Goal: Transaction & Acquisition: Purchase product/service

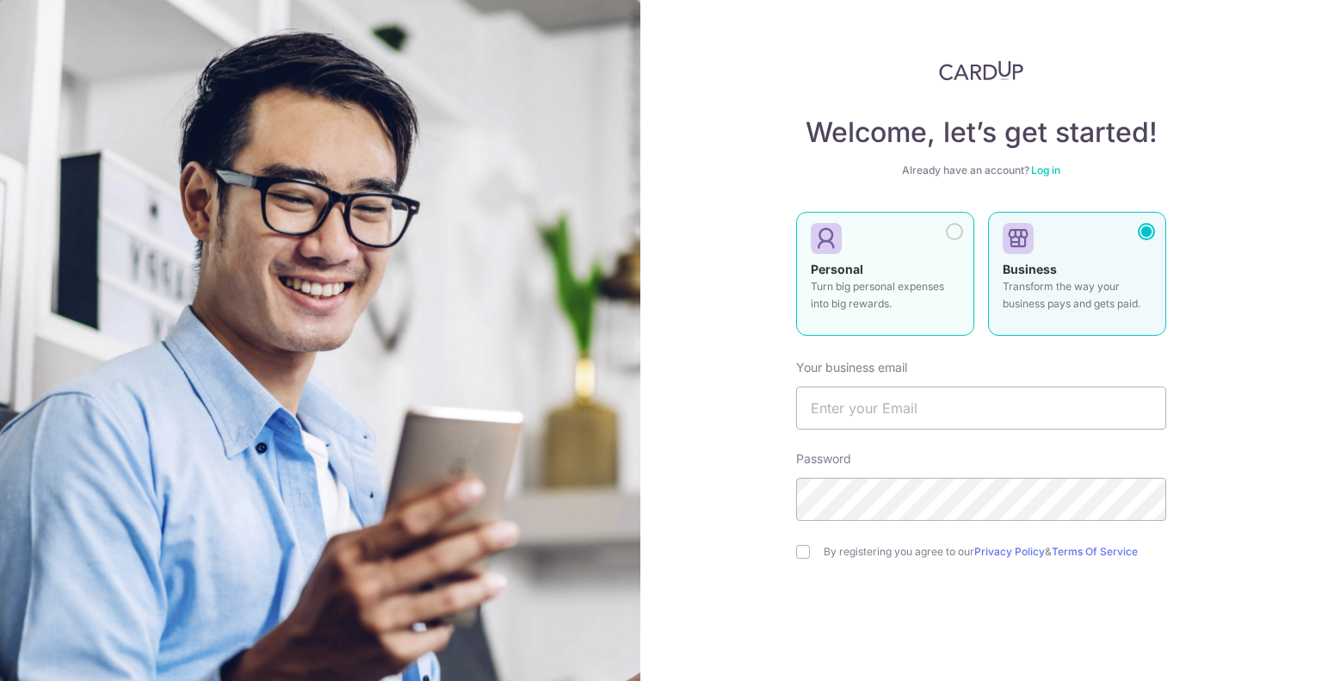
click at [884, 268] on div "Personal Turn big personal expenses into big rewards." at bounding box center [885, 291] width 149 height 60
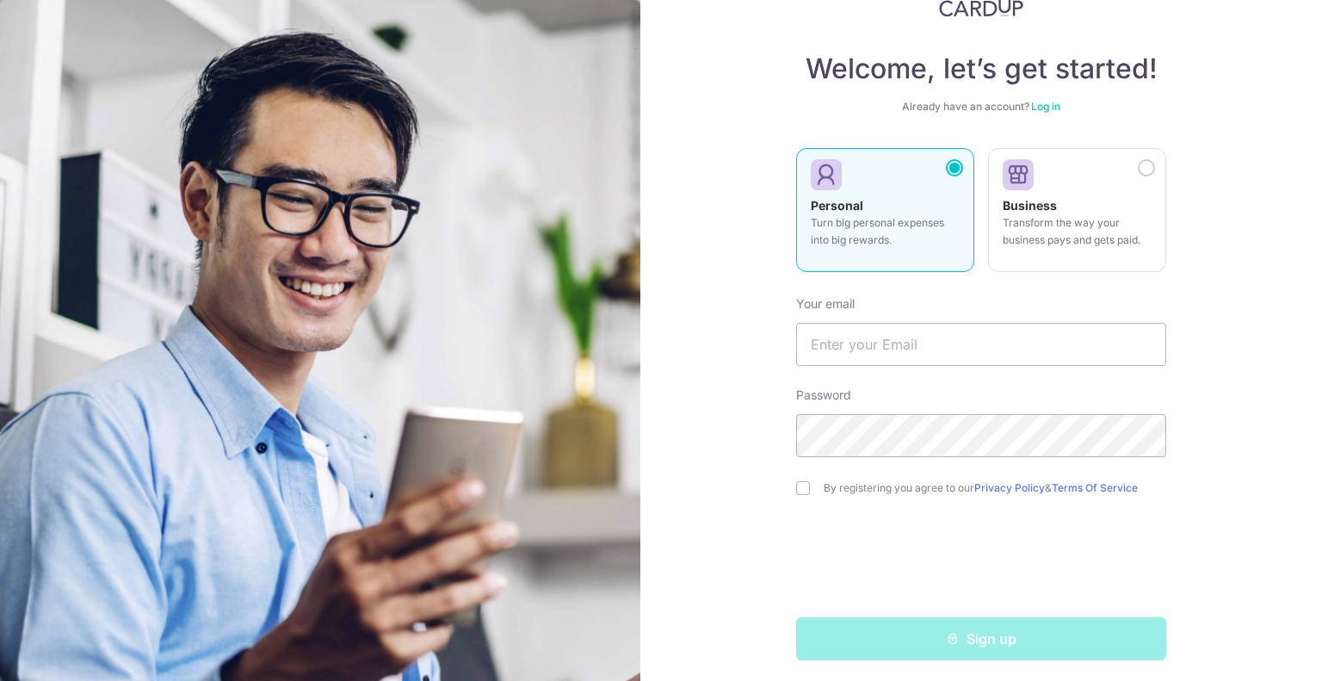
scroll to position [70, 0]
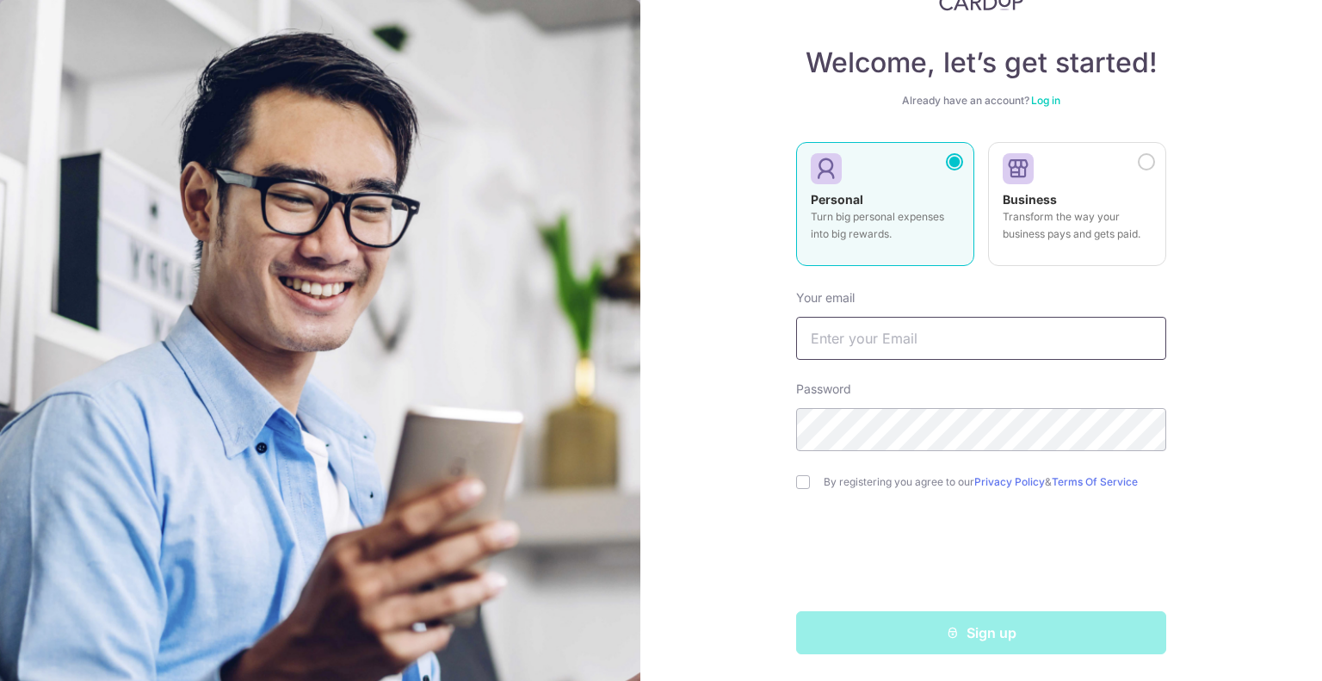
click at [927, 348] on input "text" at bounding box center [981, 338] width 370 height 43
type input "linxian07@gmail.com"
click at [802, 481] on input "checkbox" at bounding box center [803, 482] width 14 height 14
checkbox input "true"
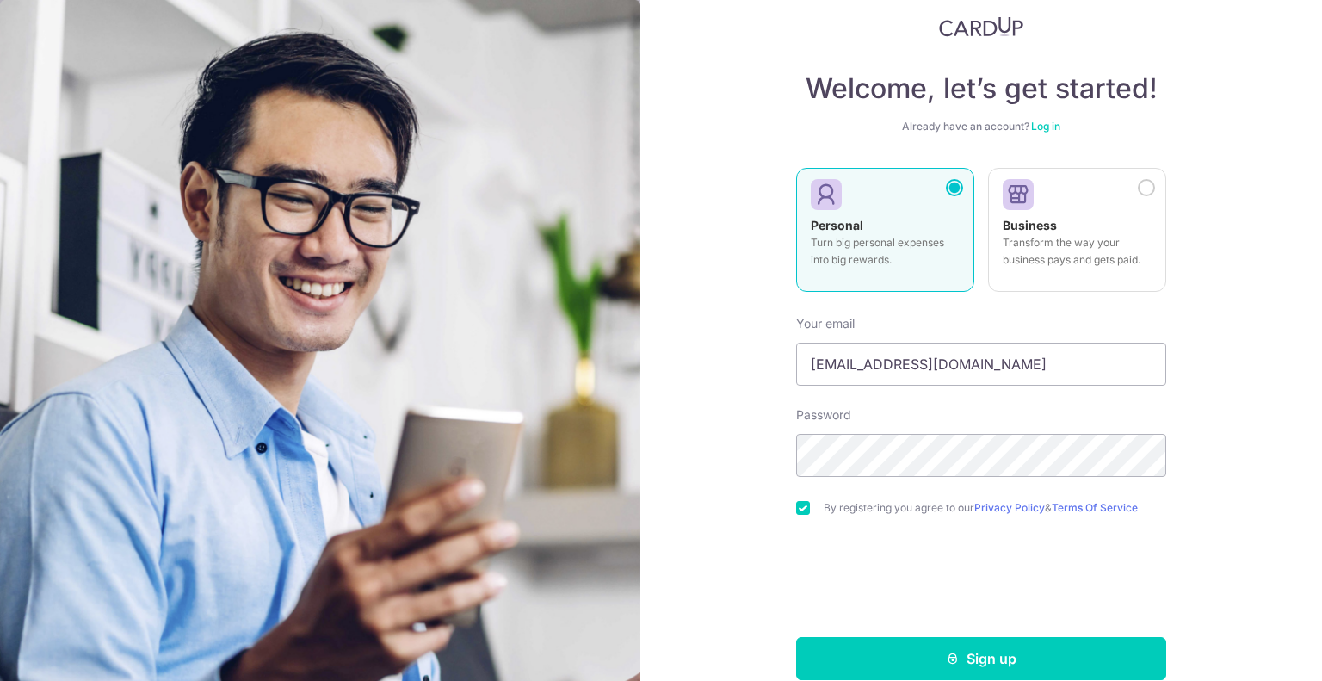
scroll to position [0, 0]
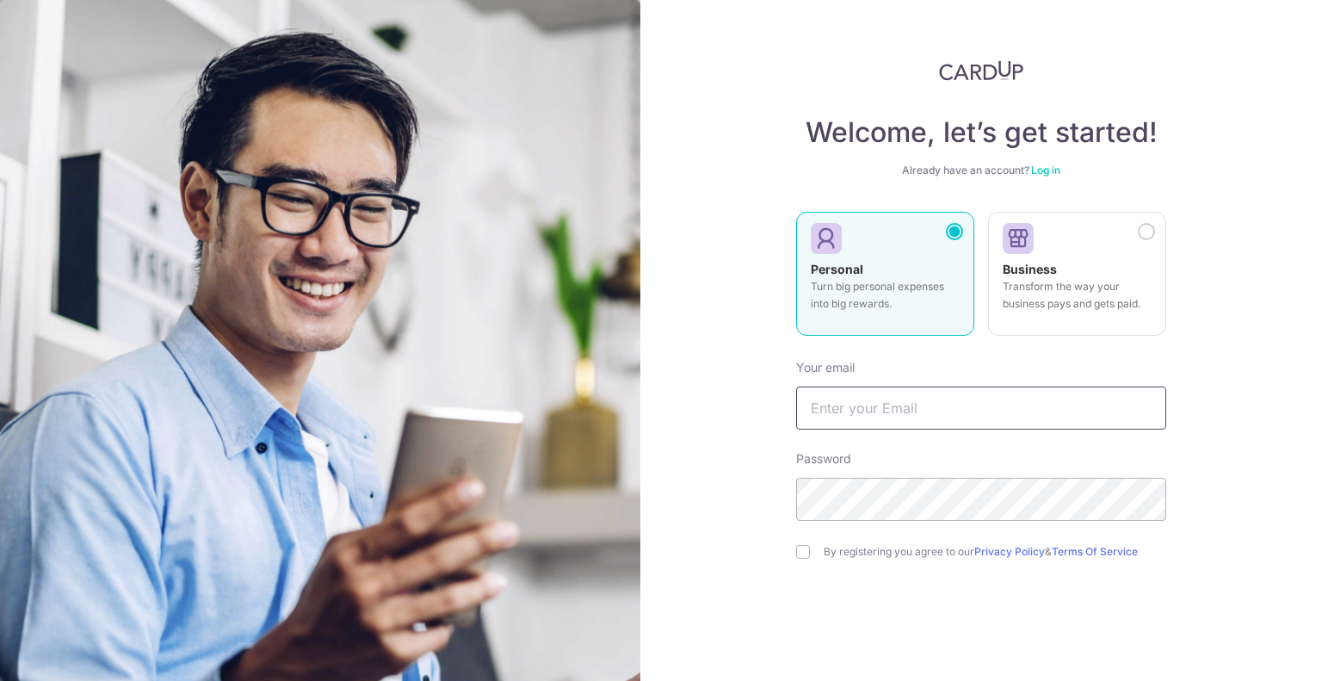
click at [858, 417] on input "text" at bounding box center [981, 408] width 370 height 43
type input "[EMAIL_ADDRESS][DOMAIN_NAME]"
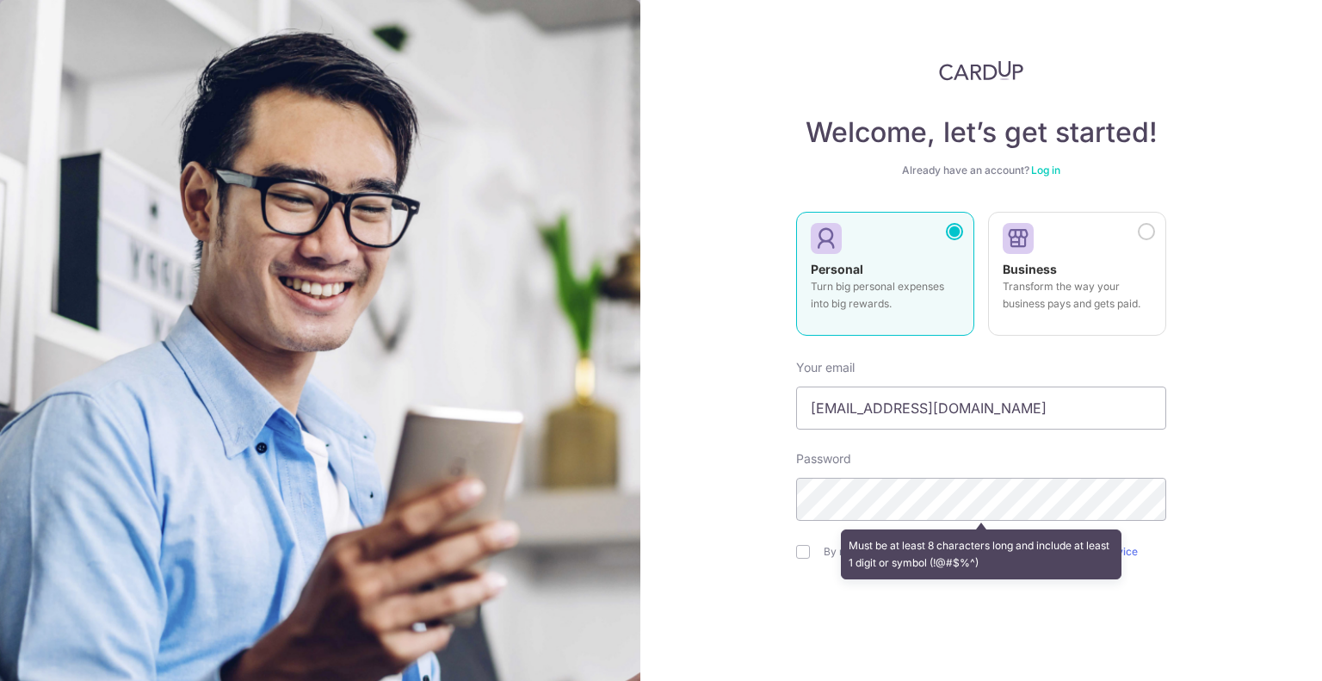
click at [984, 477] on div "Password Must be at least 8 characters long and include at least 1 digit or sym…" at bounding box center [981, 485] width 370 height 71
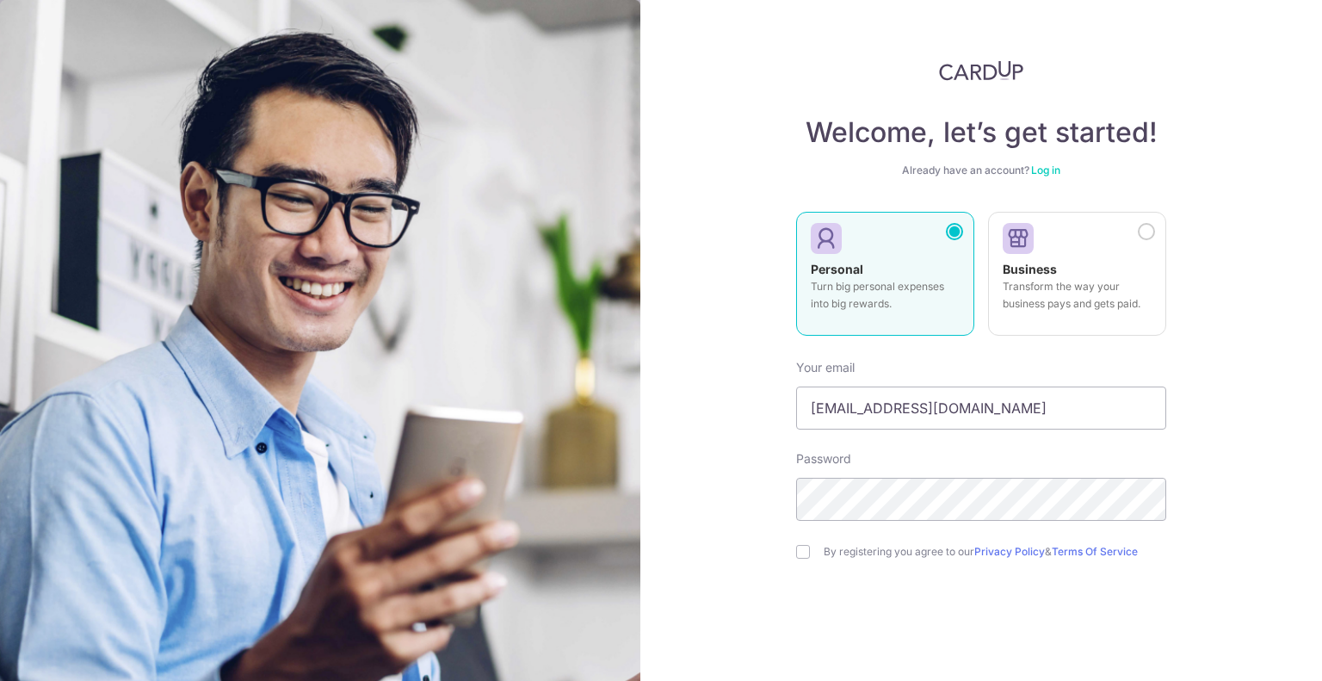
click at [808, 554] on div "By registering you agree to our Privacy Policy & Terms Of Service" at bounding box center [981, 552] width 370 height 21
click at [806, 556] on div "By registering you agree to our Privacy Policy & Terms Of Service" at bounding box center [981, 552] width 370 height 21
click at [799, 557] on input "checkbox" at bounding box center [803, 552] width 14 height 14
checkbox input "true"
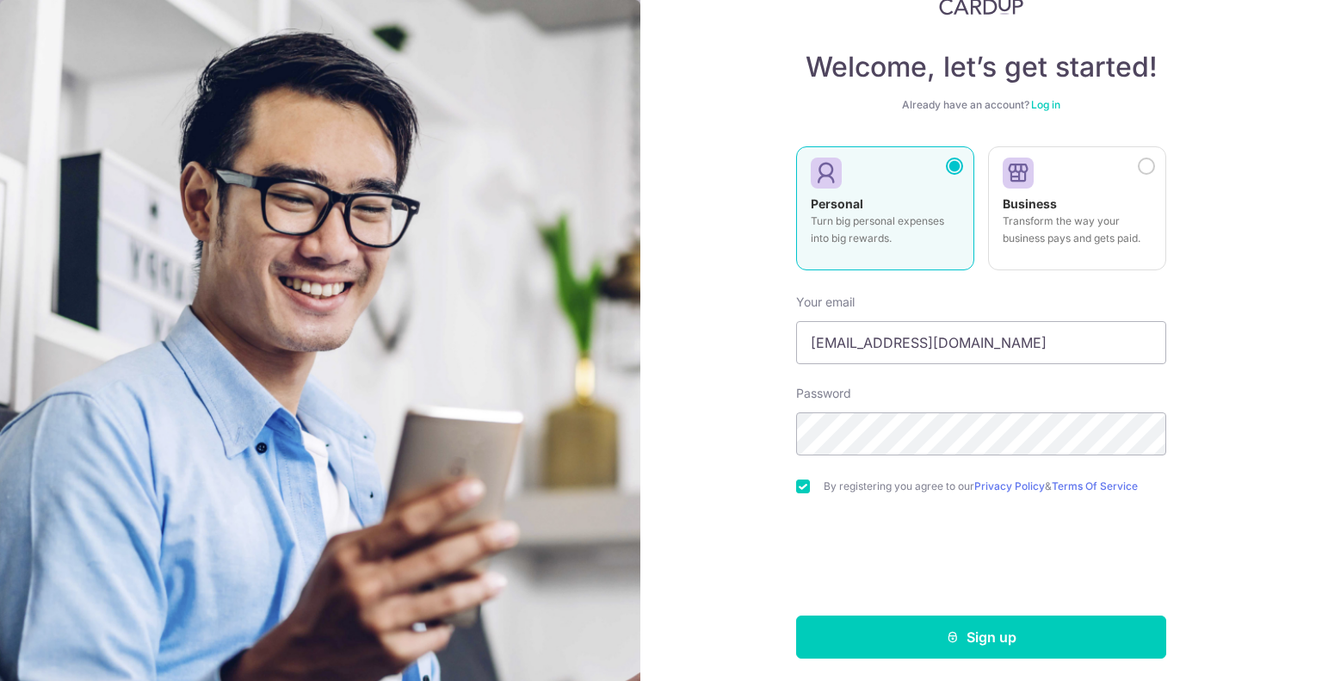
scroll to position [70, 0]
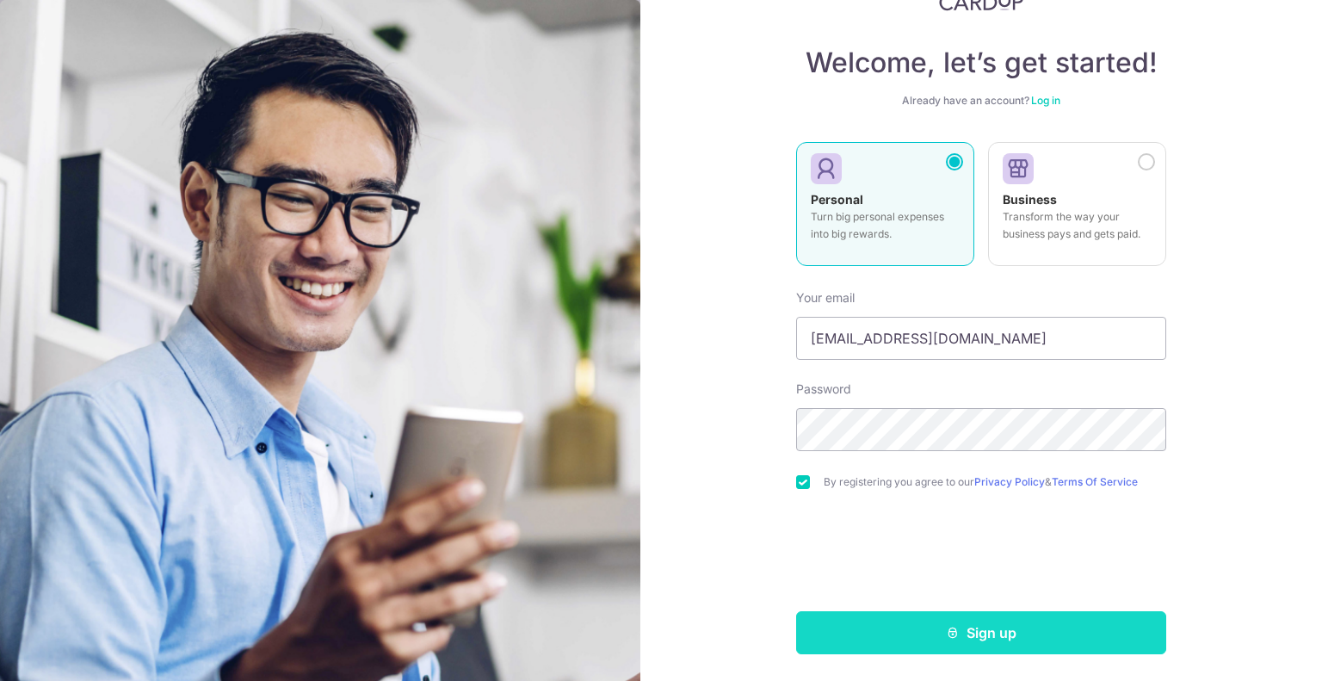
click at [946, 629] on icon "submit" at bounding box center [953, 633] width 14 height 14
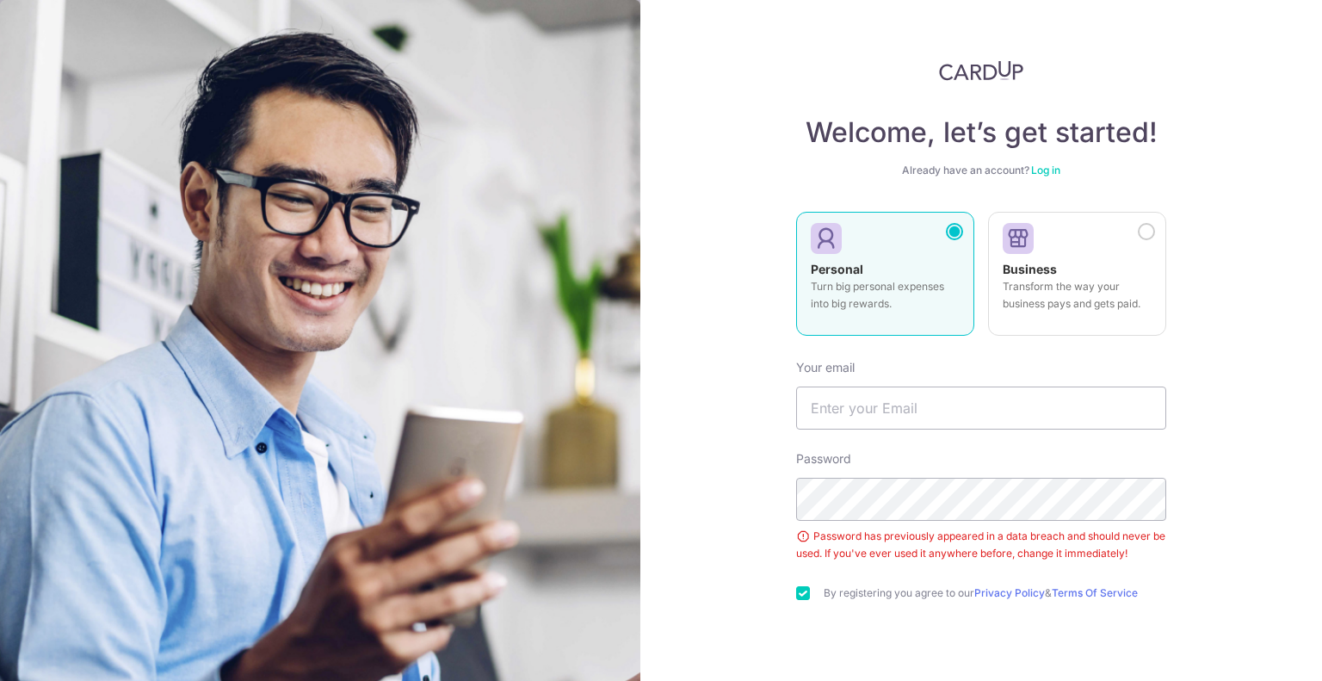
scroll to position [111, 0]
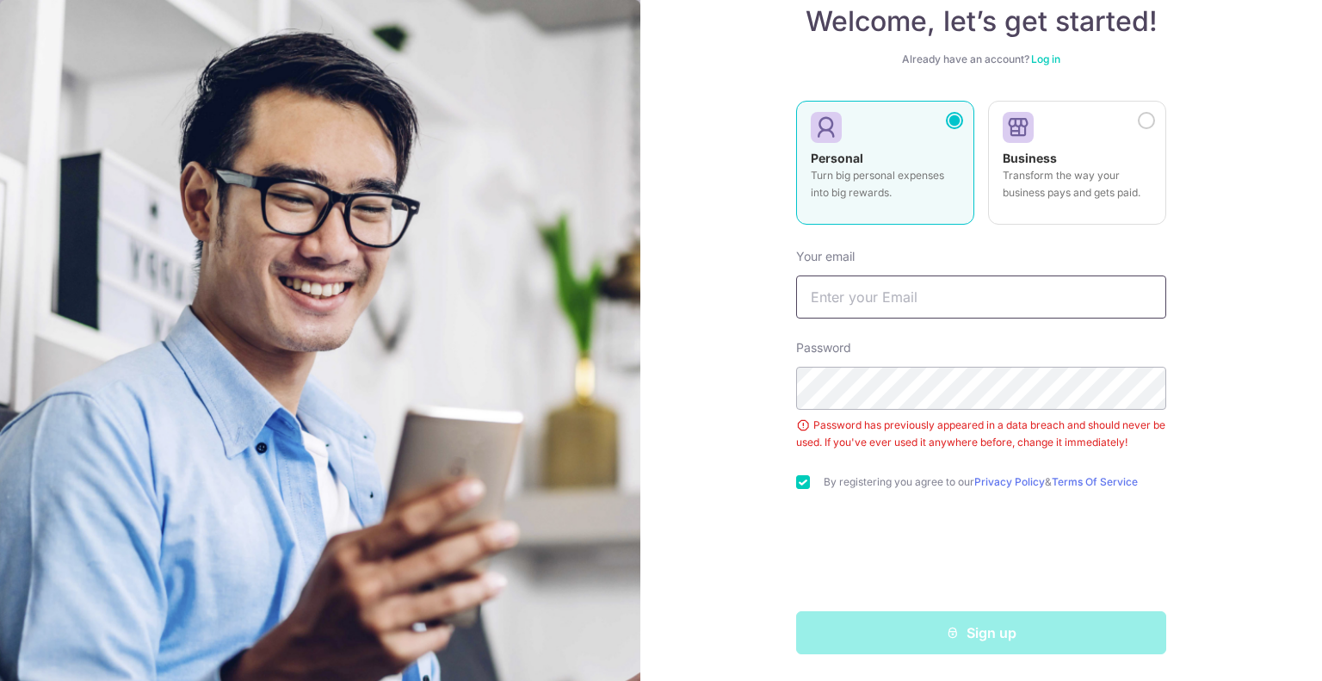
click at [919, 300] on input "text" at bounding box center [981, 297] width 370 height 43
type input "[EMAIL_ADDRESS][DOMAIN_NAME]"
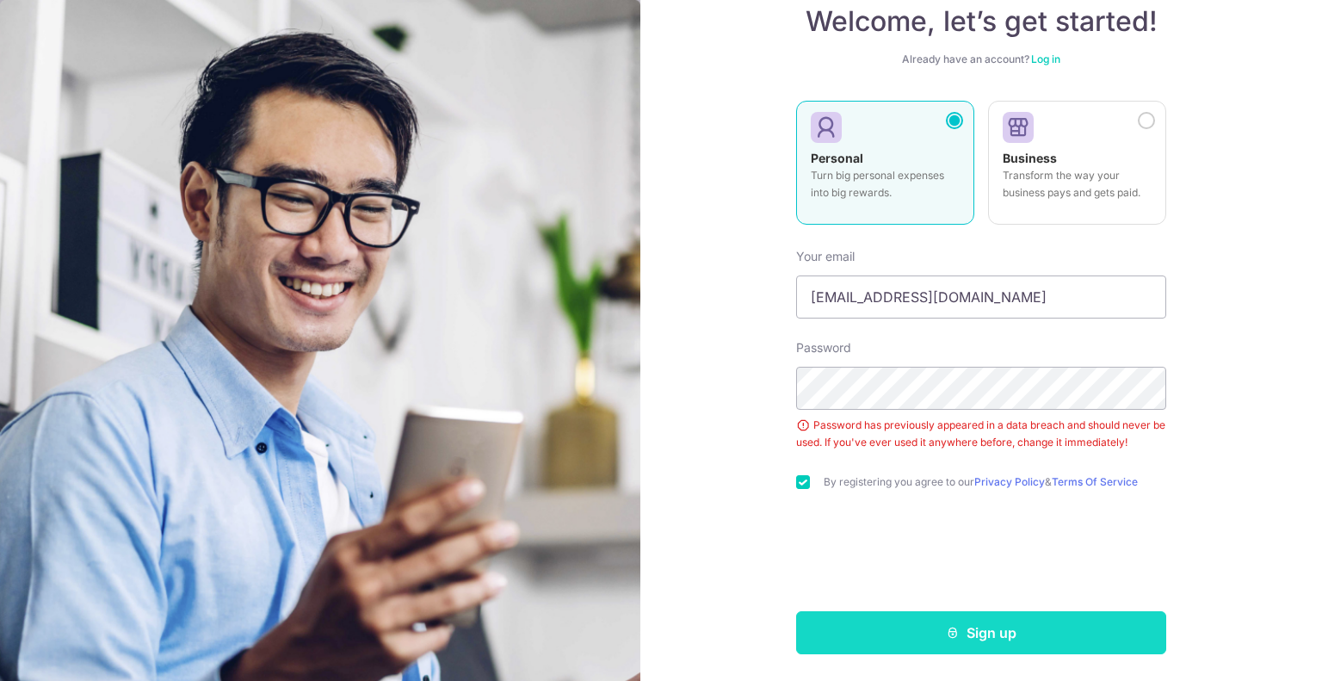
click at [910, 641] on button "Sign up" at bounding box center [981, 632] width 370 height 43
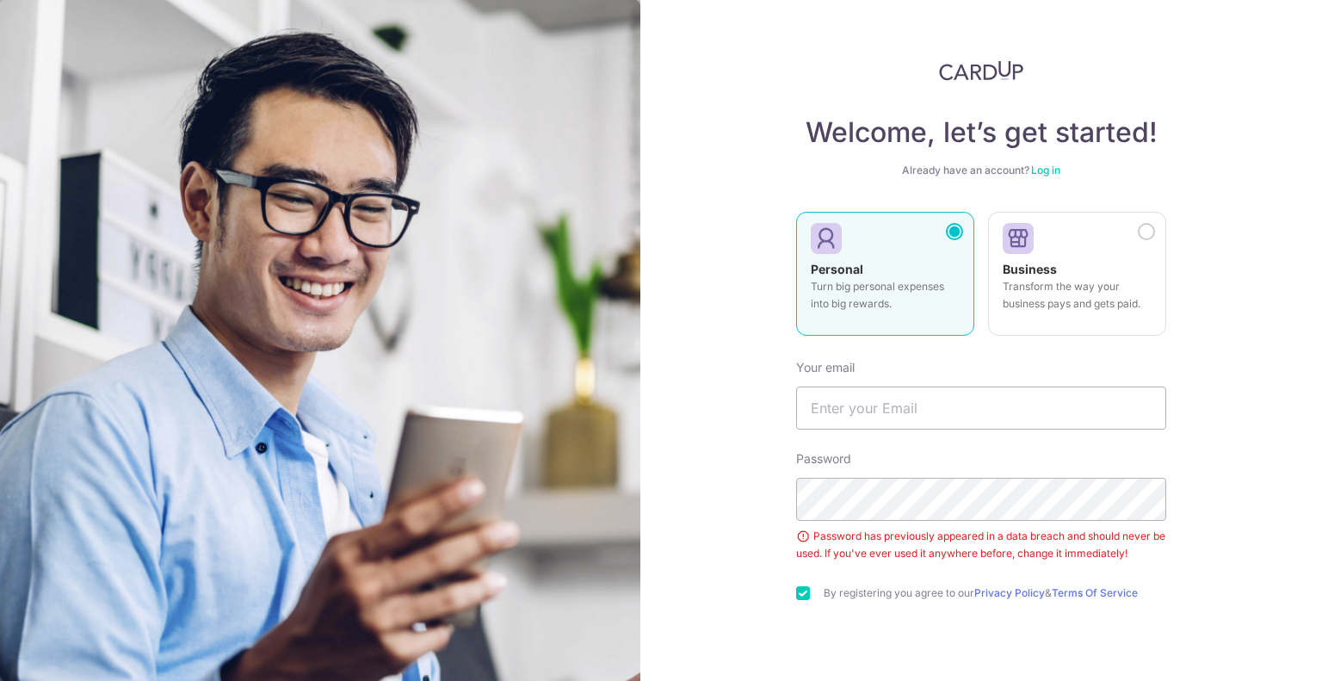
scroll to position [44, 0]
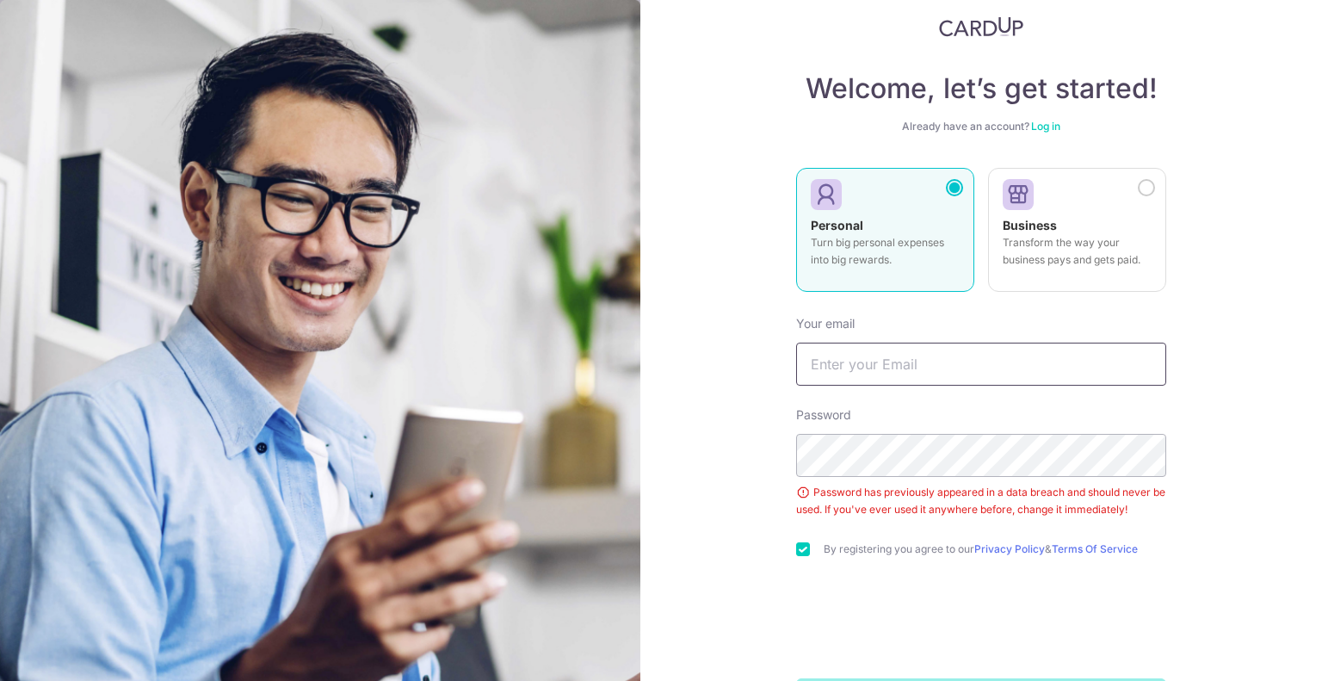
click at [892, 369] on input "text" at bounding box center [981, 364] width 370 height 43
type input "linxian07@gmail.com"
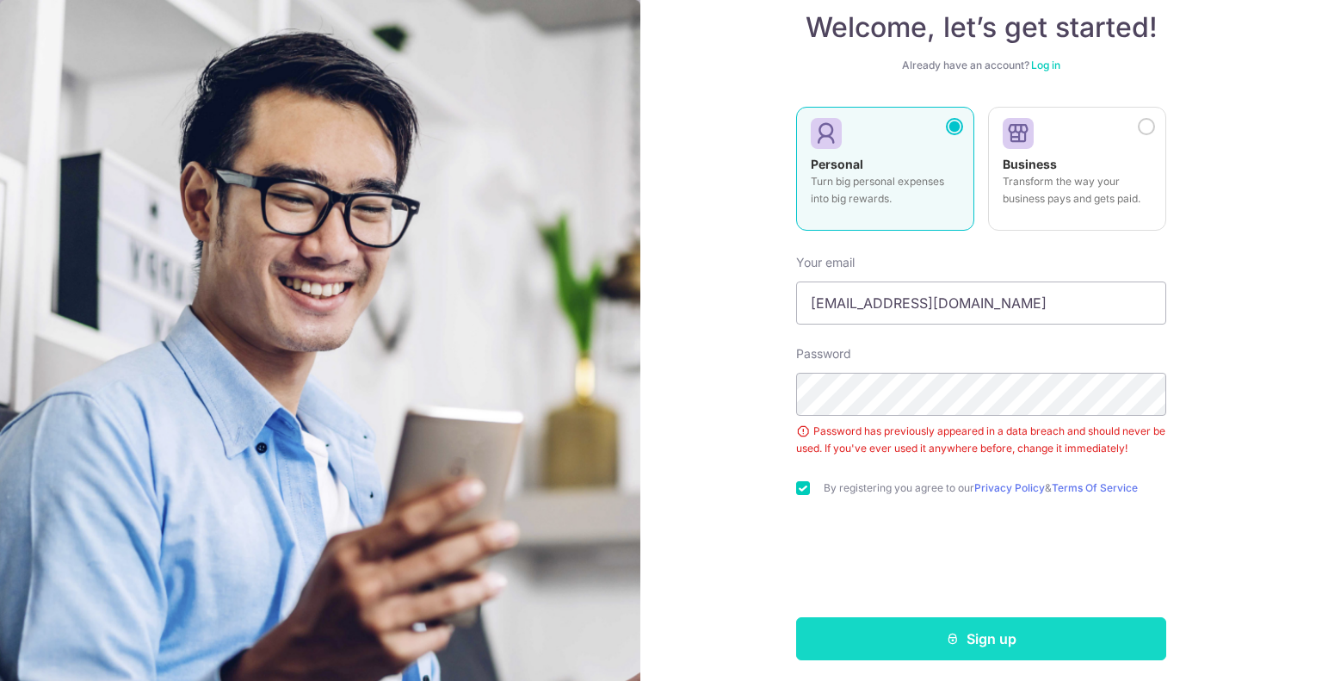
scroll to position [111, 0]
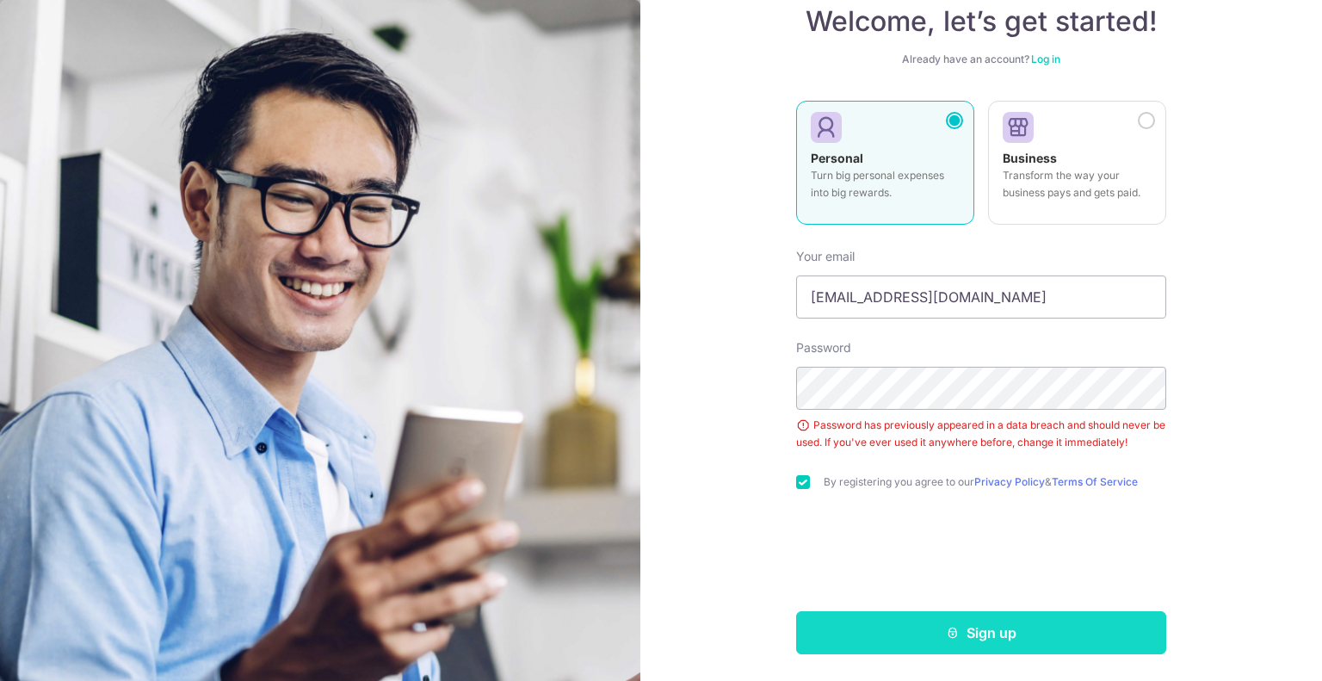
click at [905, 622] on button "Sign up" at bounding box center [981, 632] width 370 height 43
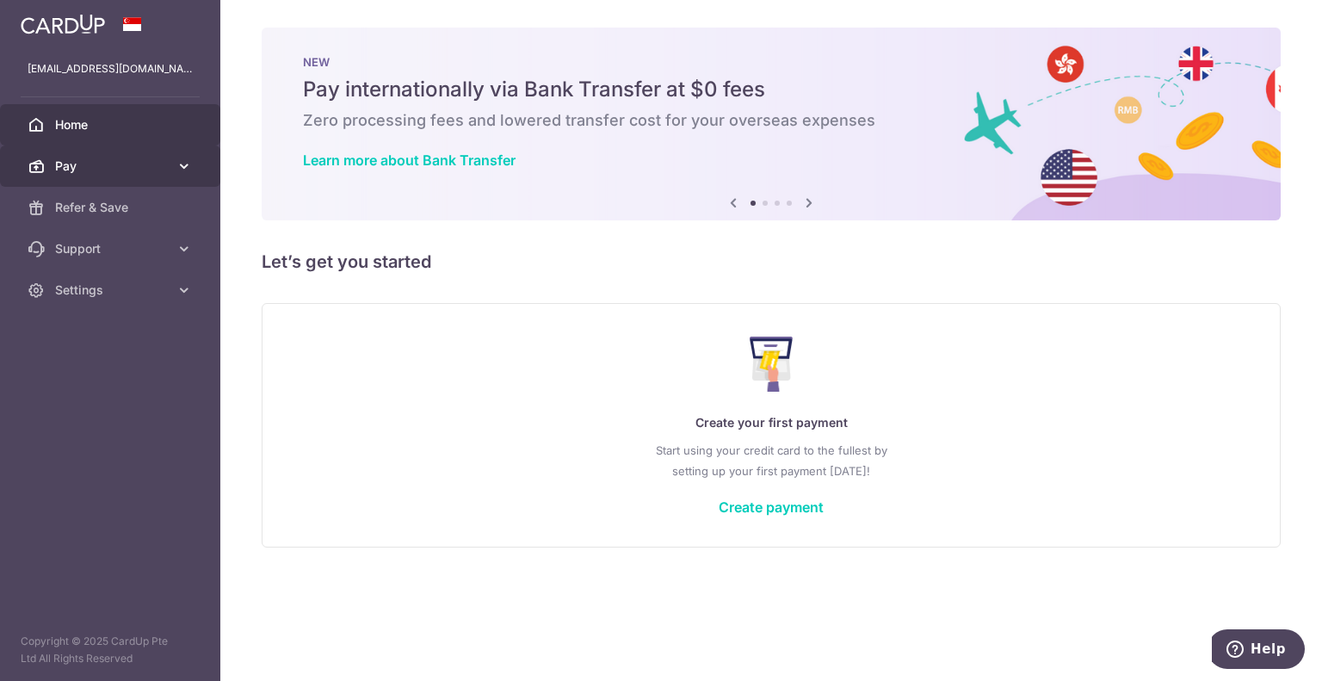
click at [172, 168] on link "Pay" at bounding box center [110, 166] width 220 height 41
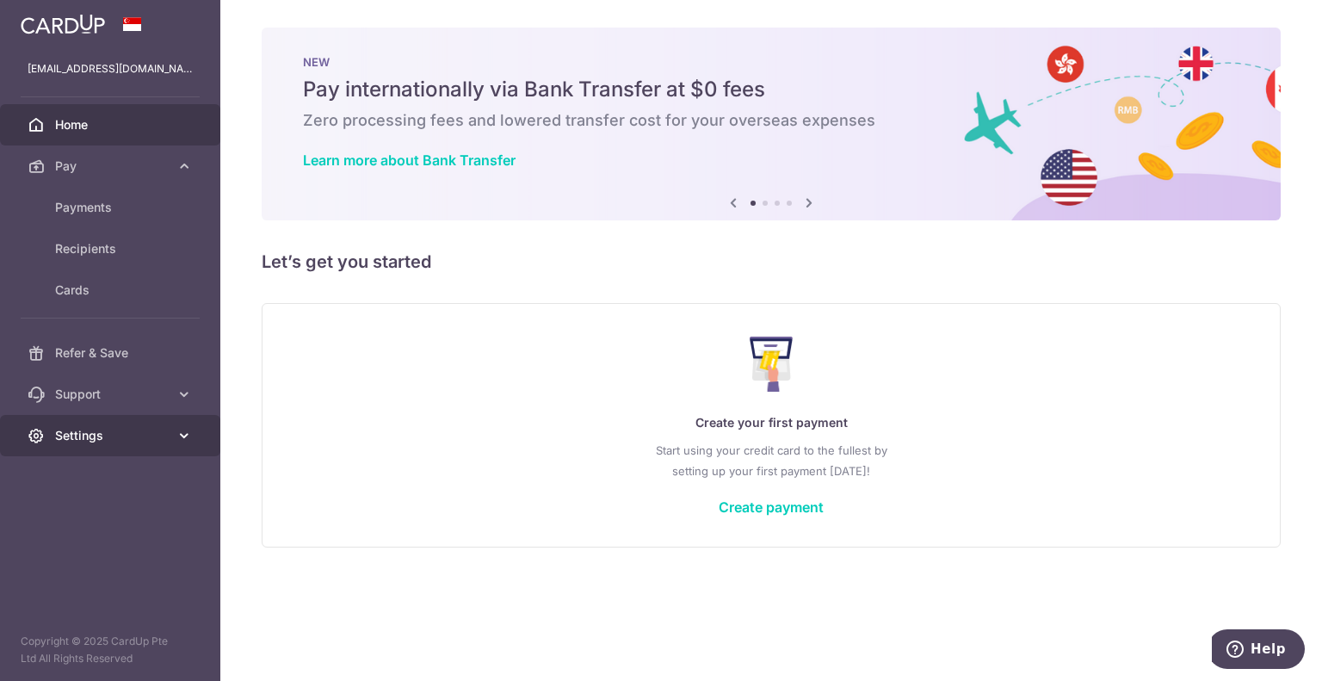
click at [179, 428] on icon at bounding box center [184, 435] width 17 height 17
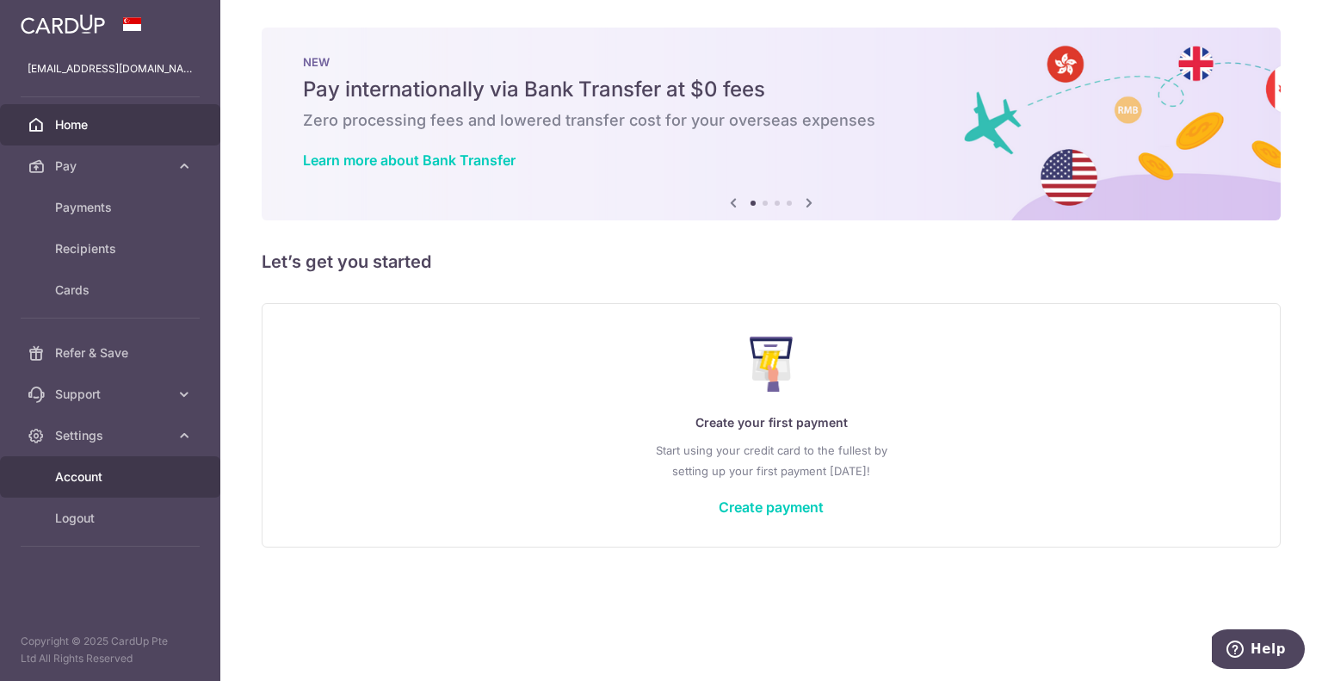
click at [164, 474] on span "Account" at bounding box center [112, 476] width 114 height 17
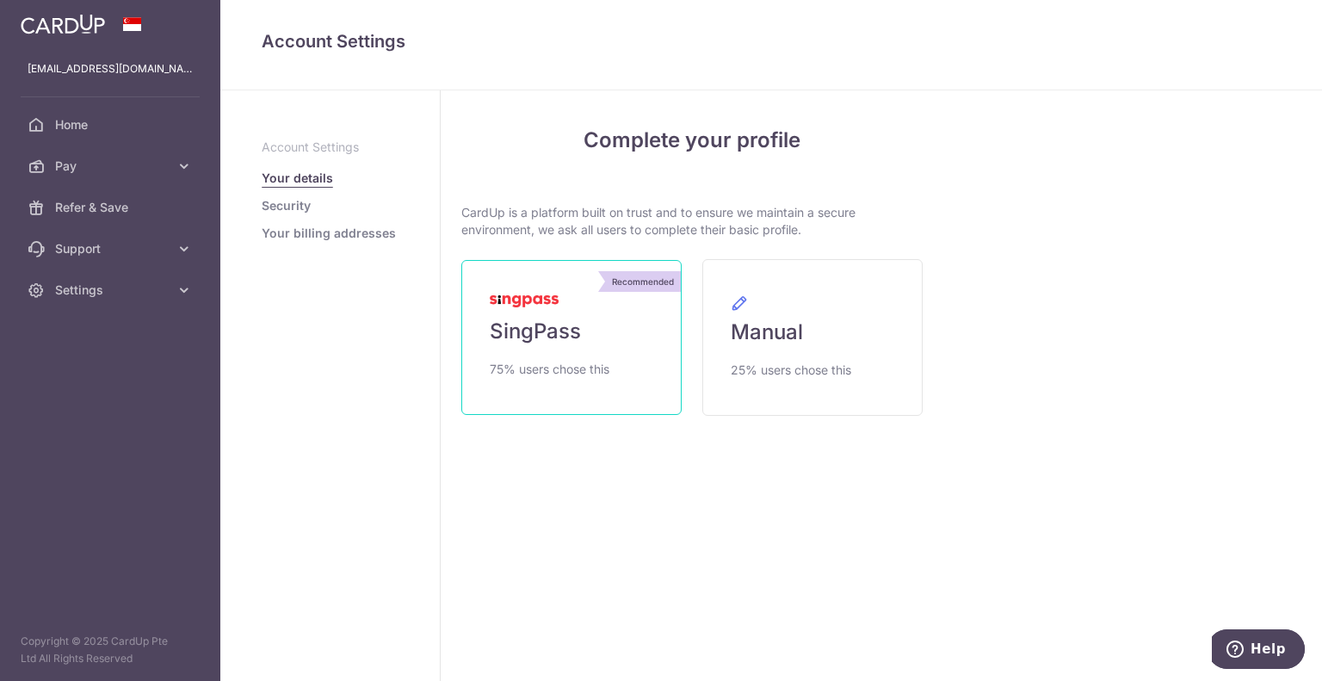
click at [592, 337] on link "Recommended SingPass 75% users chose this" at bounding box center [571, 337] width 220 height 155
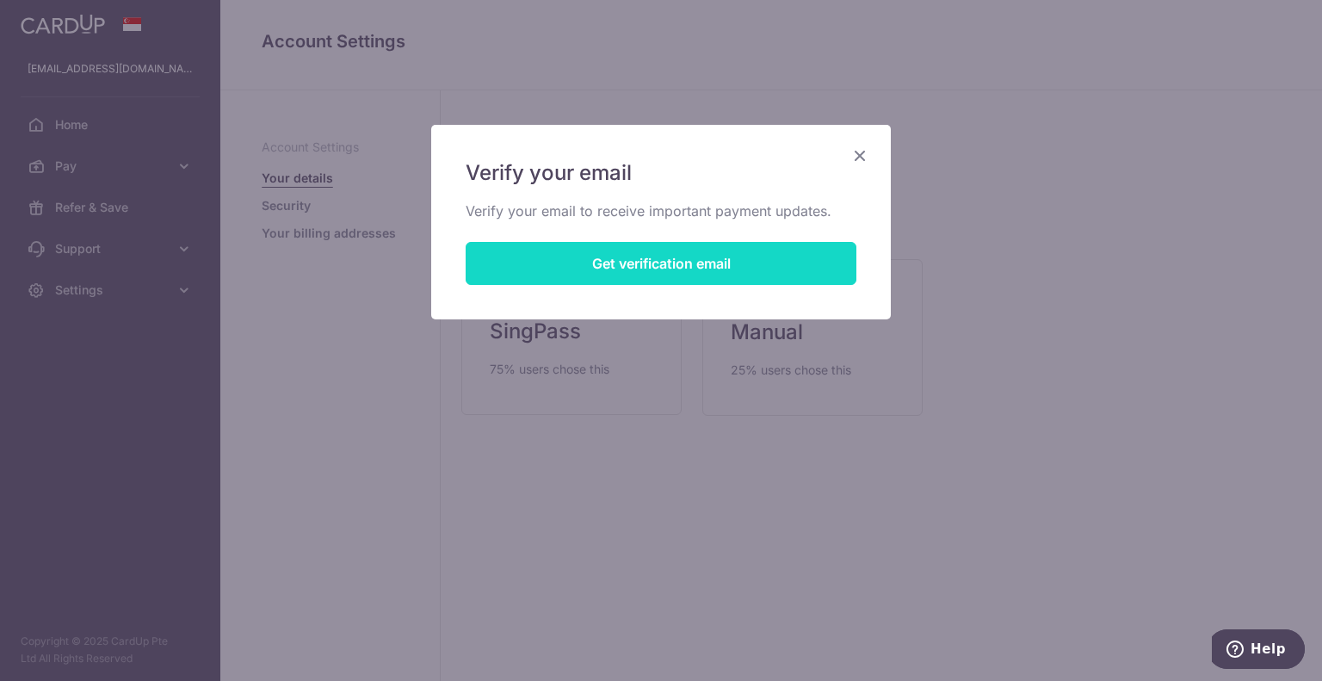
click at [641, 269] on button "Get verification email" at bounding box center [661, 263] width 391 height 43
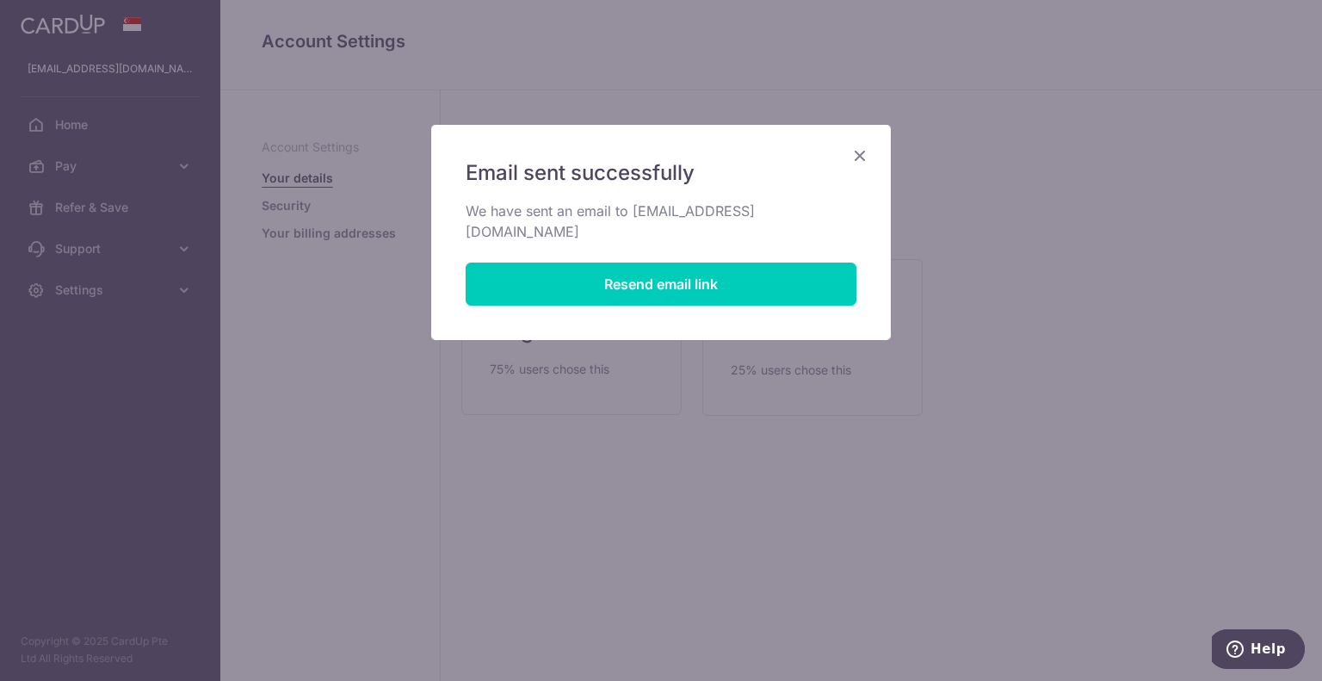
click at [871, 142] on div "Email sent successfully We have sent an email to linxian07@gmail.com Resend ema…" at bounding box center [661, 232] width 460 height 215
click at [861, 158] on icon "Close" at bounding box center [860, 156] width 21 height 22
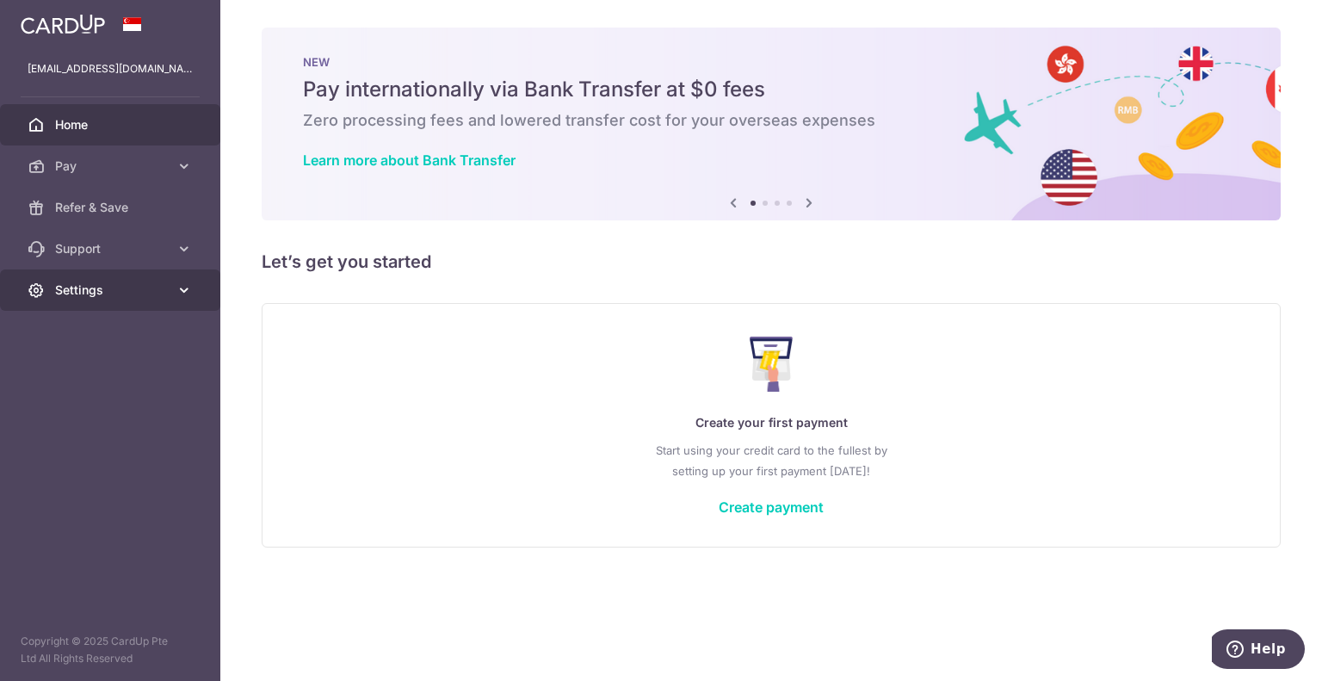
click at [188, 296] on icon at bounding box center [184, 290] width 17 height 17
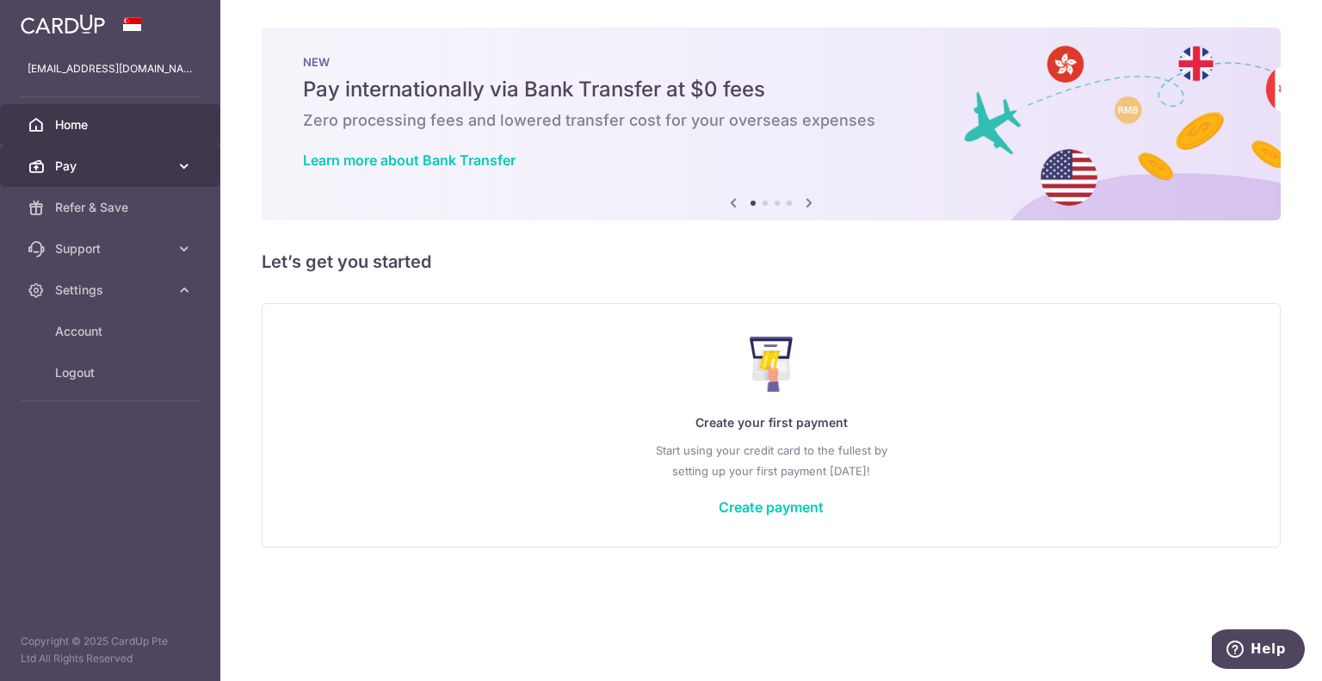
click at [176, 171] on icon at bounding box center [184, 166] width 17 height 17
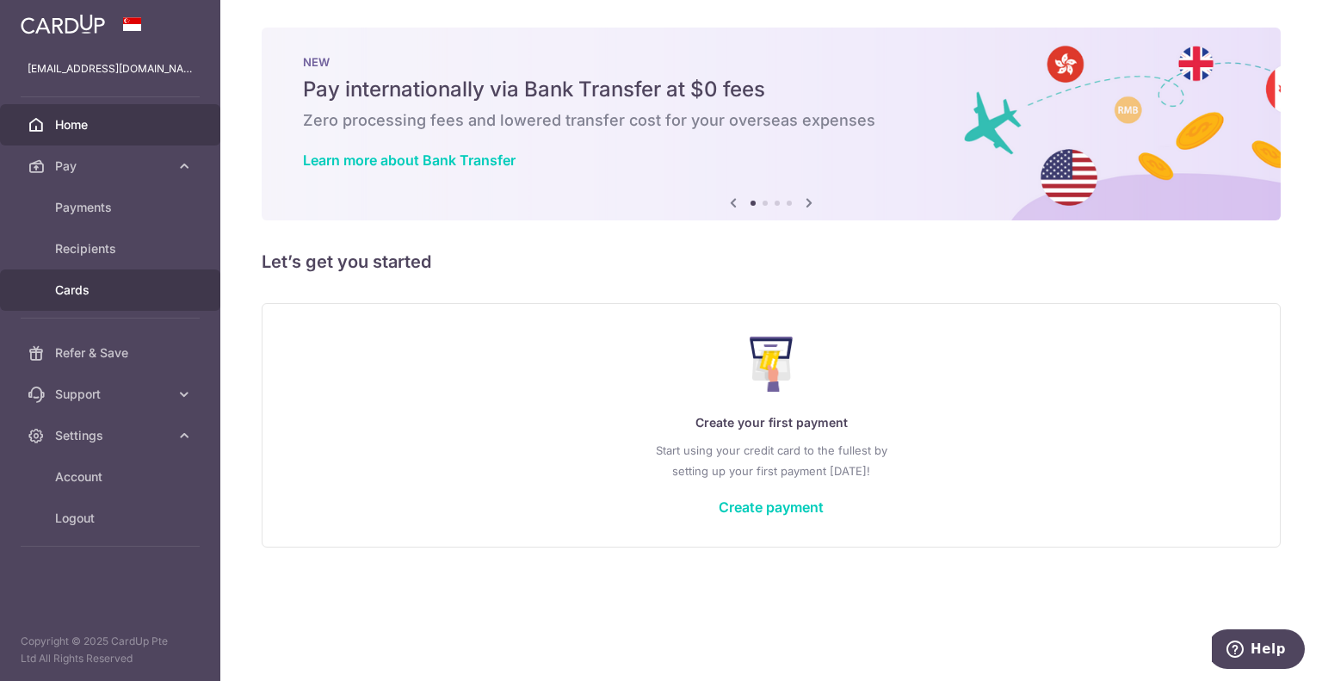
click at [146, 285] on span "Cards" at bounding box center [112, 290] width 114 height 17
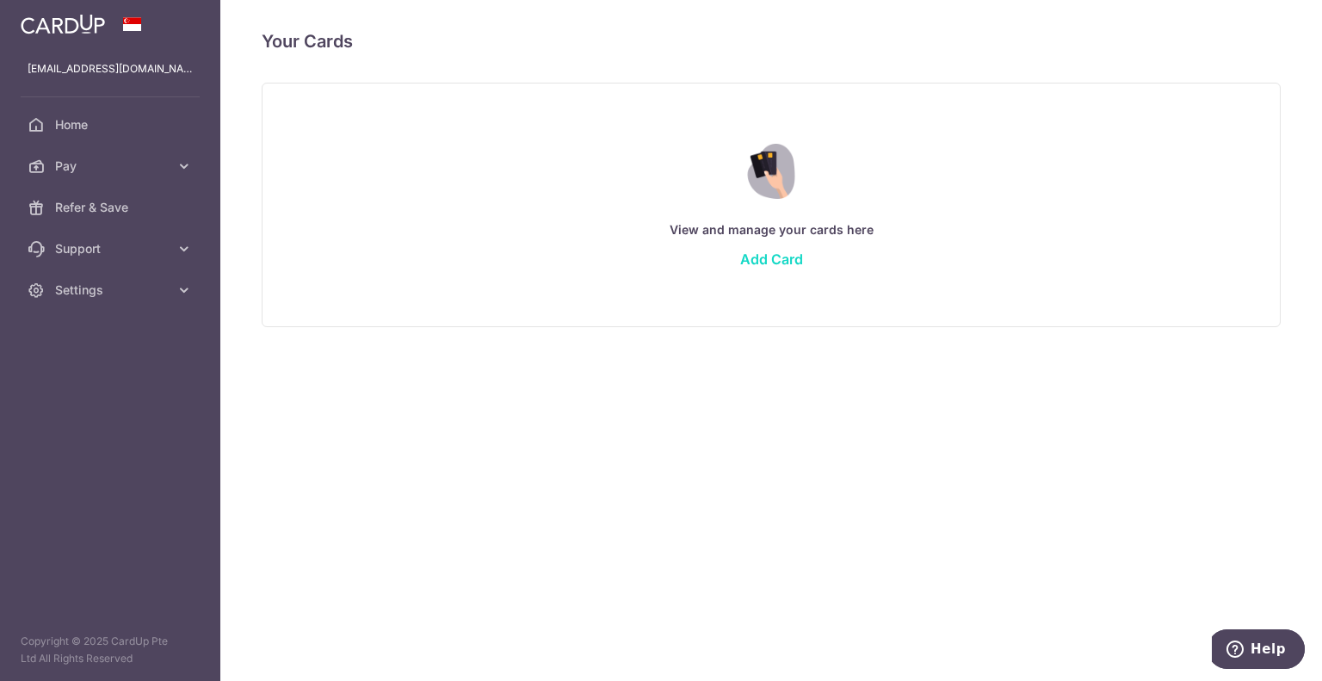
click at [755, 263] on link "Add Card" at bounding box center [771, 259] width 63 height 17
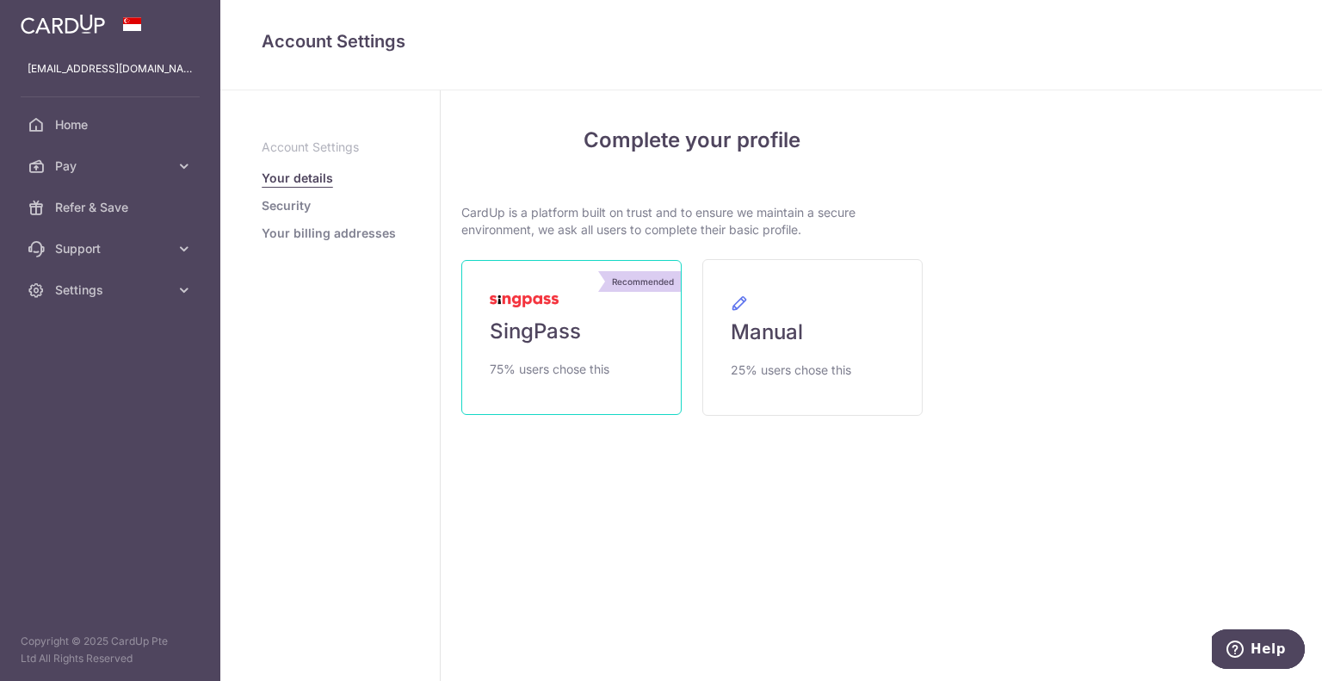
click at [638, 326] on link "Recommended SingPass 75% users chose this" at bounding box center [571, 337] width 220 height 155
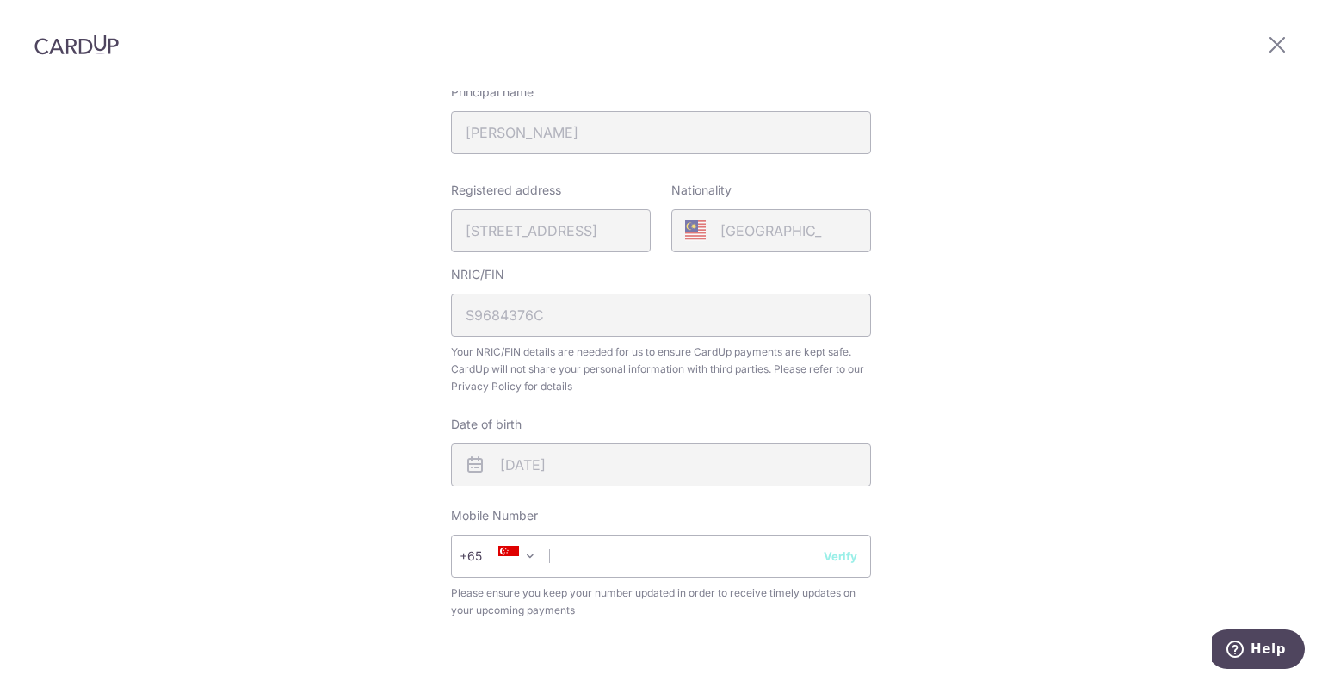
scroll to position [430, 0]
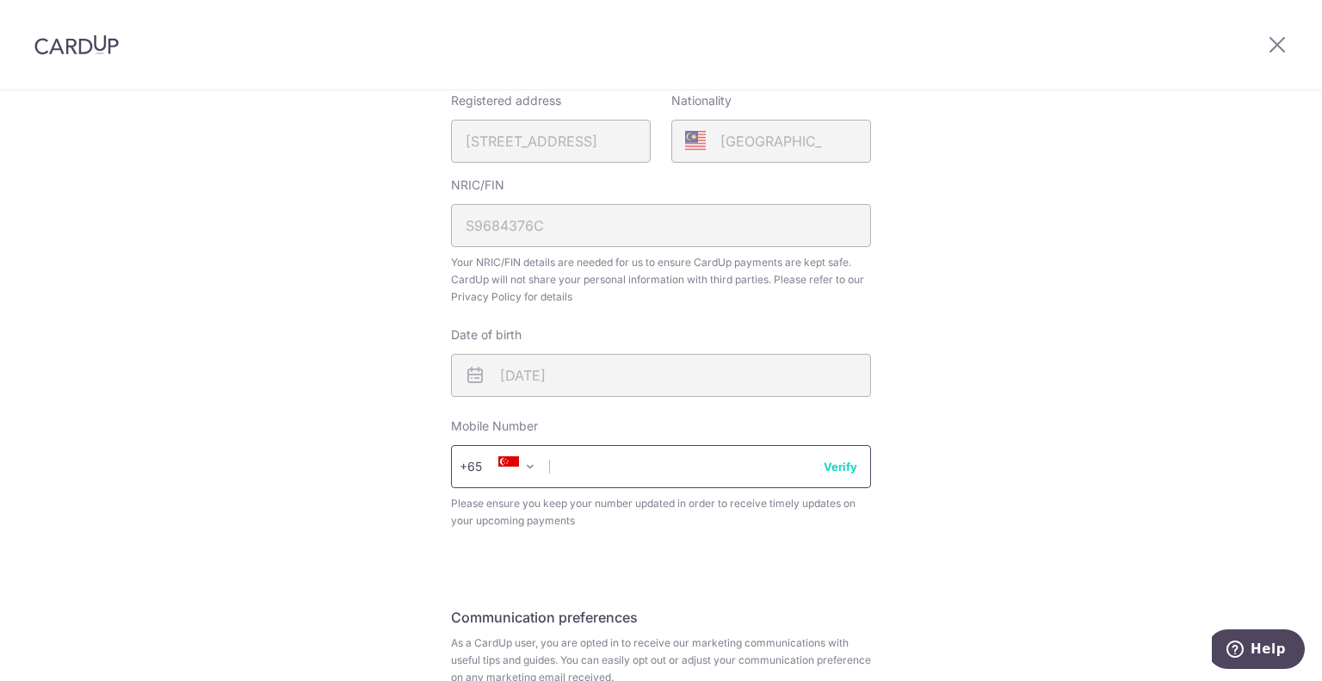
click at [668, 474] on input "text" at bounding box center [661, 466] width 420 height 43
type input "89109600"
click at [846, 462] on button "Verify" at bounding box center [841, 466] width 34 height 17
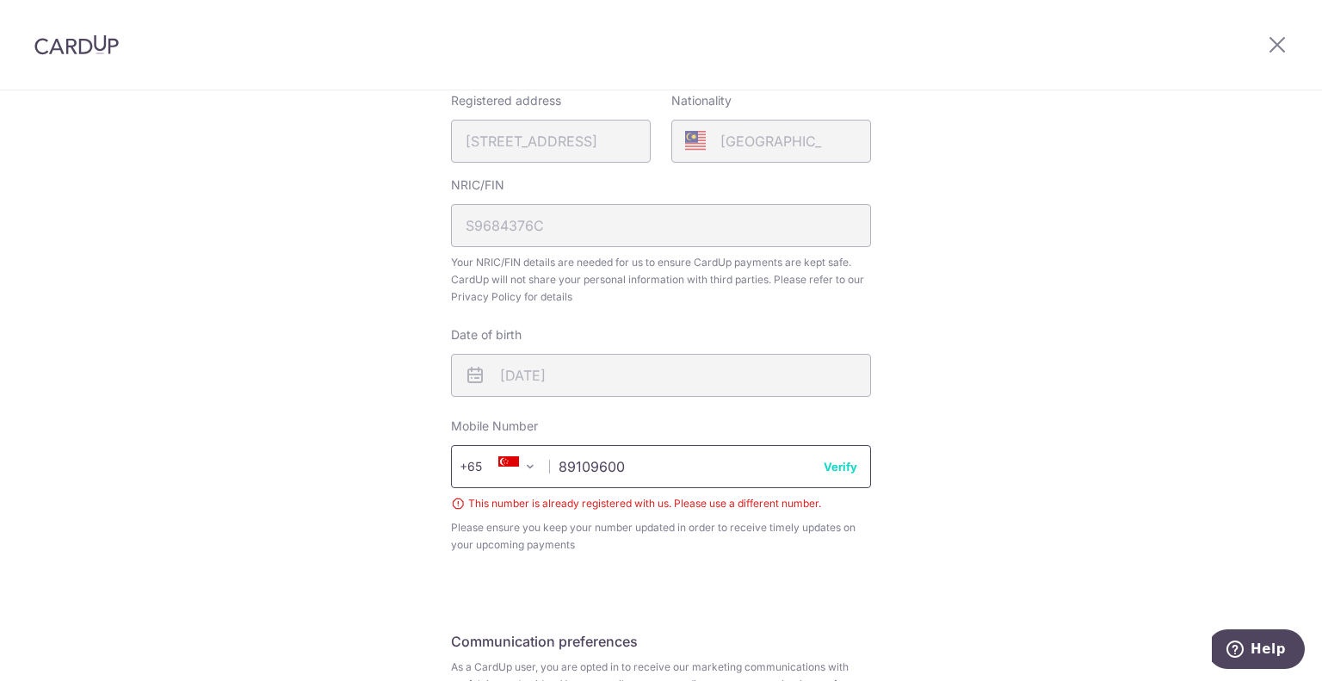
drag, startPoint x: 792, startPoint y: 475, endPoint x: 417, endPoint y: 469, distance: 375.4
click at [417, 469] on div "Review your details Your Details Please provide your full name as per your NRIC…" at bounding box center [661, 265] width 1322 height 1208
click at [811, 468] on input "90465789" at bounding box center [661, 466] width 420 height 43
type input "90465789"
click at [824, 467] on button "Verify" at bounding box center [841, 466] width 34 height 17
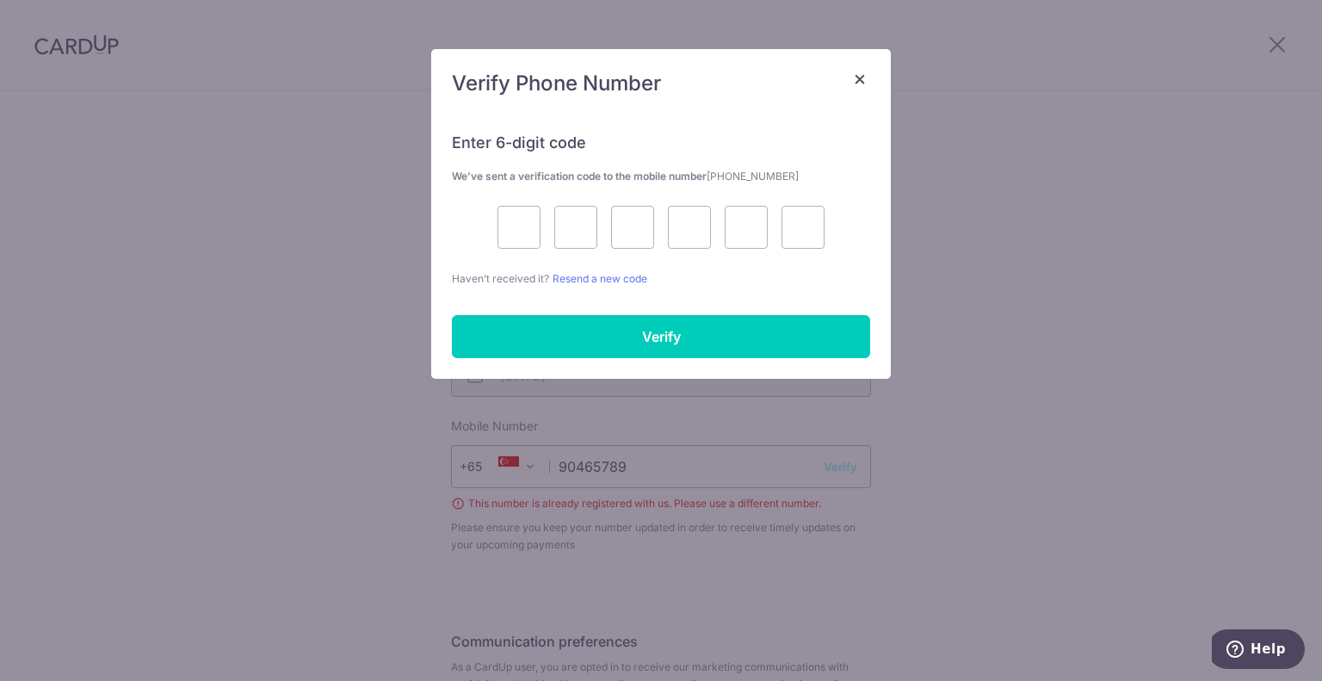
click at [739, 467] on div "× Verify Phone Number Enter 6-digit code We’ve sent a verification code to the …" at bounding box center [661, 340] width 1322 height 681
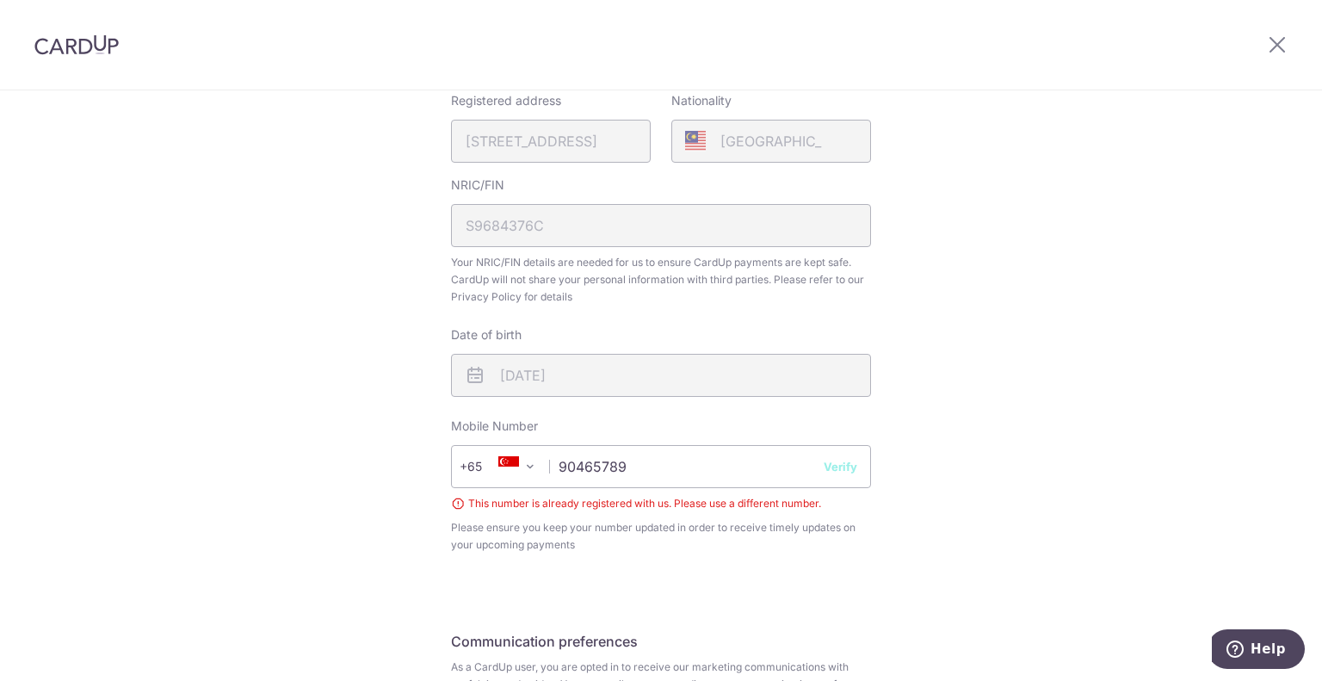
click at [837, 469] on button "Verify" at bounding box center [841, 466] width 34 height 17
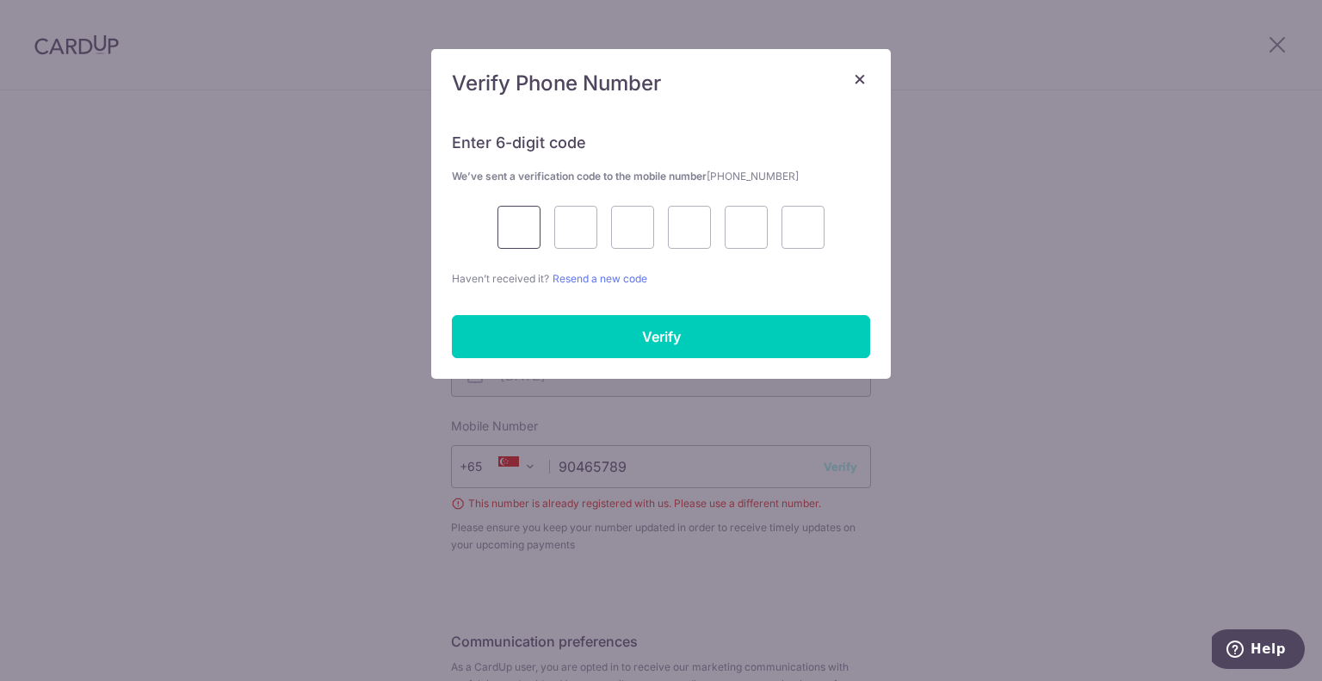
click at [521, 226] on input "text" at bounding box center [519, 227] width 43 height 43
type input "3"
type input "2"
type input "6"
type input "9"
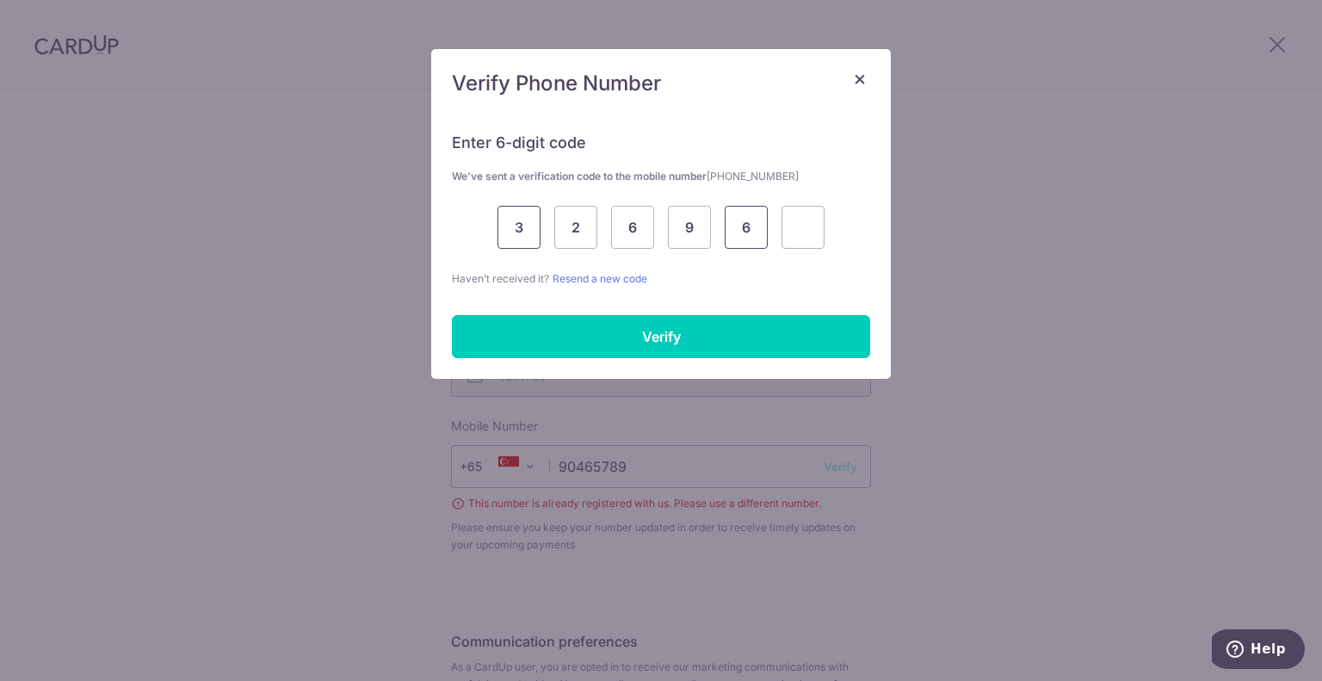
type input "6"
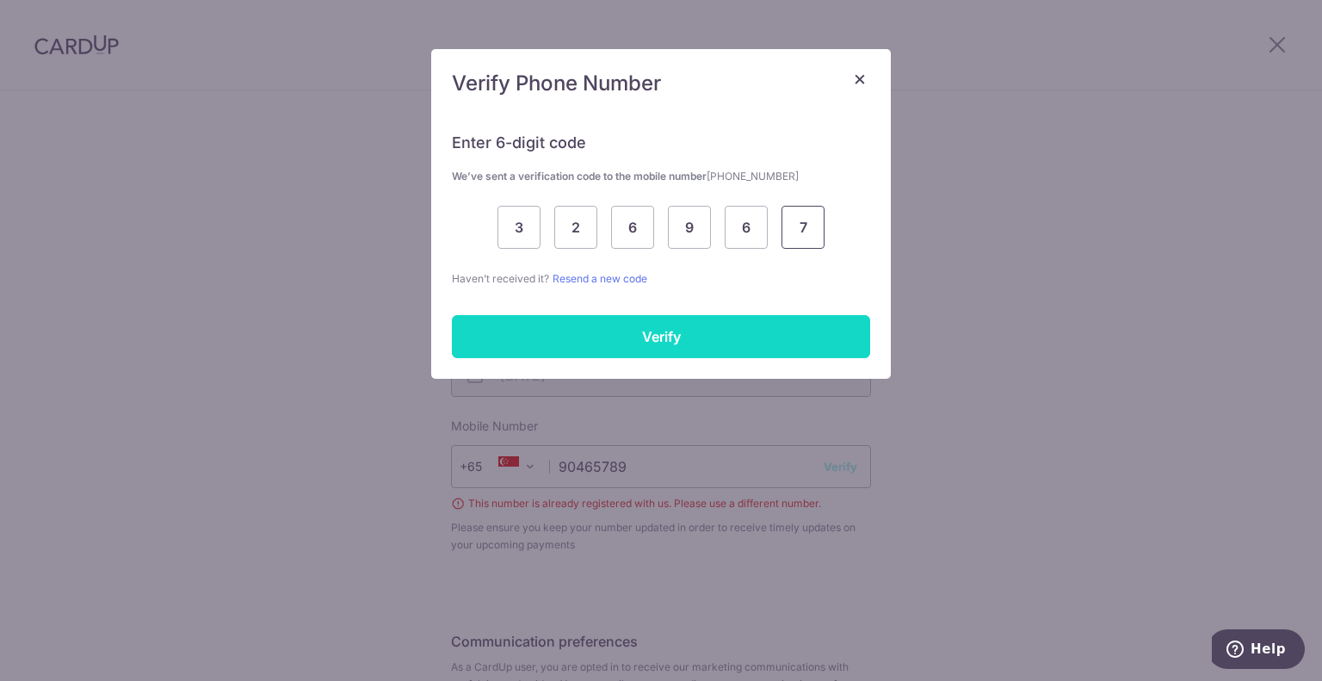
type input "7"
click at [554, 325] on input "Verify" at bounding box center [661, 336] width 418 height 43
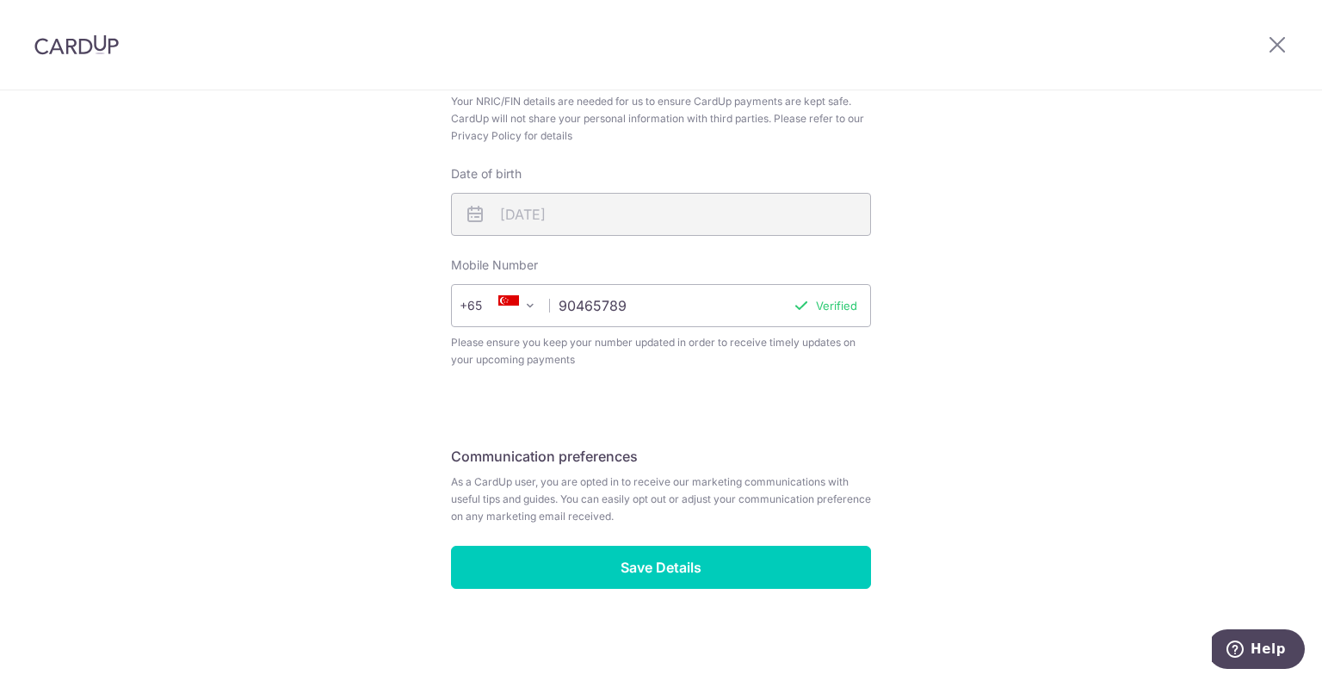
scroll to position [592, 0]
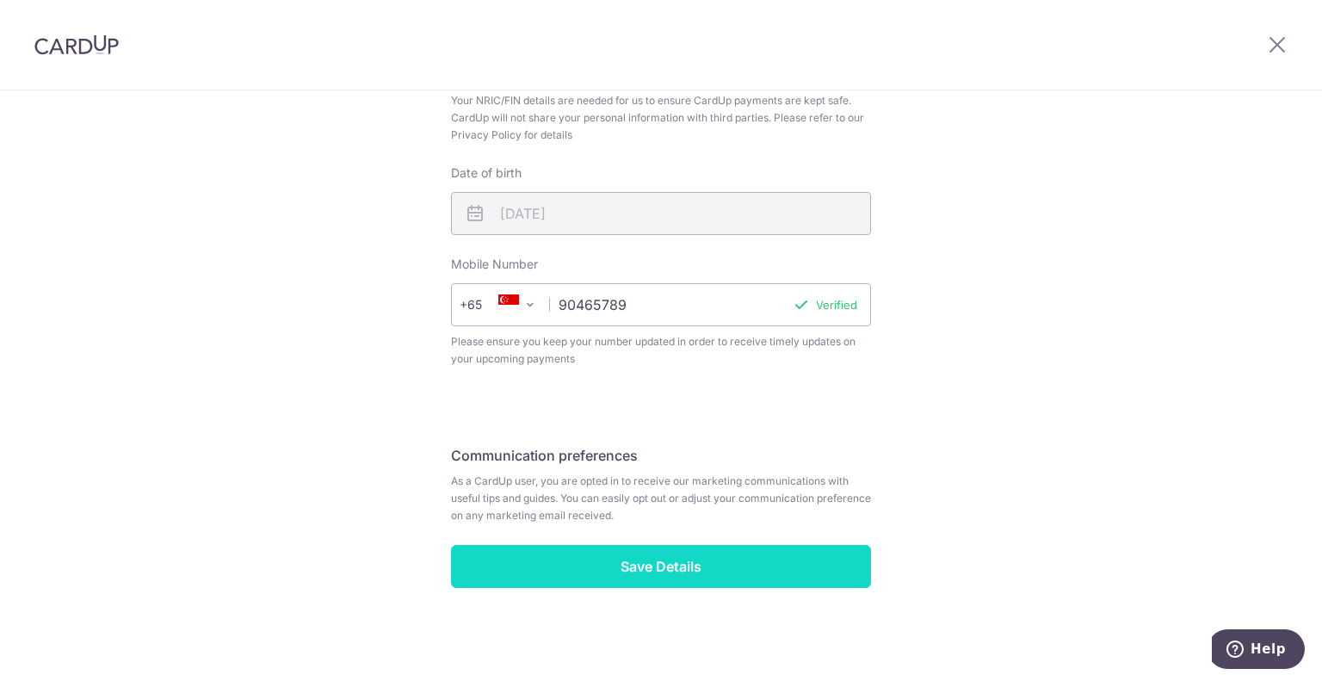
click at [800, 564] on input "Save Details" at bounding box center [661, 566] width 420 height 43
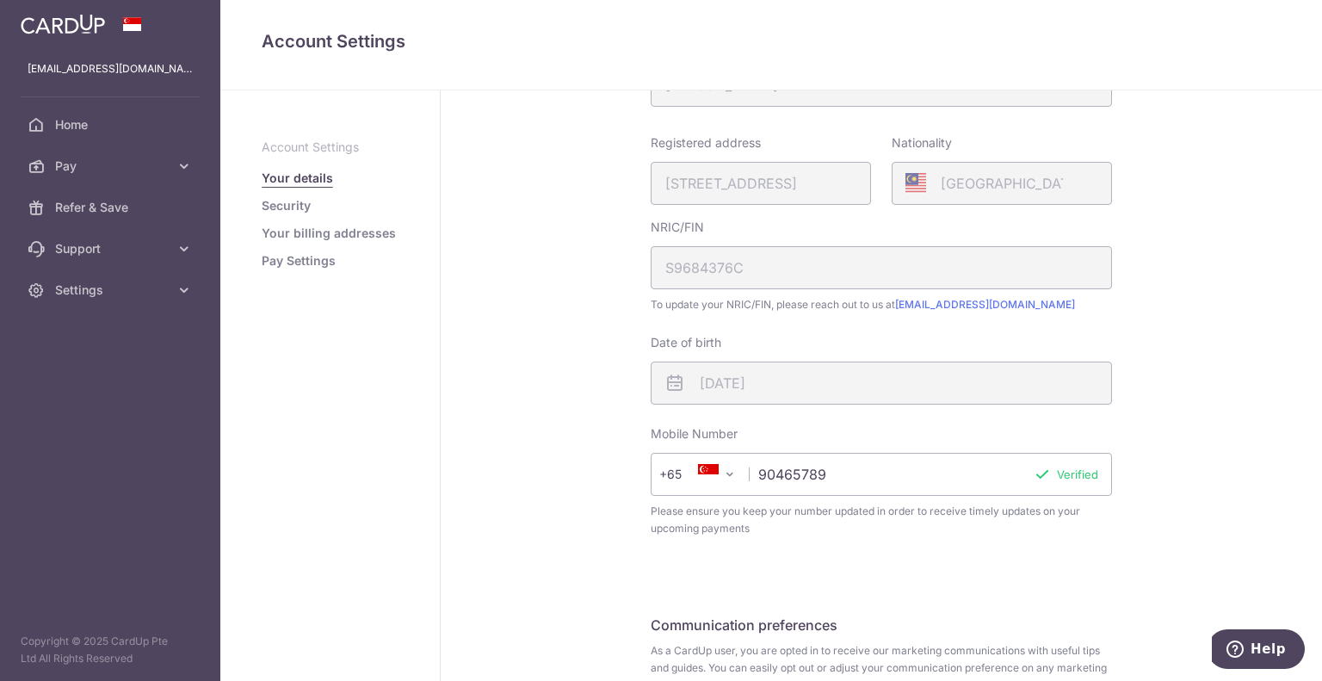
scroll to position [251, 0]
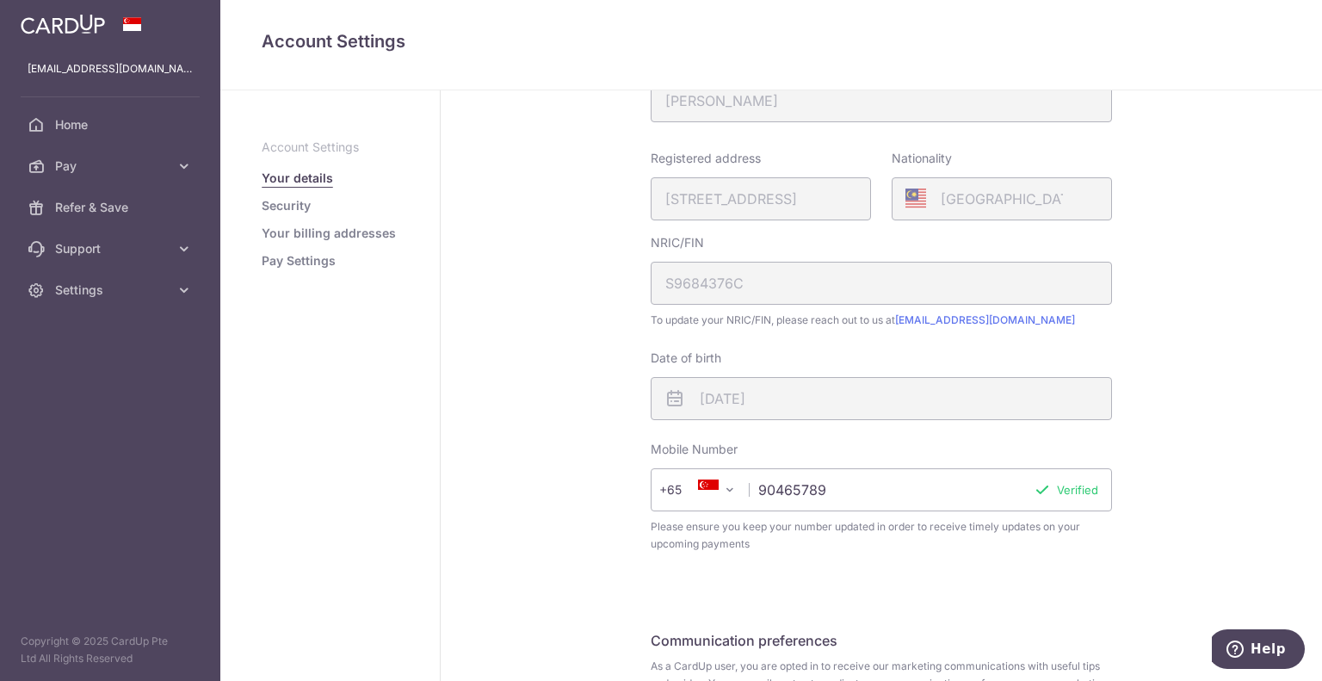
click at [281, 209] on link "Security" at bounding box center [286, 205] width 49 height 17
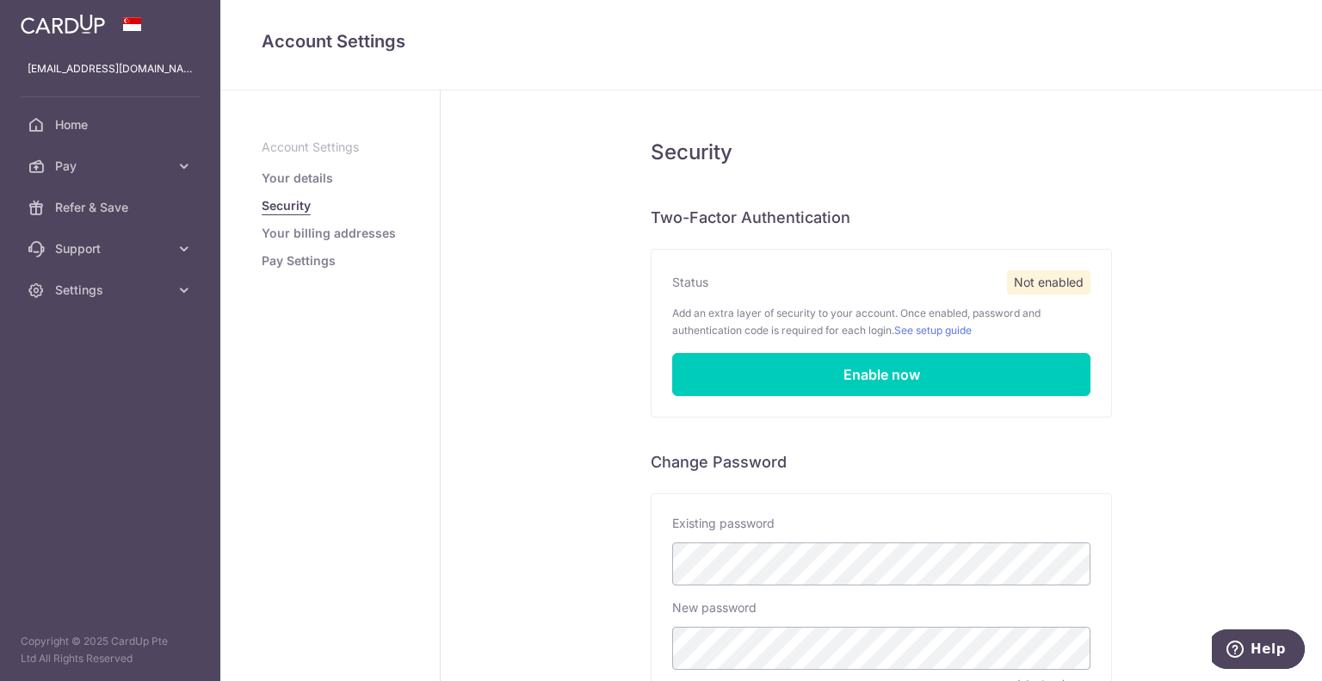
click at [345, 243] on ul "Account Settings Your details Security Your billing addresses Pay Settings" at bounding box center [330, 204] width 137 height 131
click at [359, 233] on link "Your billing addresses" at bounding box center [329, 233] width 134 height 17
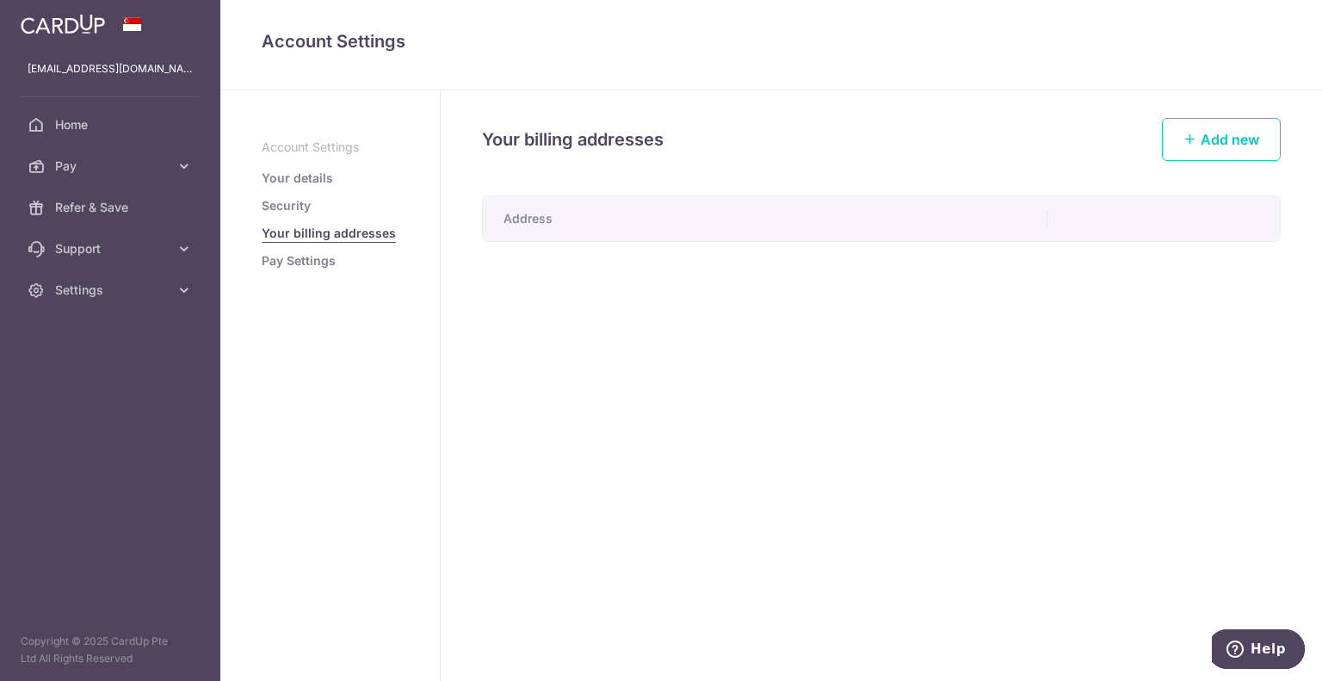
click at [334, 263] on link "Pay Settings" at bounding box center [299, 260] width 74 height 17
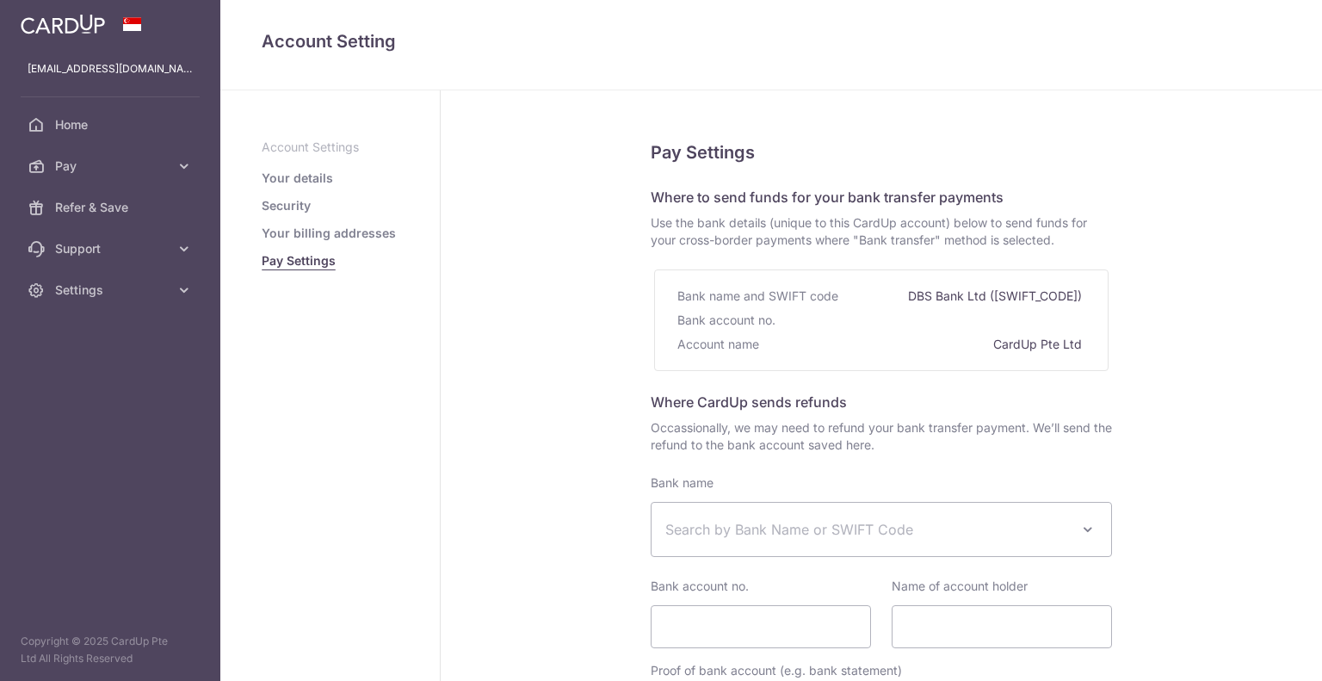
select select
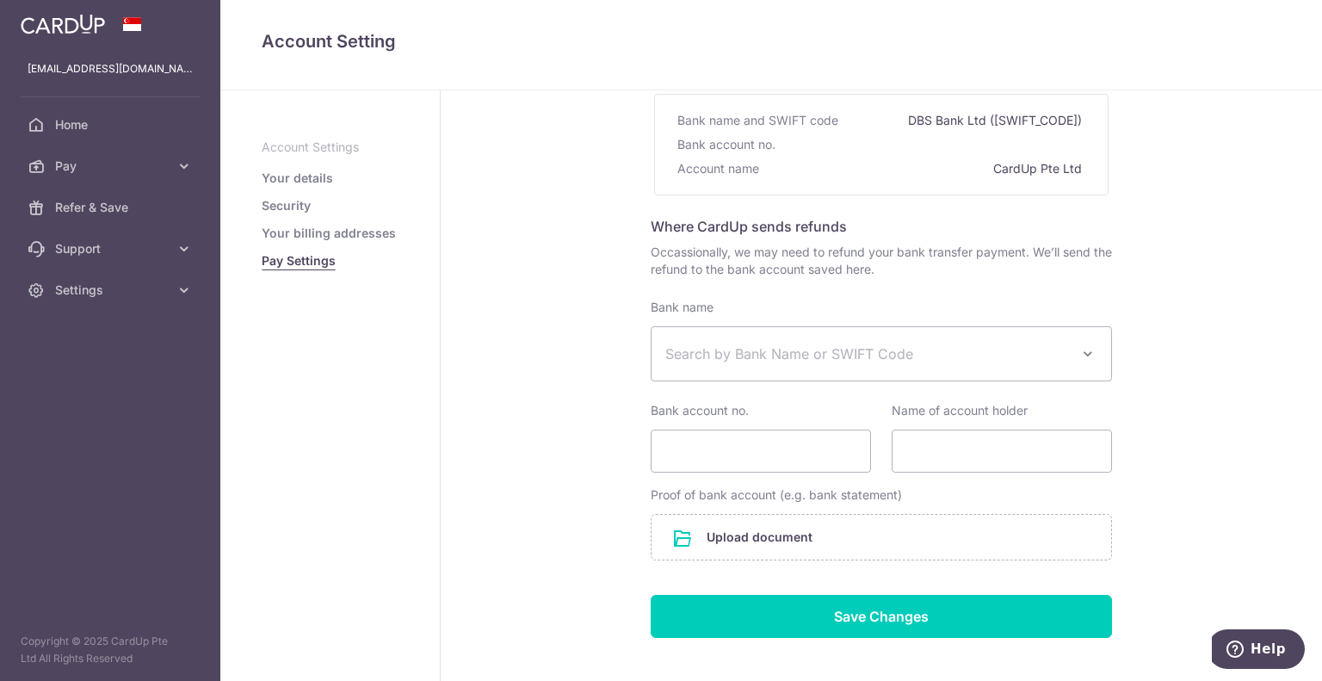
scroll to position [172, 0]
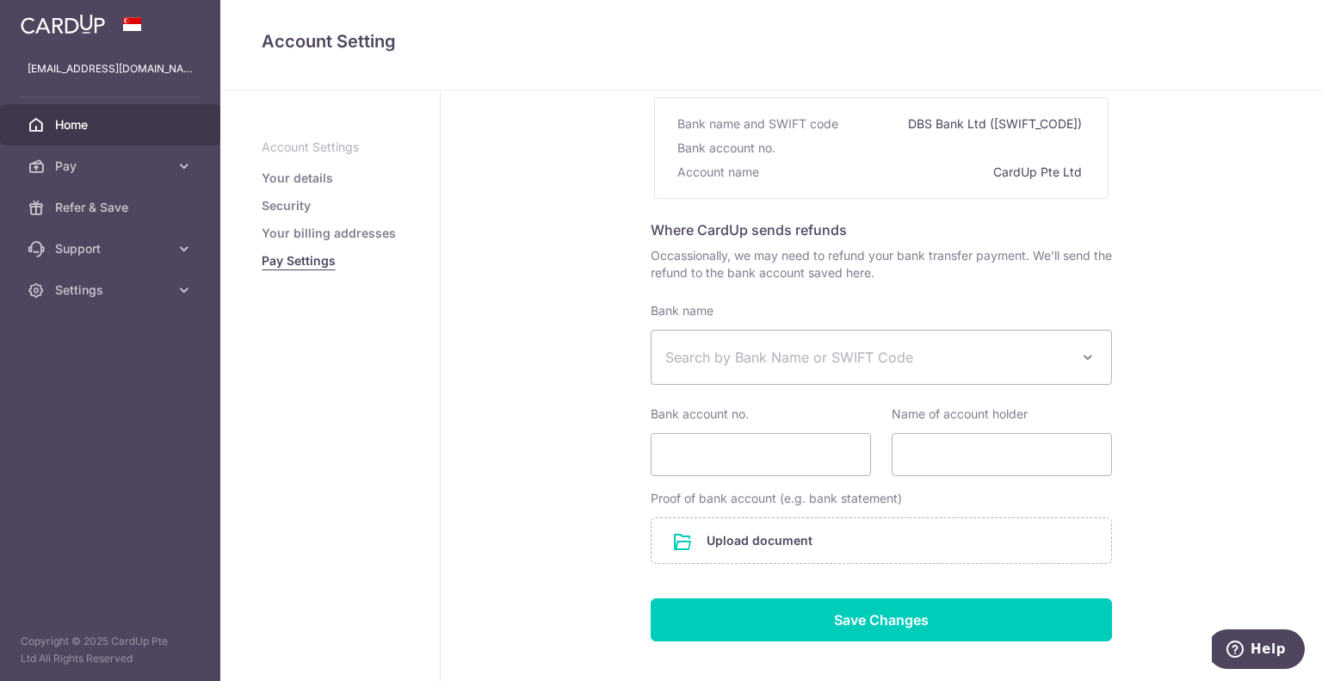
click at [145, 127] on span "Home" at bounding box center [112, 124] width 114 height 17
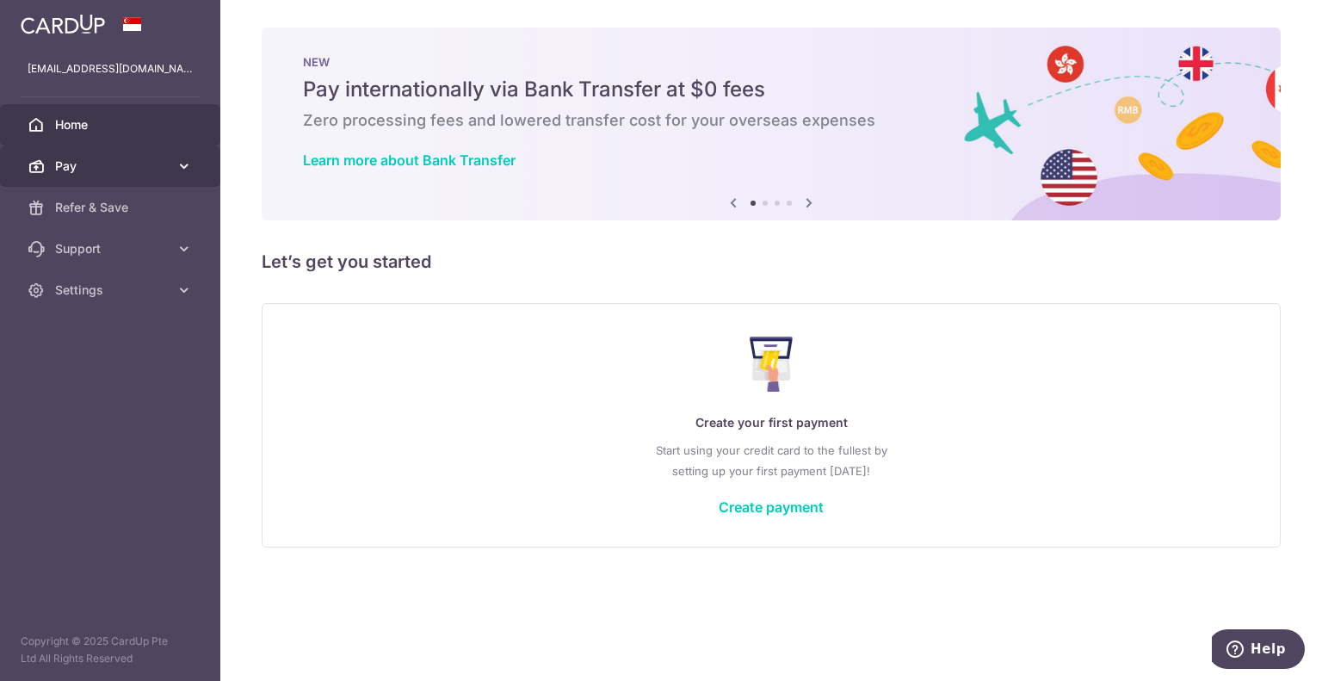
click at [158, 160] on span "Pay" at bounding box center [112, 166] width 114 height 17
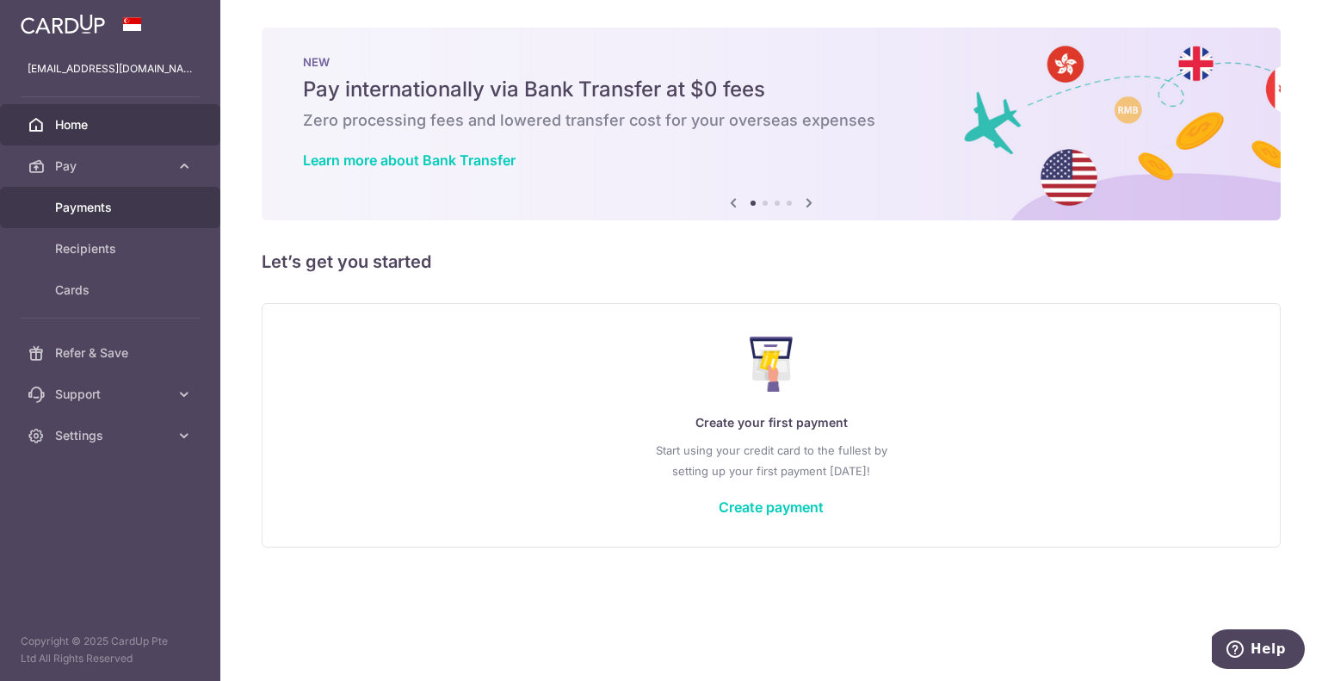
click at [155, 205] on span "Payments" at bounding box center [112, 207] width 114 height 17
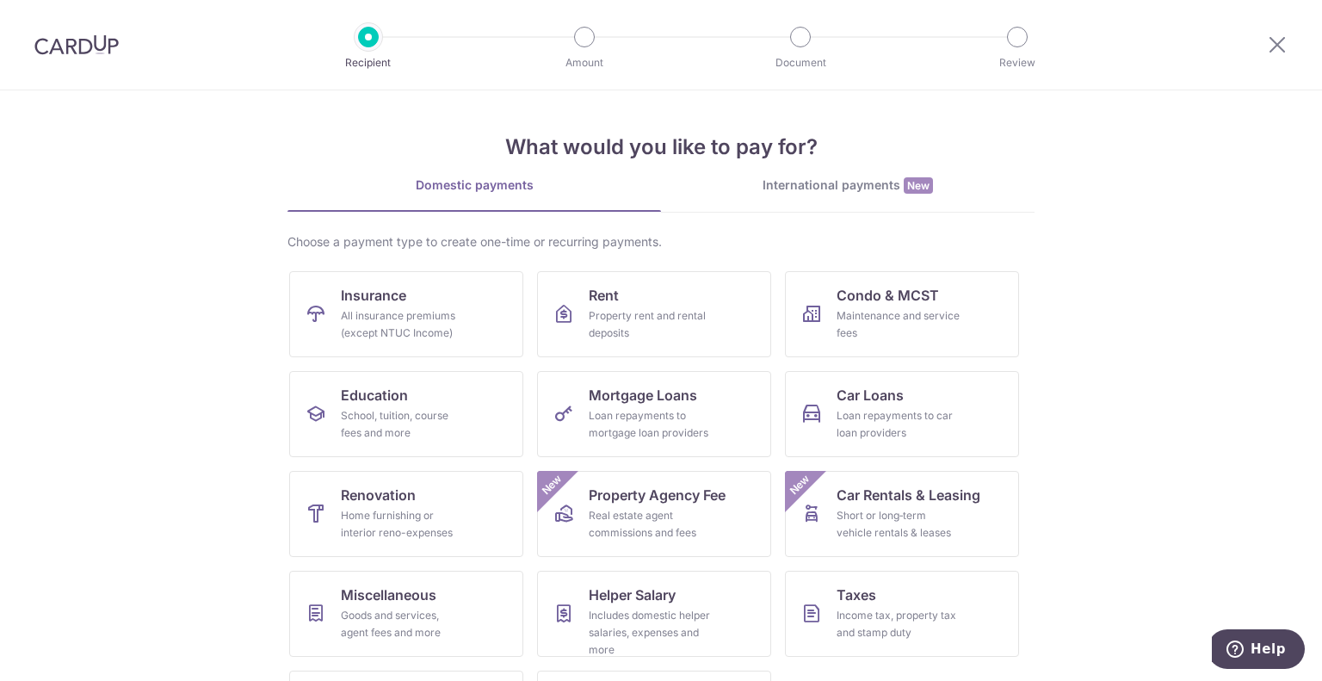
click at [90, 37] on img at bounding box center [76, 44] width 84 height 21
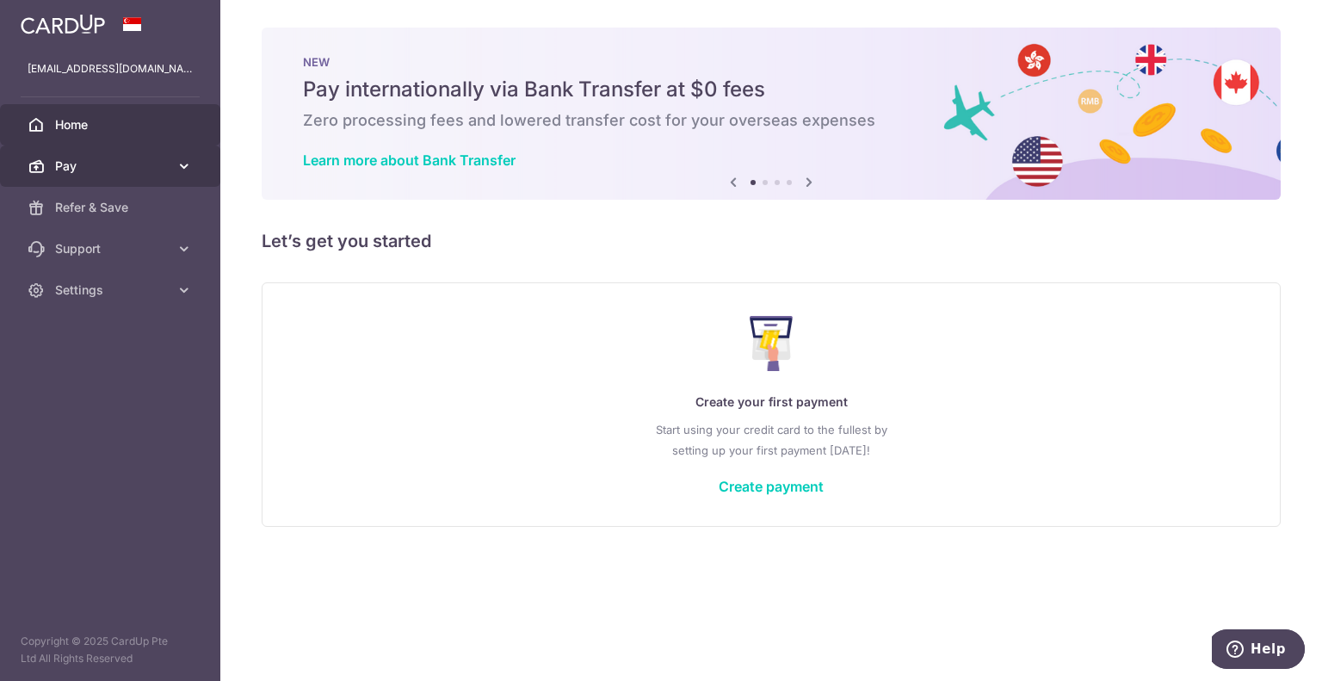
click at [152, 173] on span "Pay" at bounding box center [112, 166] width 114 height 17
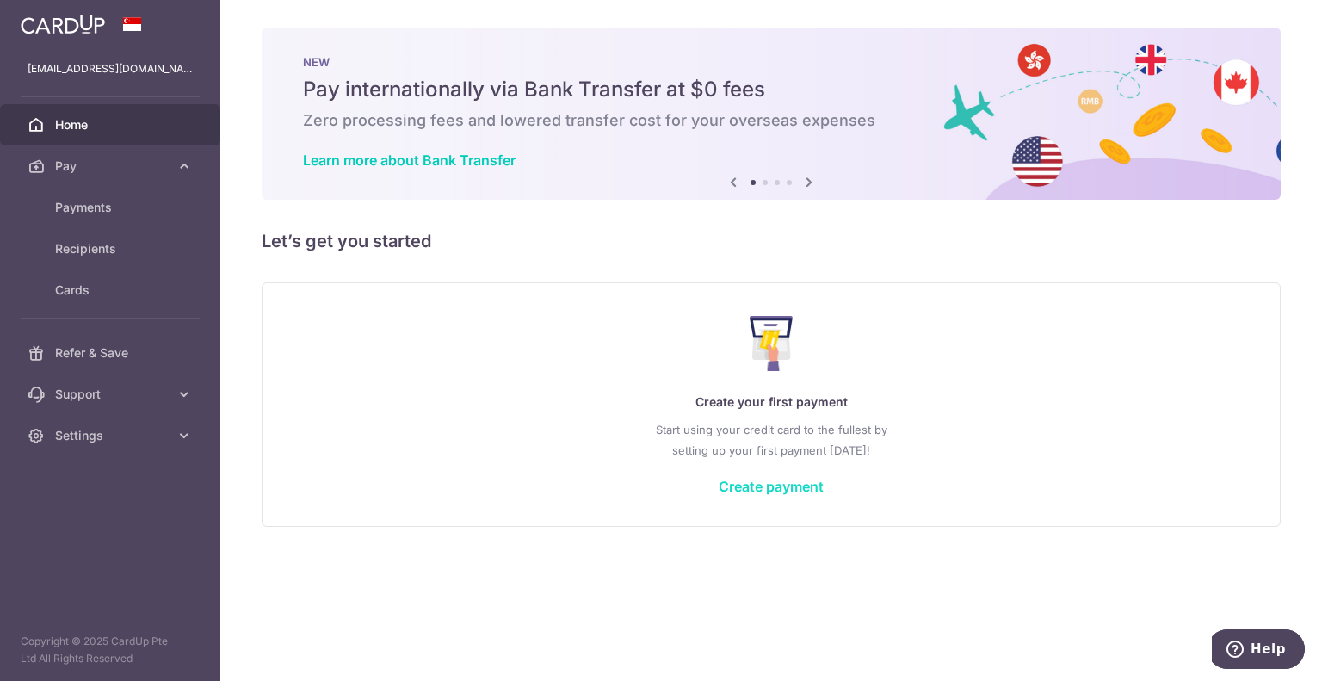
click at [730, 480] on link "Create payment" at bounding box center [771, 486] width 105 height 17
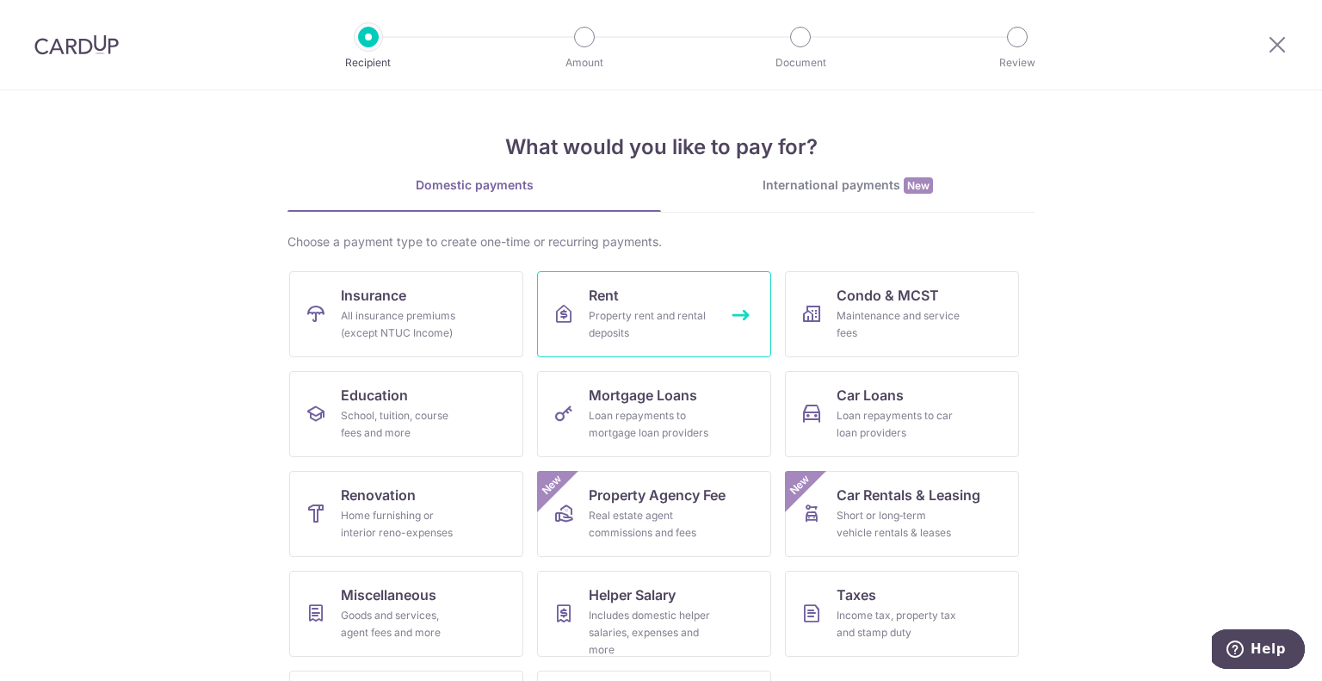
click at [616, 327] on div "Property rent and rental deposits" at bounding box center [651, 324] width 124 height 34
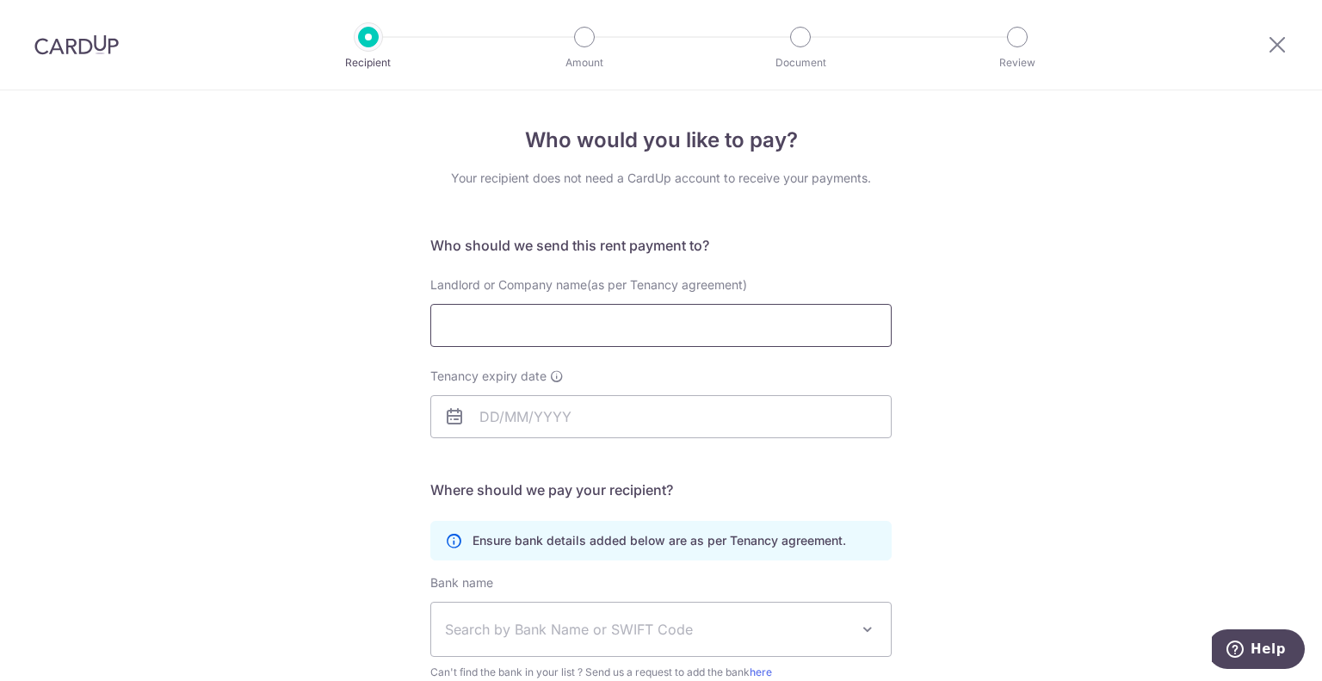
click at [599, 331] on input "Landlord or Company name(as per Tenancy agreement)" at bounding box center [660, 325] width 461 height 43
type input "[PERSON_NAME]"
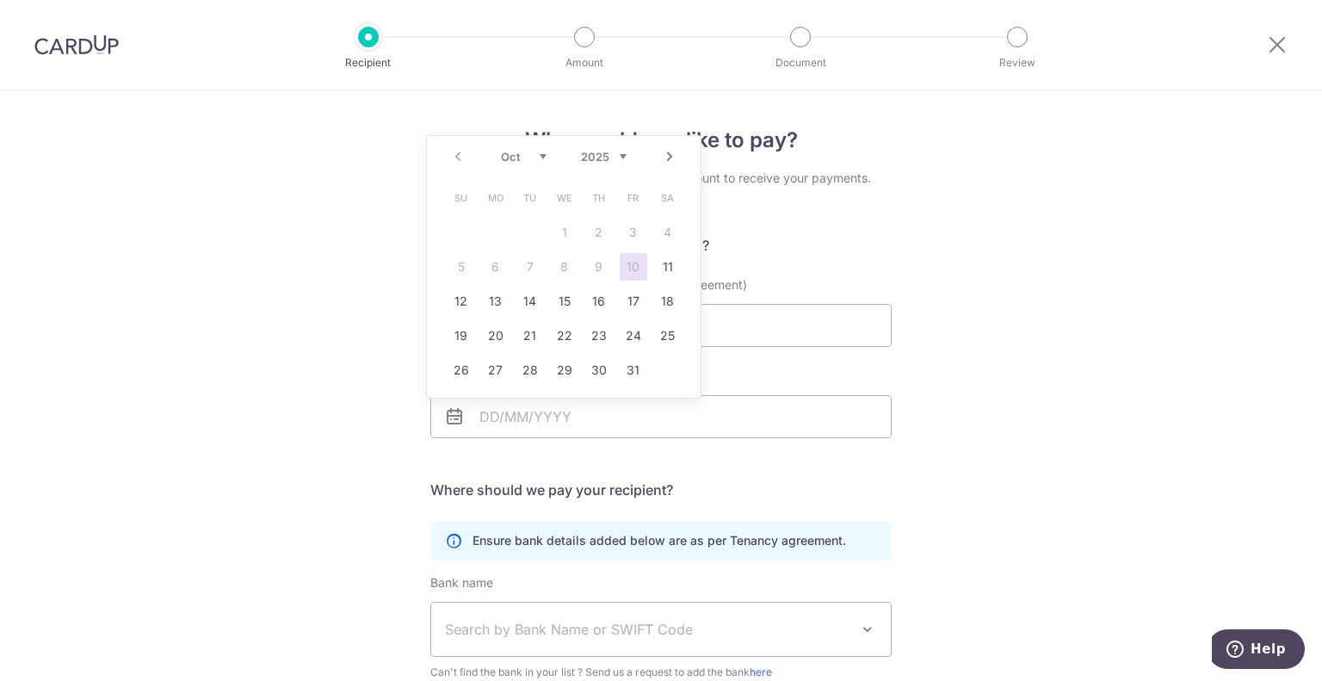
click at [622, 162] on select "2025 2026 2027 2028 2029 2030 2031 2032 2033 2034 2035" at bounding box center [604, 157] width 46 height 14
click at [543, 164] on div "Prev Next Jan Feb Mar Apr May Jun Jul Aug Sep Oct Nov Dec 2025 2026 2027 2028 2…" at bounding box center [564, 156] width 274 height 41
click at [543, 158] on select "Jan Feb Mar Apr May Jun Jul Aug Sep Oct Nov Dec" at bounding box center [524, 157] width 46 height 14
click at [483, 406] on link "31" at bounding box center [496, 405] width 28 height 28
type input "31/08/2026"
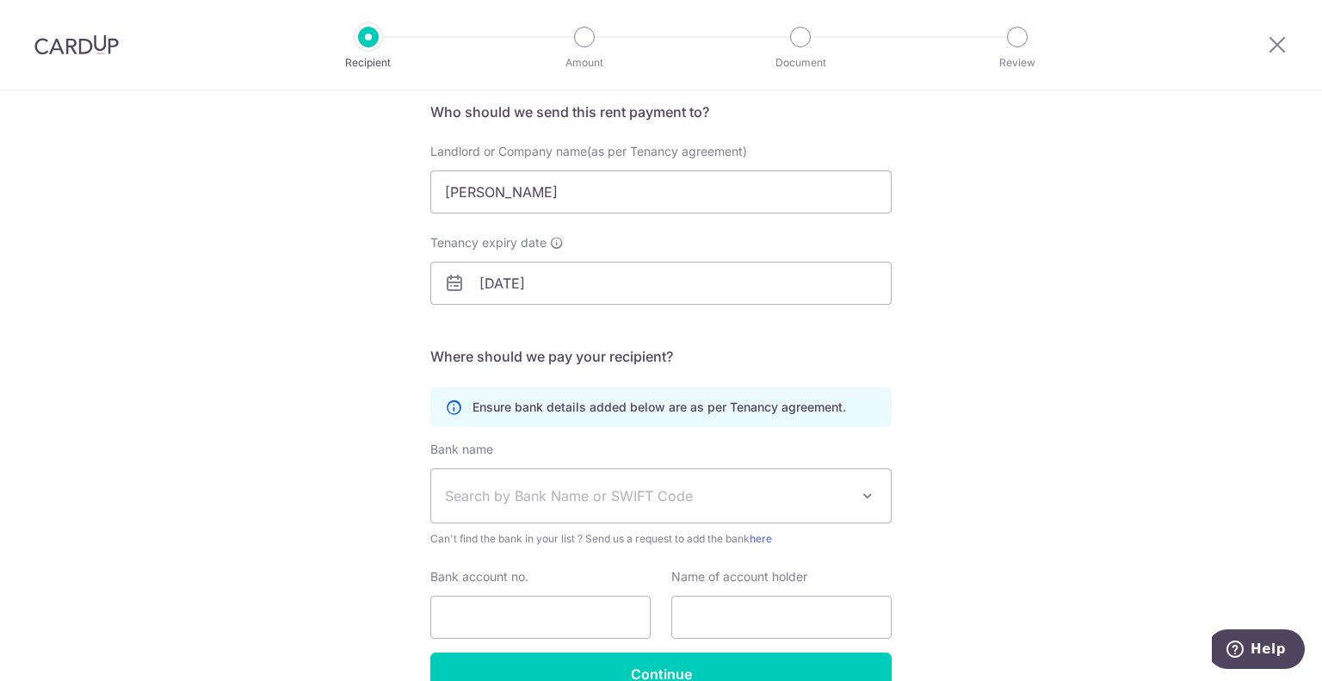
scroll to position [172, 0]
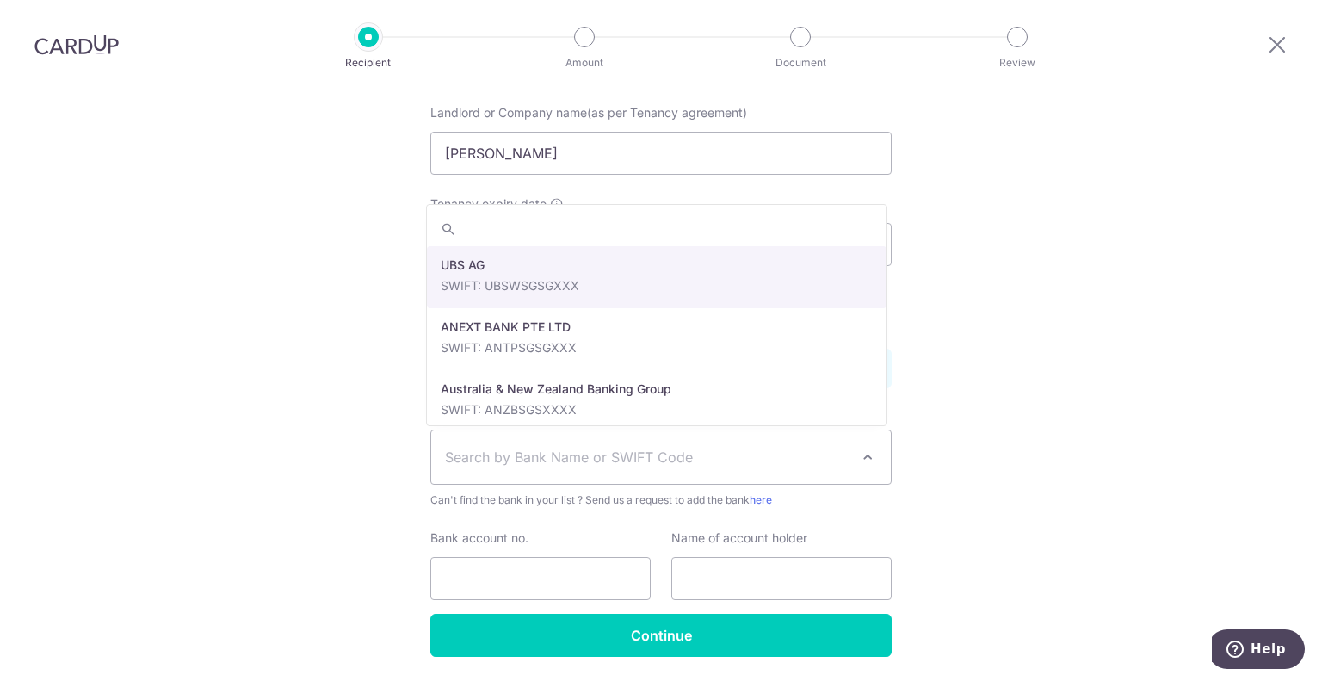
click at [571, 467] on span "Search by Bank Name or SWIFT Code" at bounding box center [661, 456] width 460 height 53
click at [413, 429] on div "Who would you like to pay? Your recipient does not need a CardUp account to rec…" at bounding box center [661, 328] width 1322 height 820
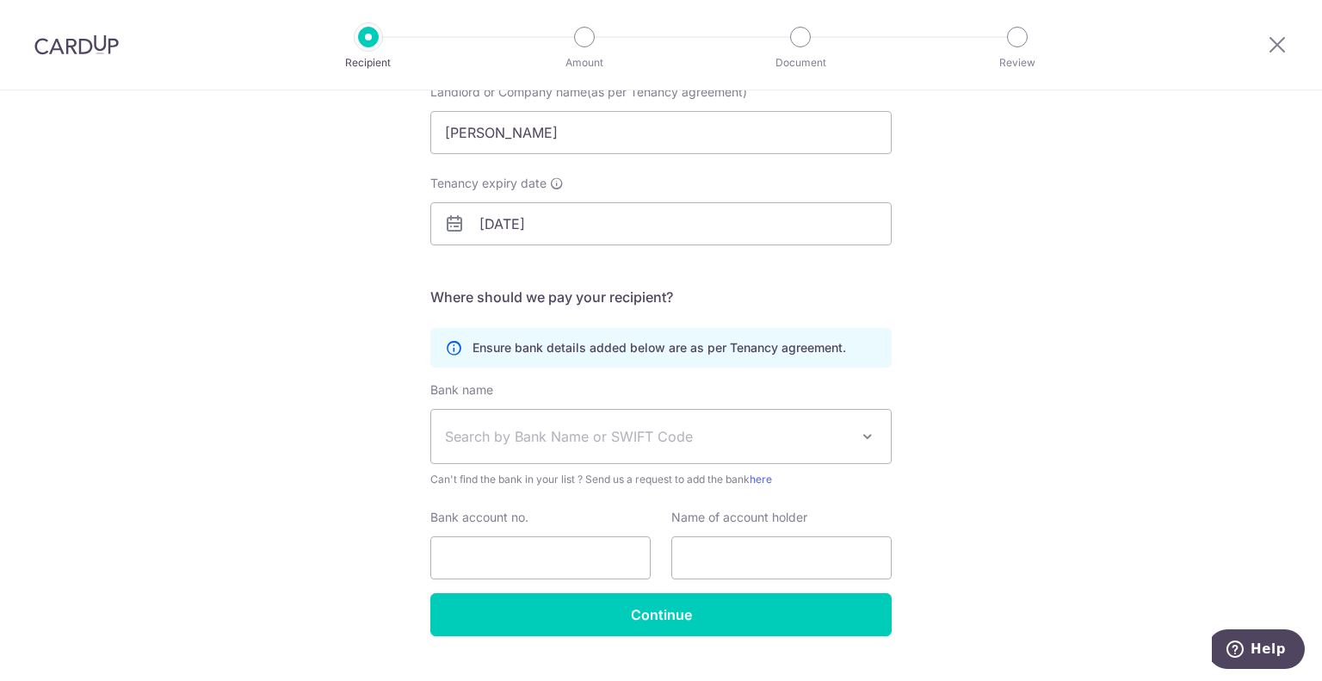
scroll to position [227, 0]
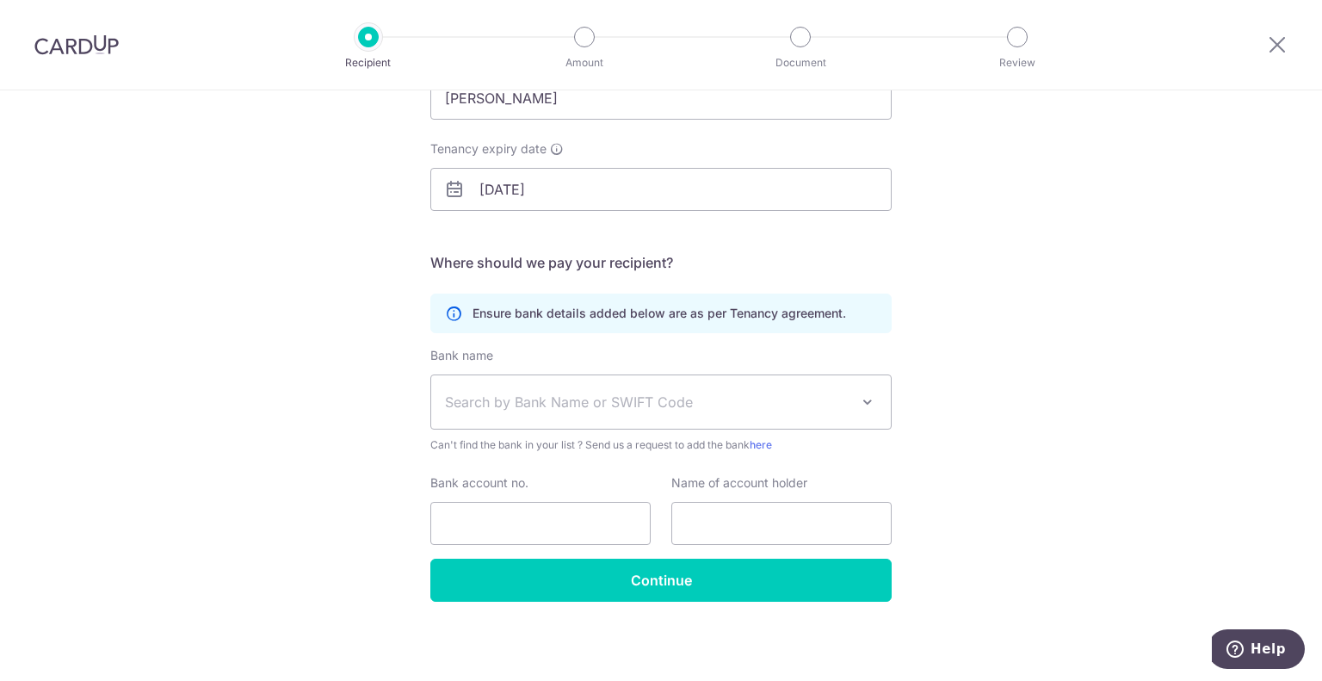
click at [520, 400] on span "Search by Bank Name or SWIFT Code" at bounding box center [647, 402] width 405 height 21
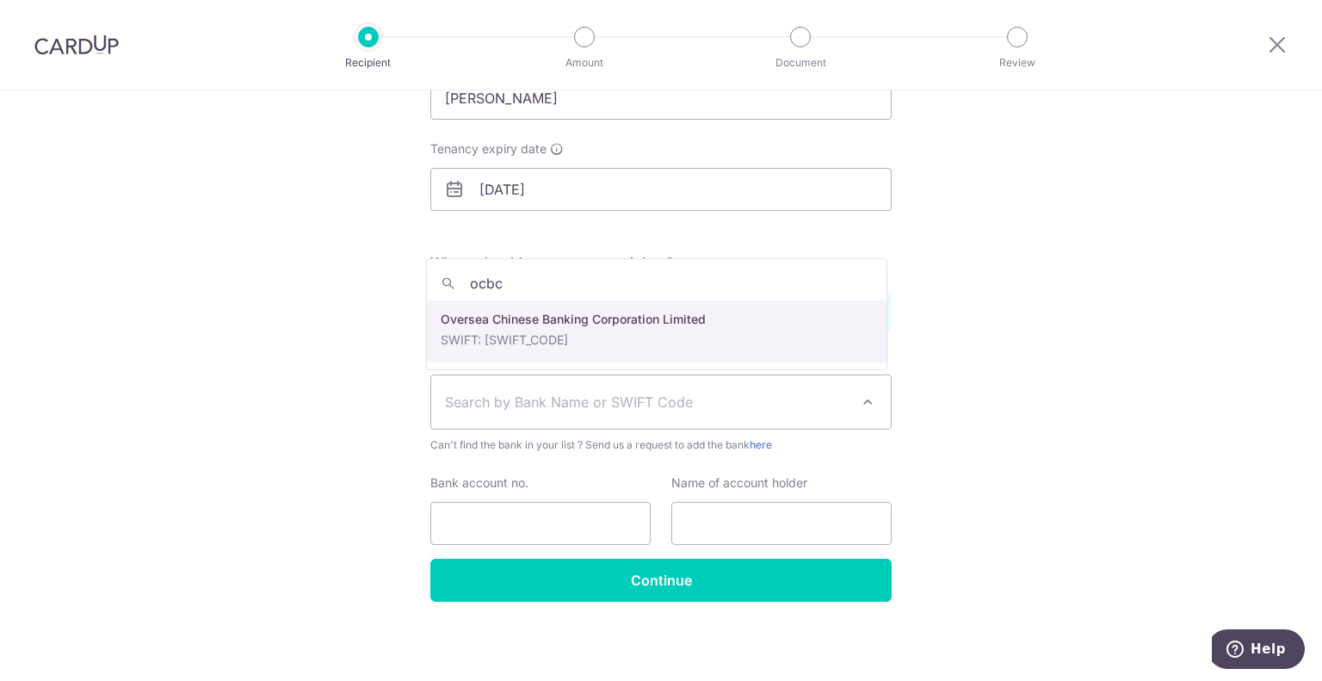
type input "ocbc"
select select "12"
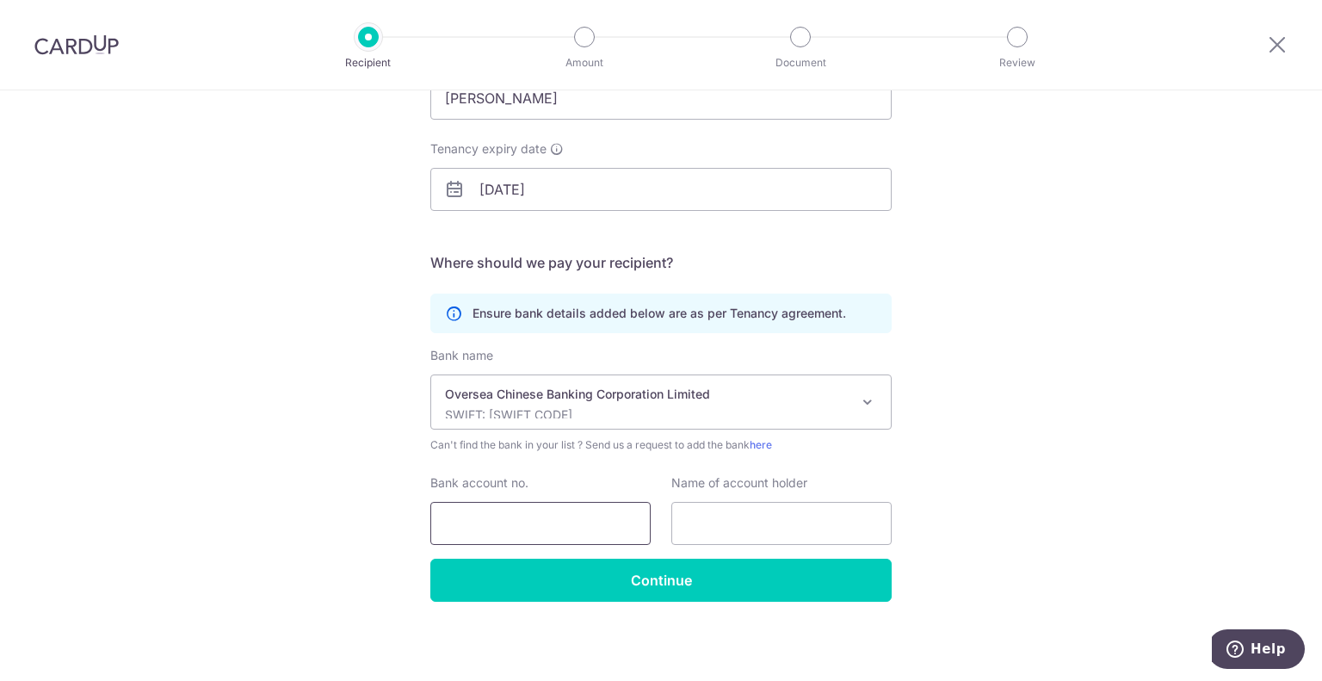
click at [593, 510] on input "Bank account no." at bounding box center [540, 523] width 220 height 43
type input "5281054477"
click at [709, 529] on input "text" at bounding box center [782, 523] width 220 height 43
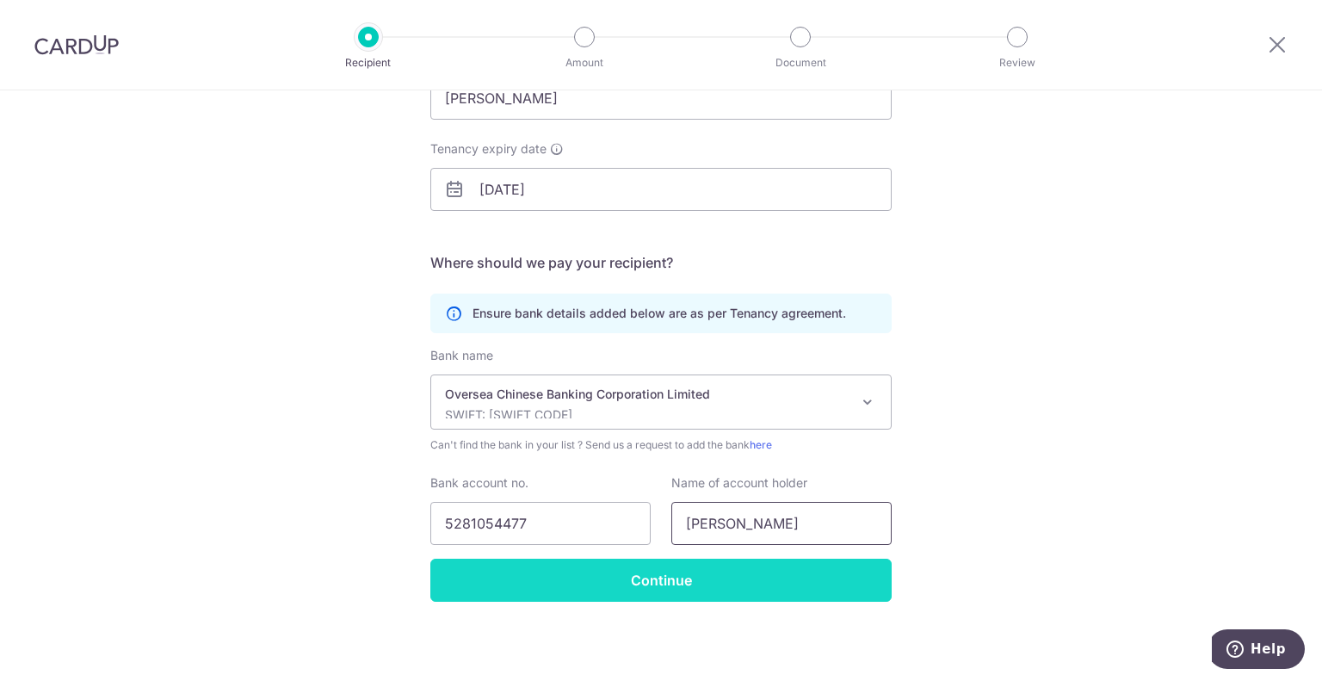
type input "[PERSON_NAME]"
click at [789, 579] on input "Continue" at bounding box center [660, 580] width 461 height 43
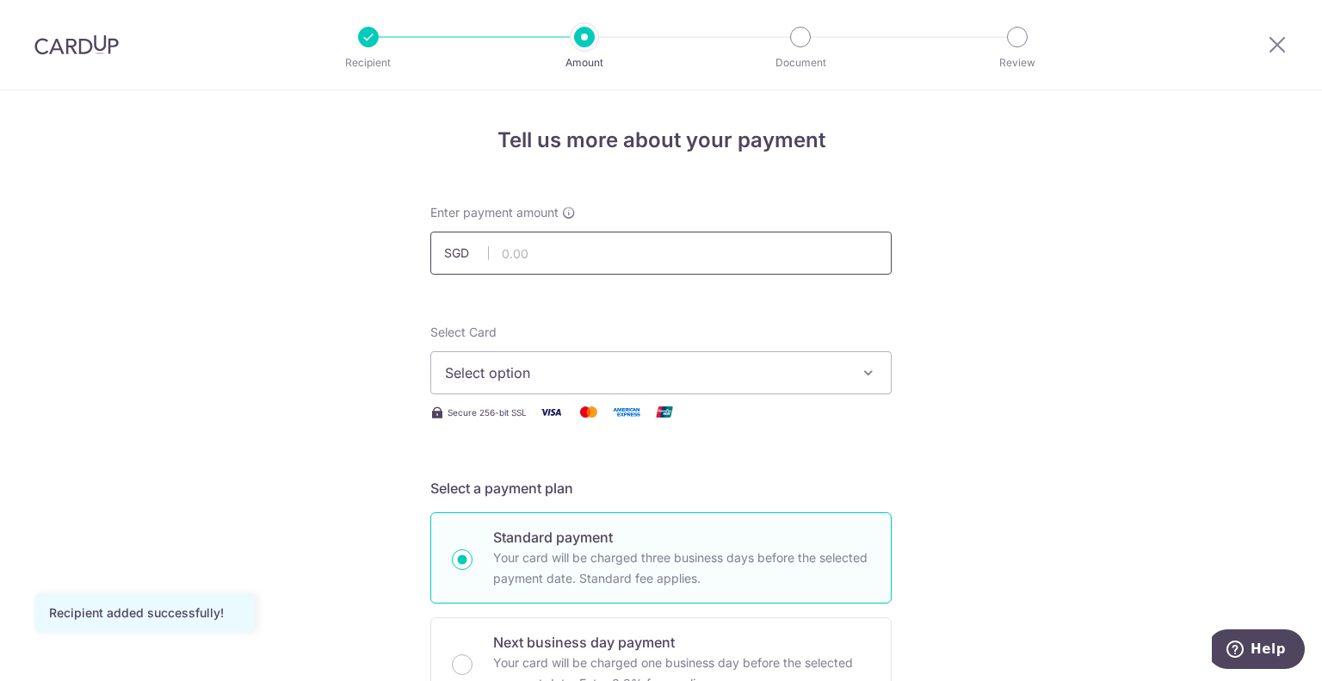
click at [583, 255] on input "text" at bounding box center [660, 253] width 461 height 43
type input "1,500.00"
click at [563, 364] on span "Select option" at bounding box center [645, 372] width 401 height 21
click at [570, 413] on span "Add credit card" at bounding box center [676, 420] width 401 height 17
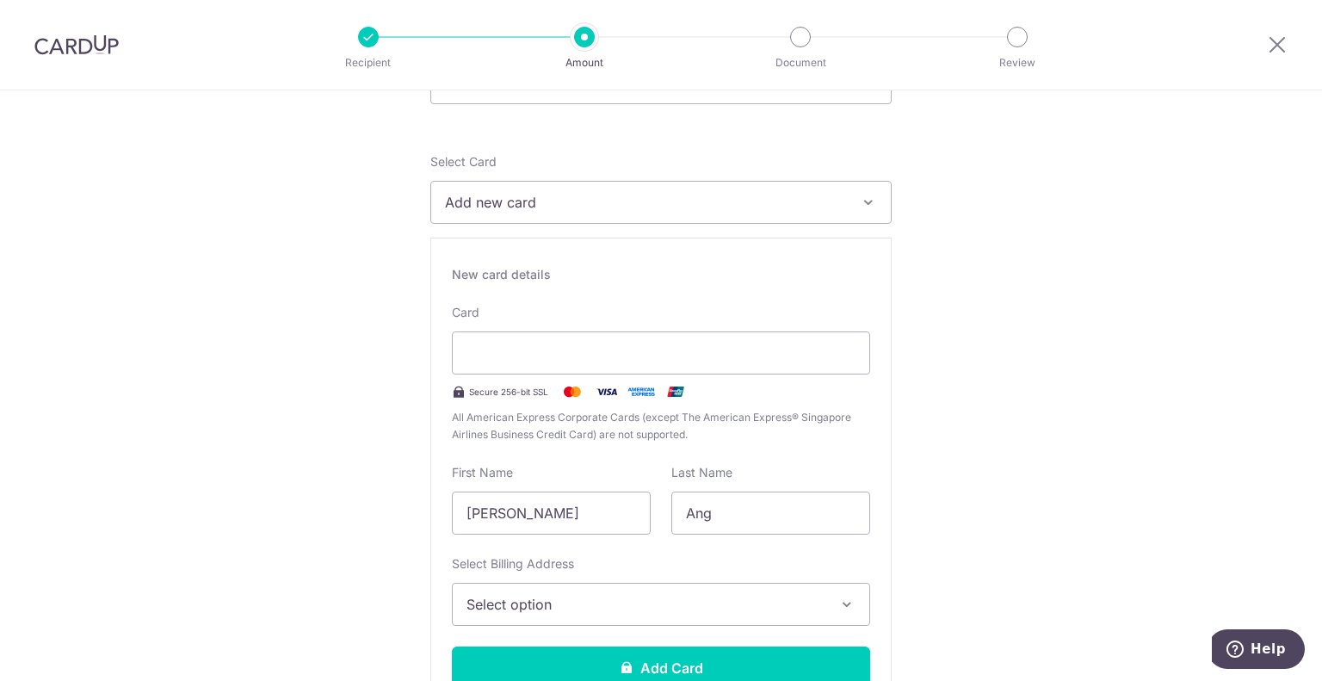
scroll to position [258, 0]
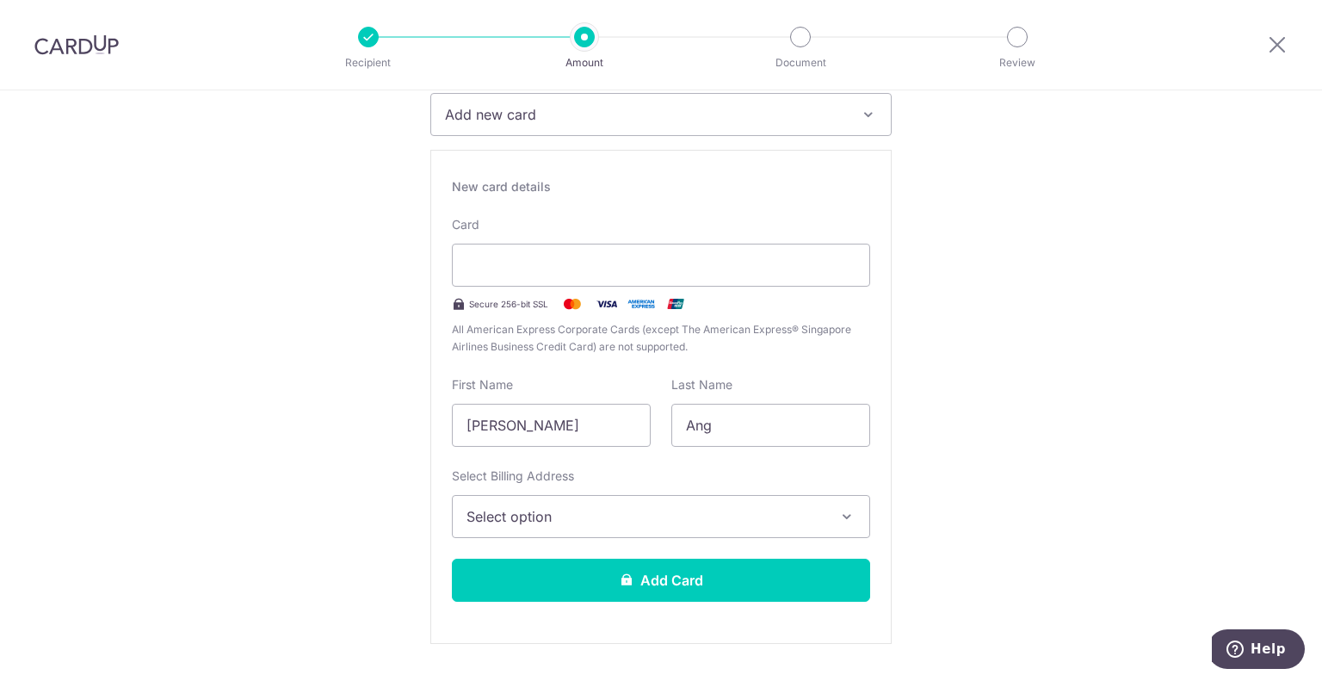
click at [668, 523] on span "Select option" at bounding box center [646, 516] width 358 height 21
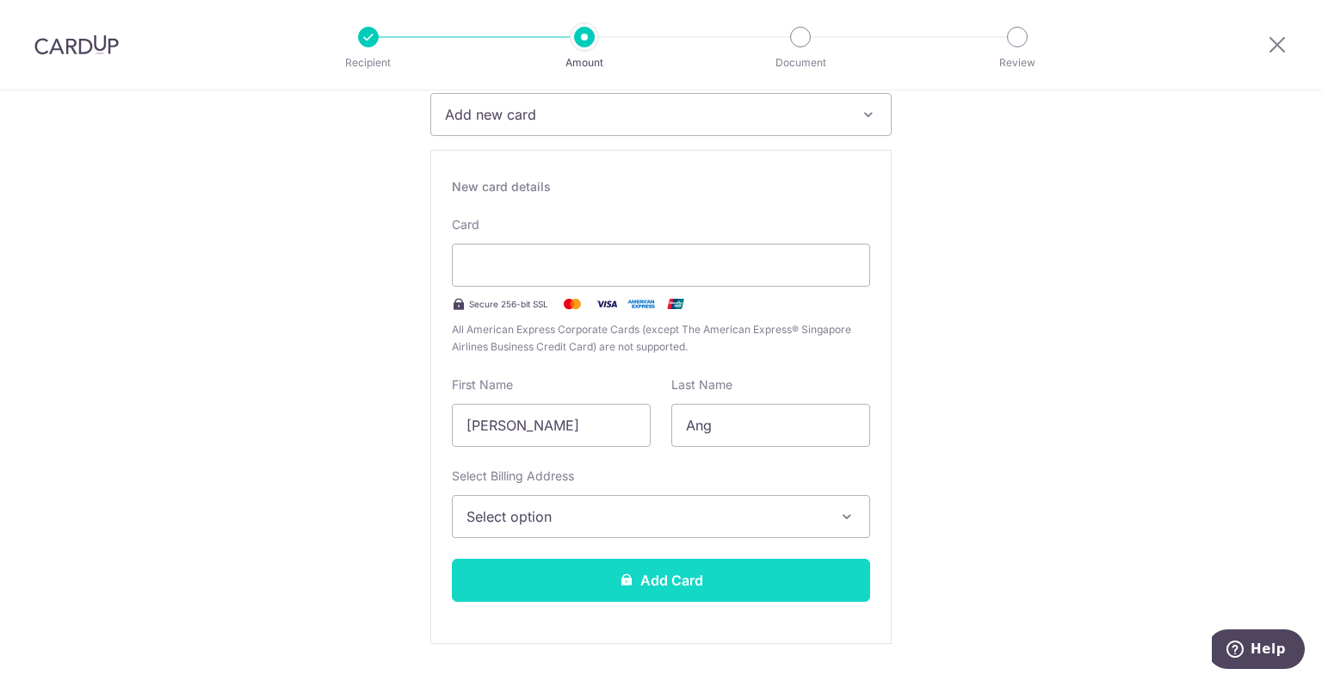
click at [641, 574] on button "Add Card" at bounding box center [661, 580] width 418 height 43
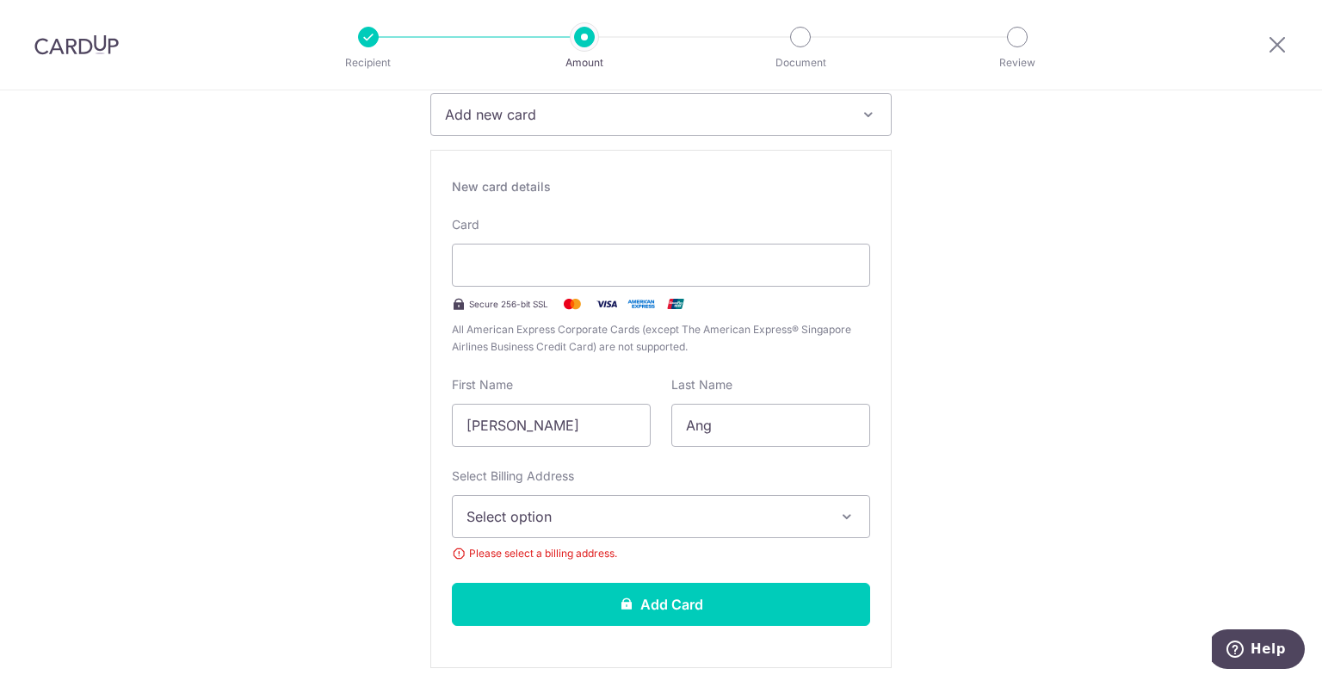
click at [656, 512] on span "Select option" at bounding box center [646, 516] width 358 height 21
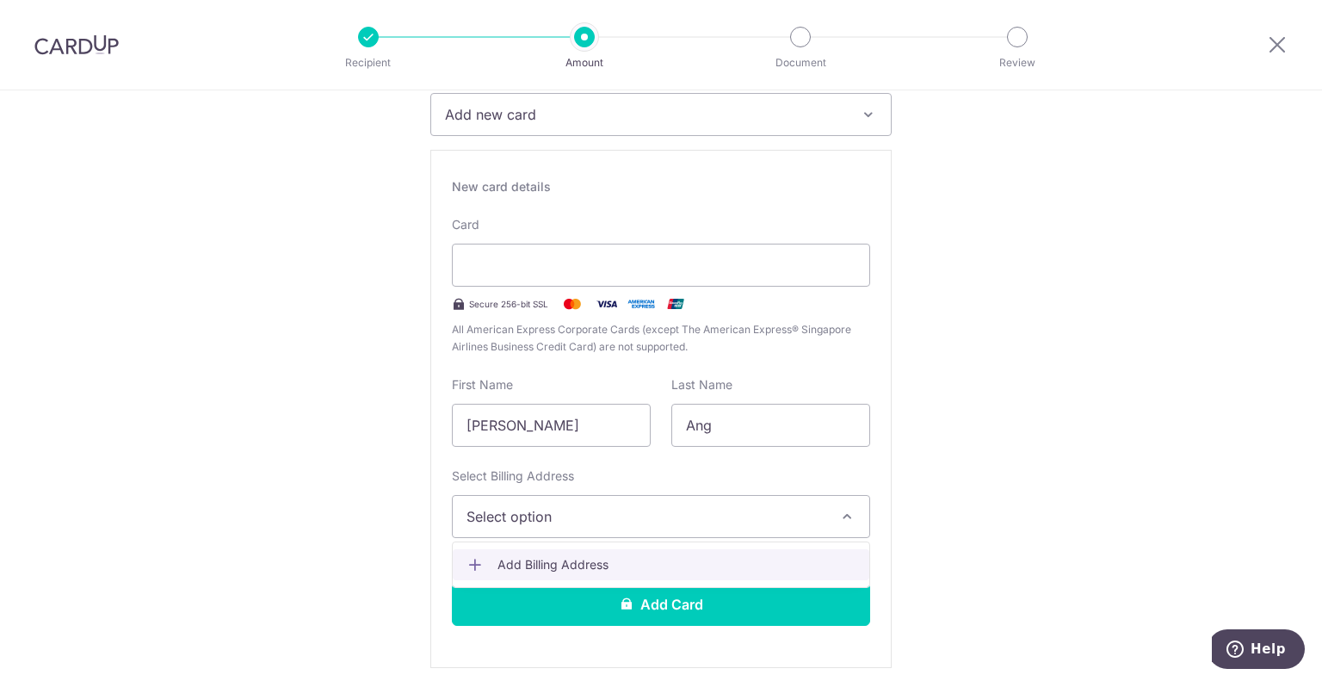
click at [653, 556] on span "Add Billing Address" at bounding box center [677, 564] width 358 height 17
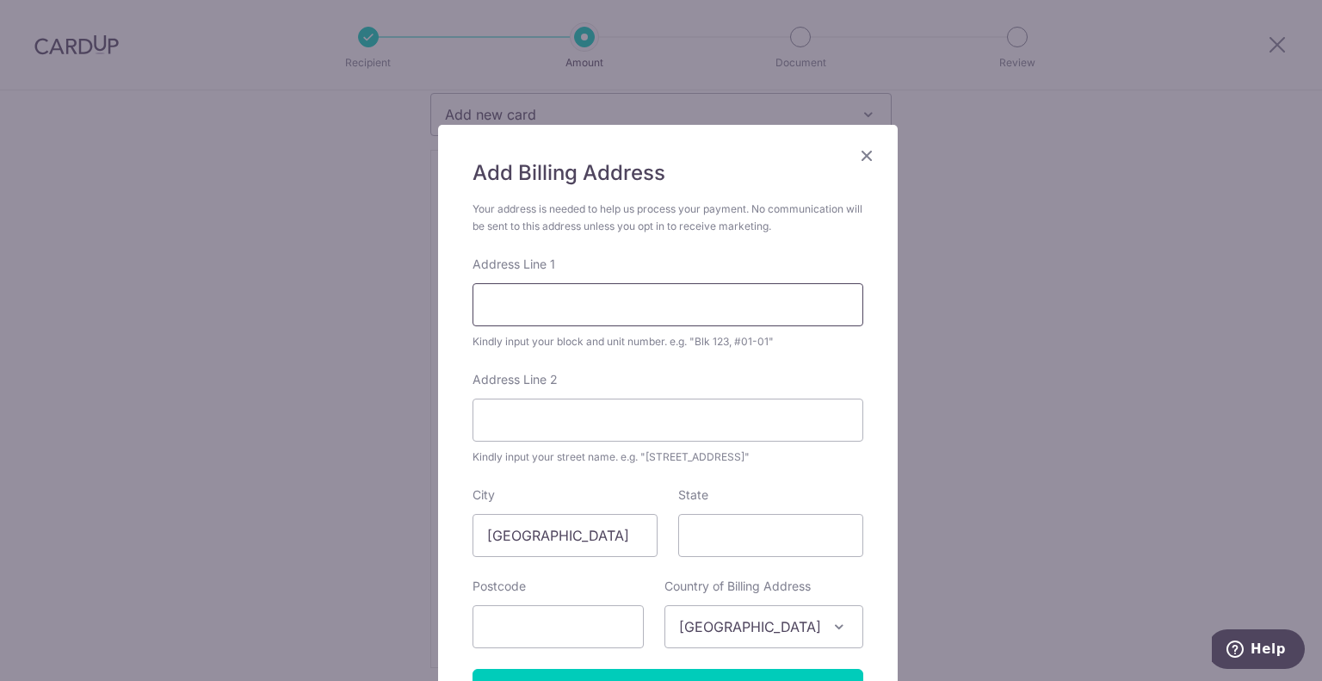
click at [642, 293] on input "Address Line 1" at bounding box center [668, 304] width 391 height 43
type input "91 Hillview Avenue"
type input "Singapore"
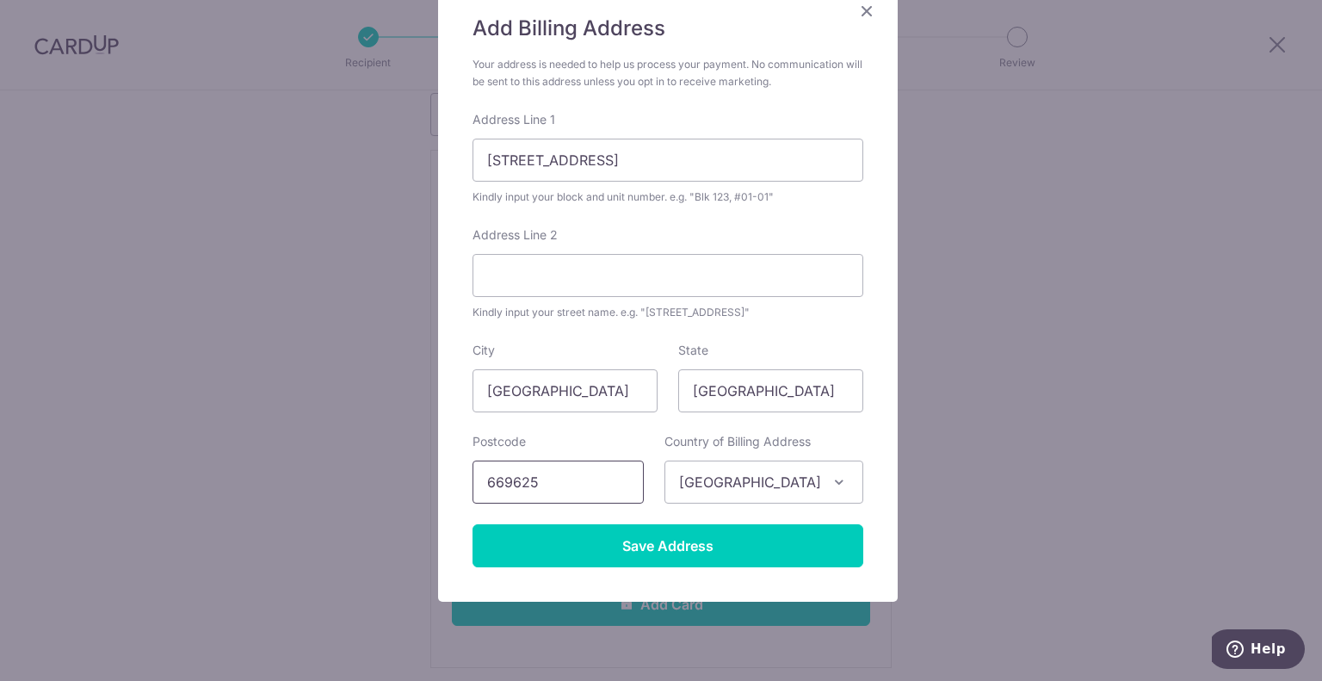
scroll to position [189, 0]
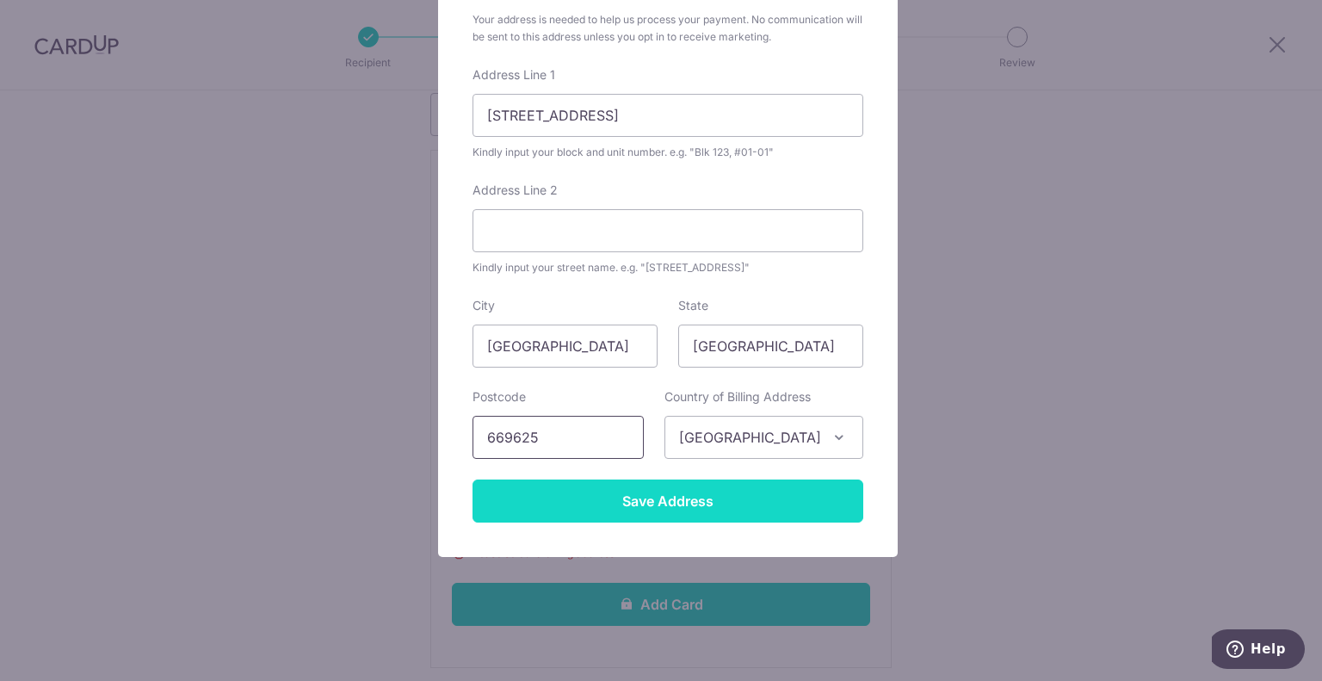
type input "669625"
click at [691, 507] on input "Save Address" at bounding box center [668, 501] width 391 height 43
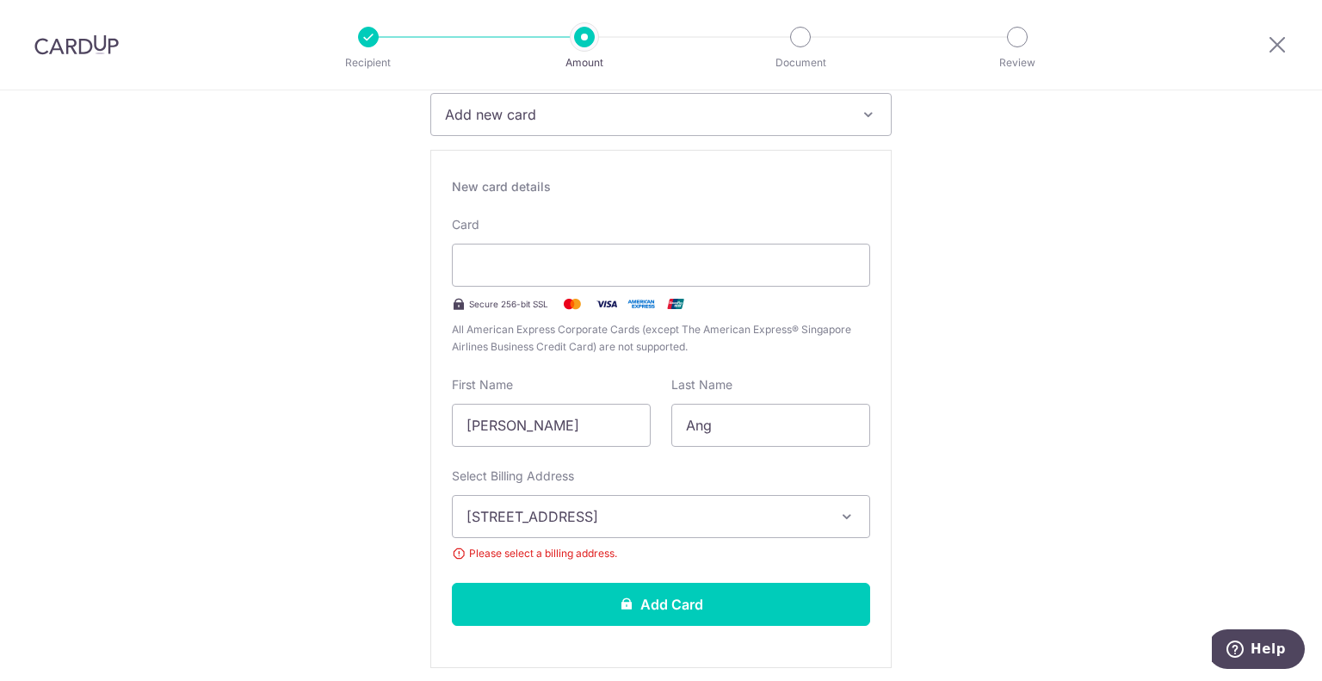
click at [823, 517] on button "91 Hillview Avenue, Singapore, Singapore, Singapore-669625" at bounding box center [661, 516] width 418 height 43
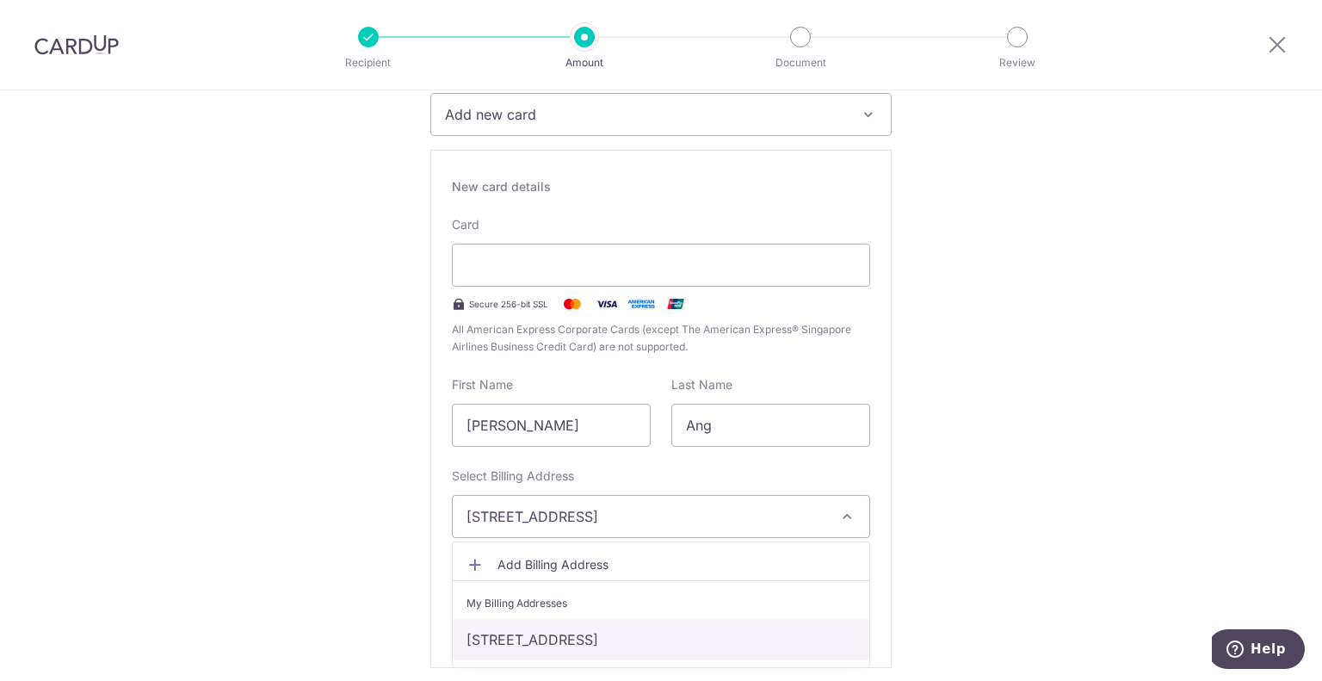
click at [703, 639] on link "91 Hillview Avenue, Singapore, Singapore, Singapore-669625" at bounding box center [661, 639] width 417 height 41
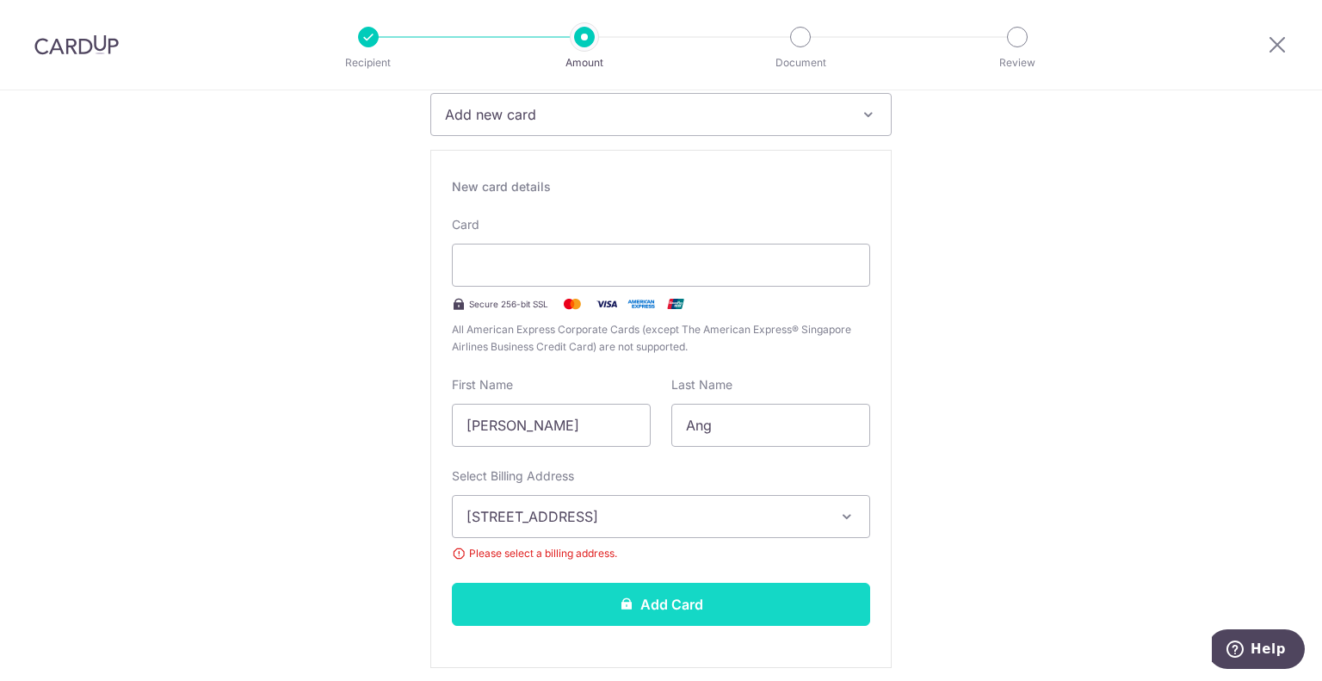
click at [783, 604] on button "Add Card" at bounding box center [661, 604] width 418 height 43
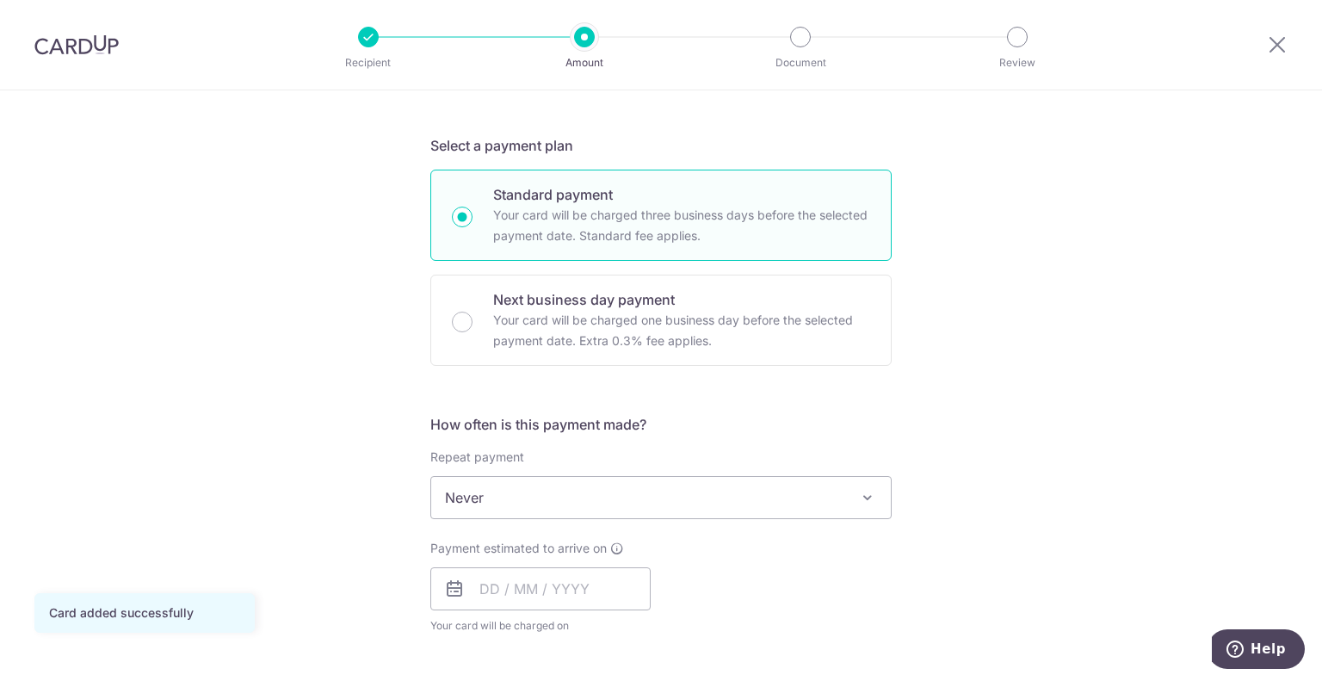
scroll to position [344, 0]
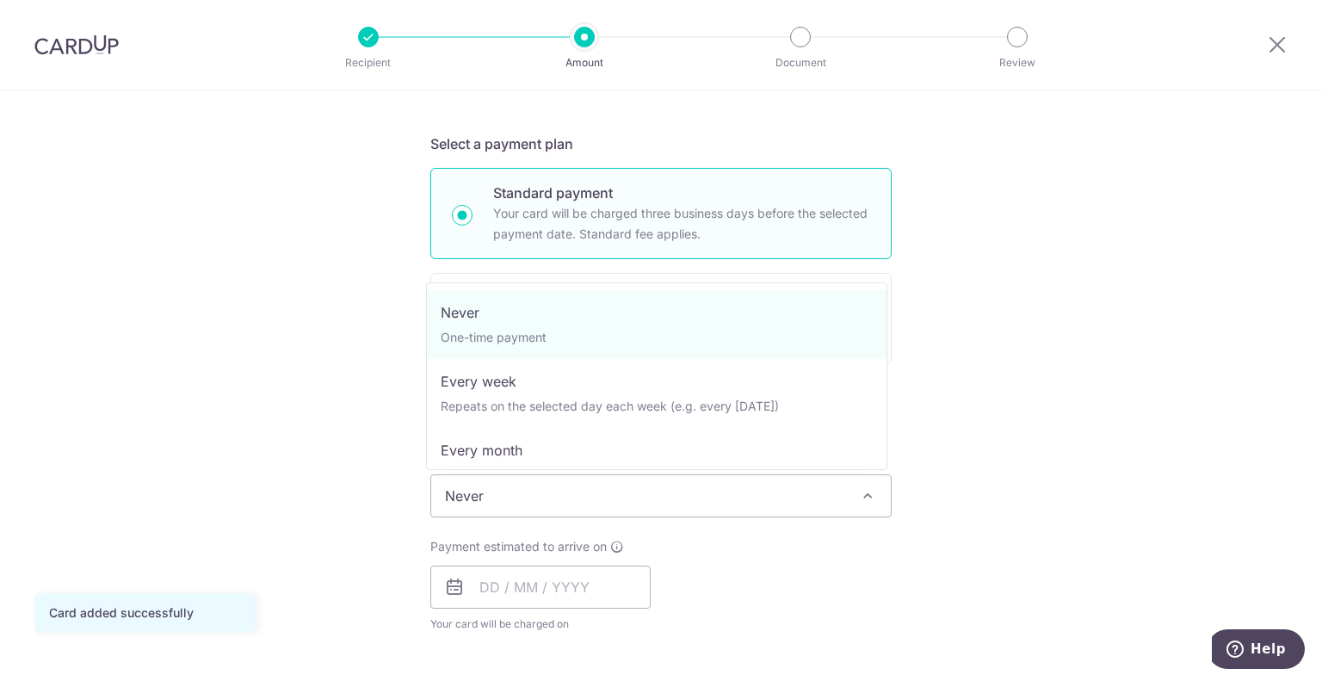
click at [757, 484] on span "Never" at bounding box center [661, 495] width 460 height 41
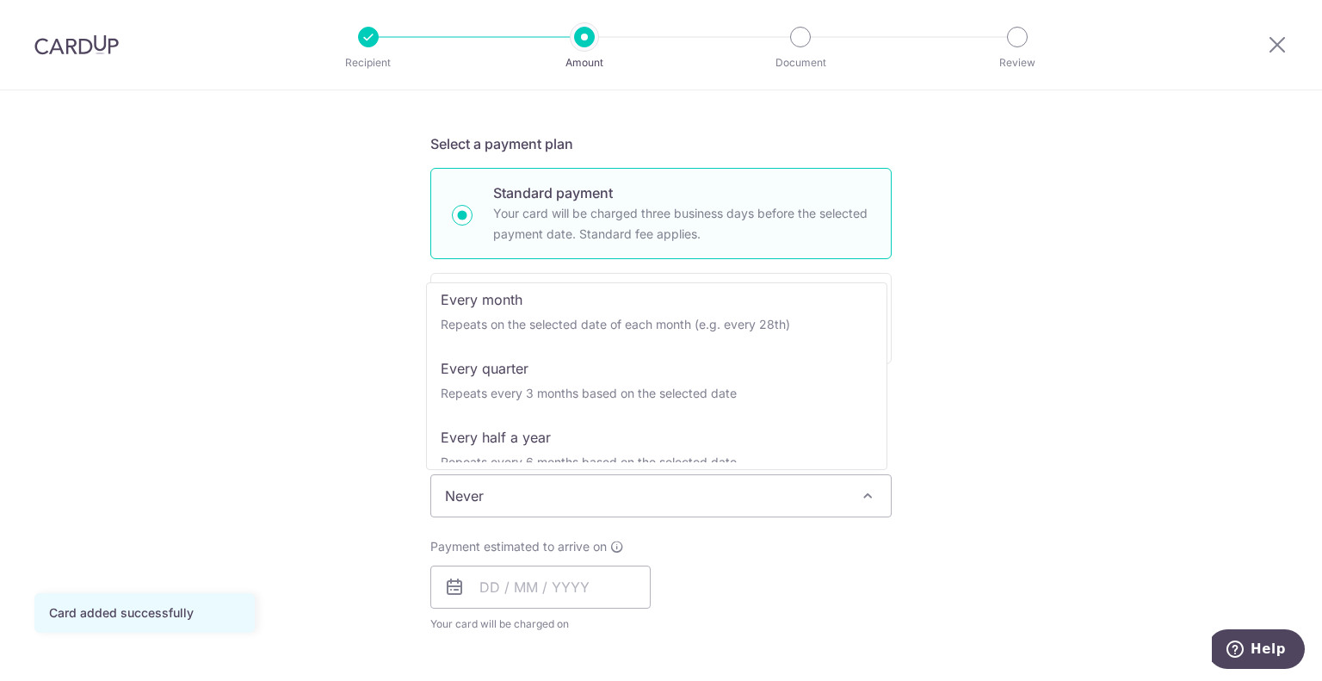
scroll to position [172, 0]
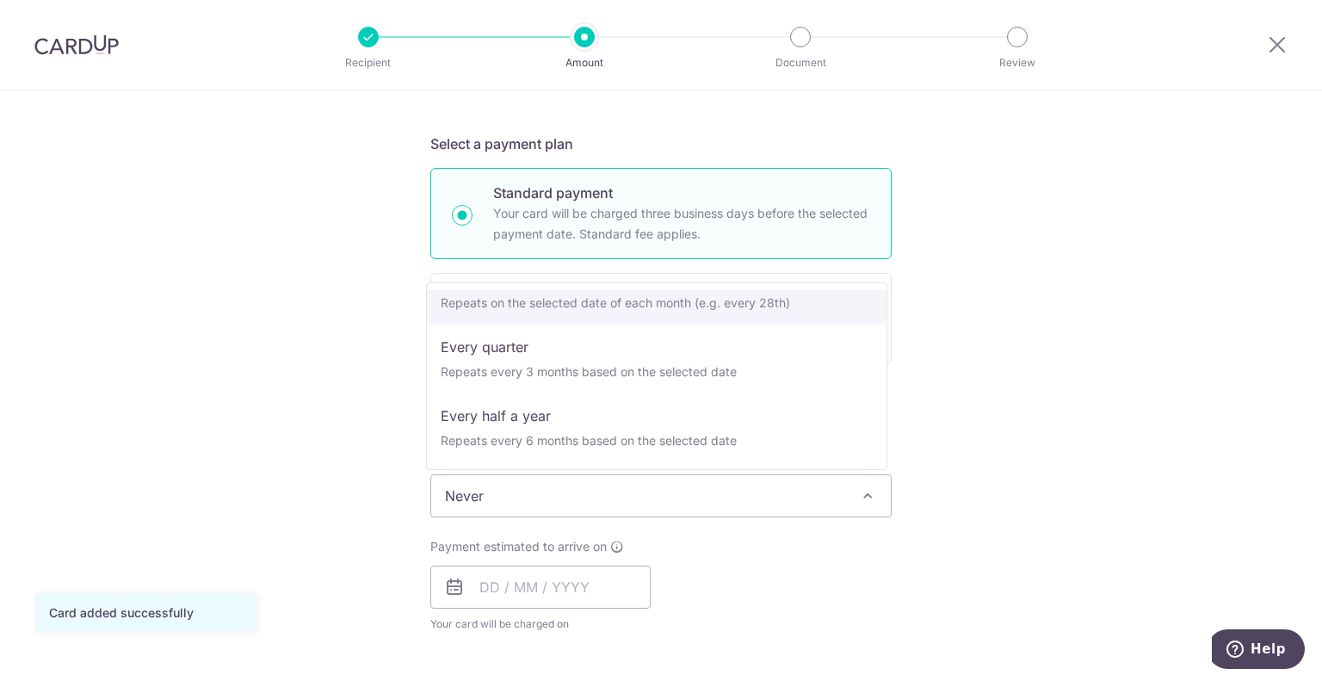
select select "3"
type input "31/08/2026"
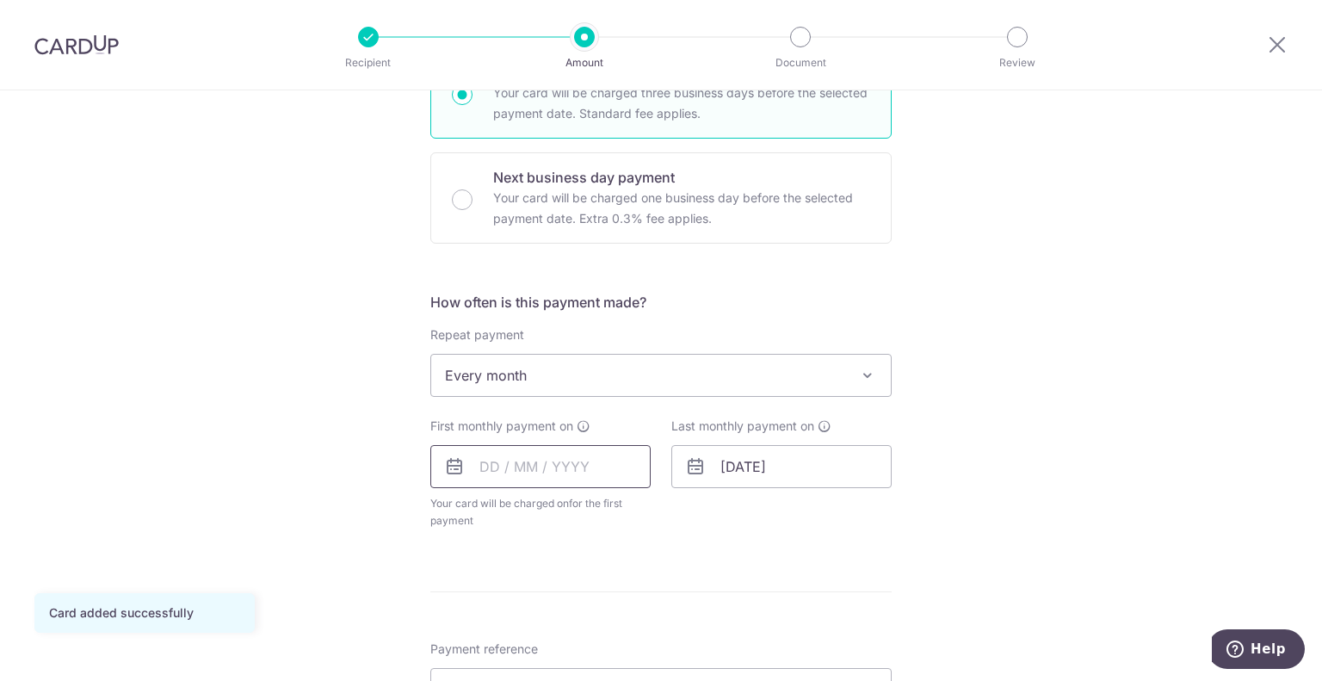
scroll to position [517, 0]
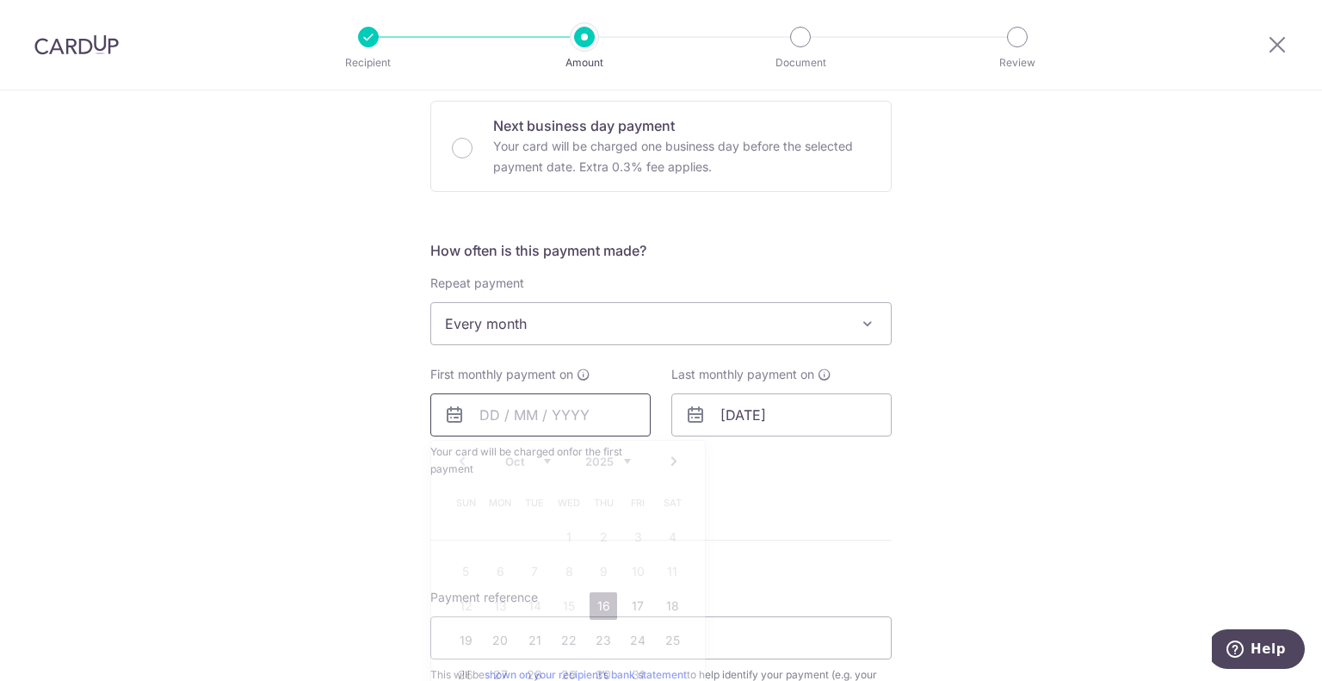
click at [591, 407] on input "text" at bounding box center [540, 414] width 220 height 43
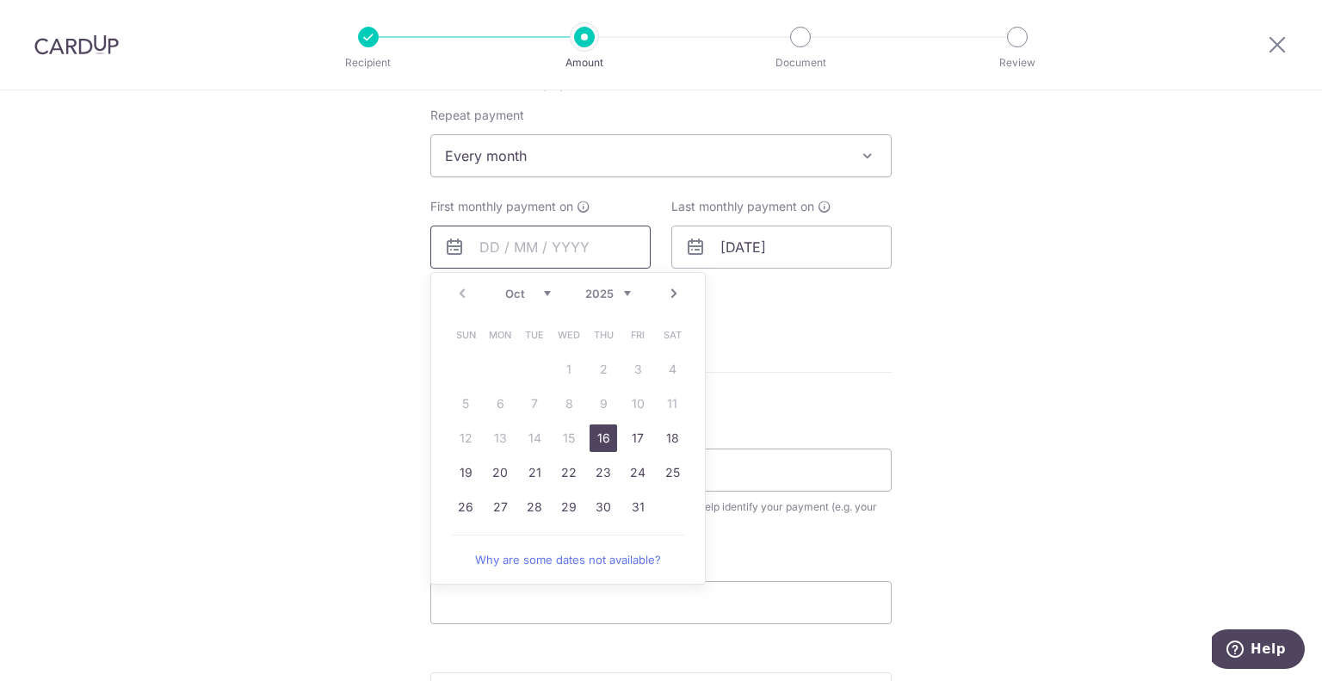
scroll to position [689, 0]
click at [923, 369] on div "Tell us more about your payment Enter payment amount SGD 1,500.00 1500.00 Card …" at bounding box center [661, 189] width 1322 height 1575
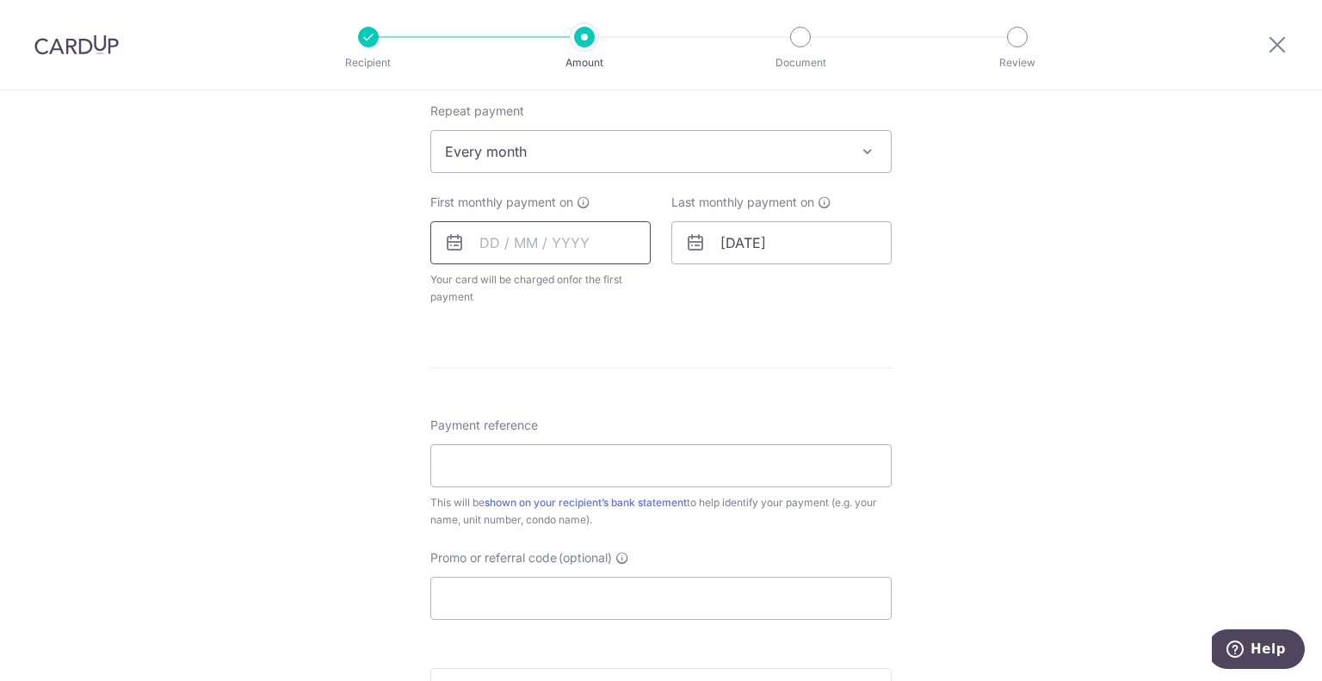
click at [575, 247] on input "text" at bounding box center [540, 242] width 220 height 43
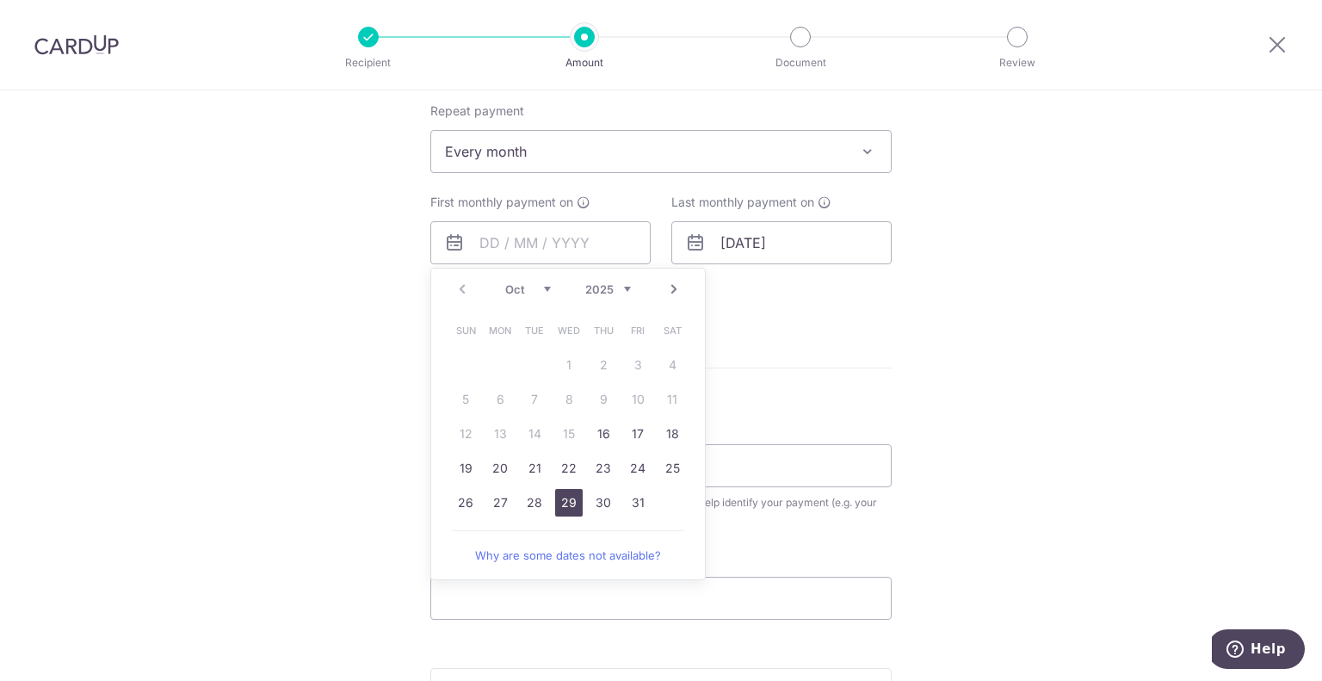
click at [568, 504] on link "29" at bounding box center [569, 503] width 28 height 28
type input "[DATE]"
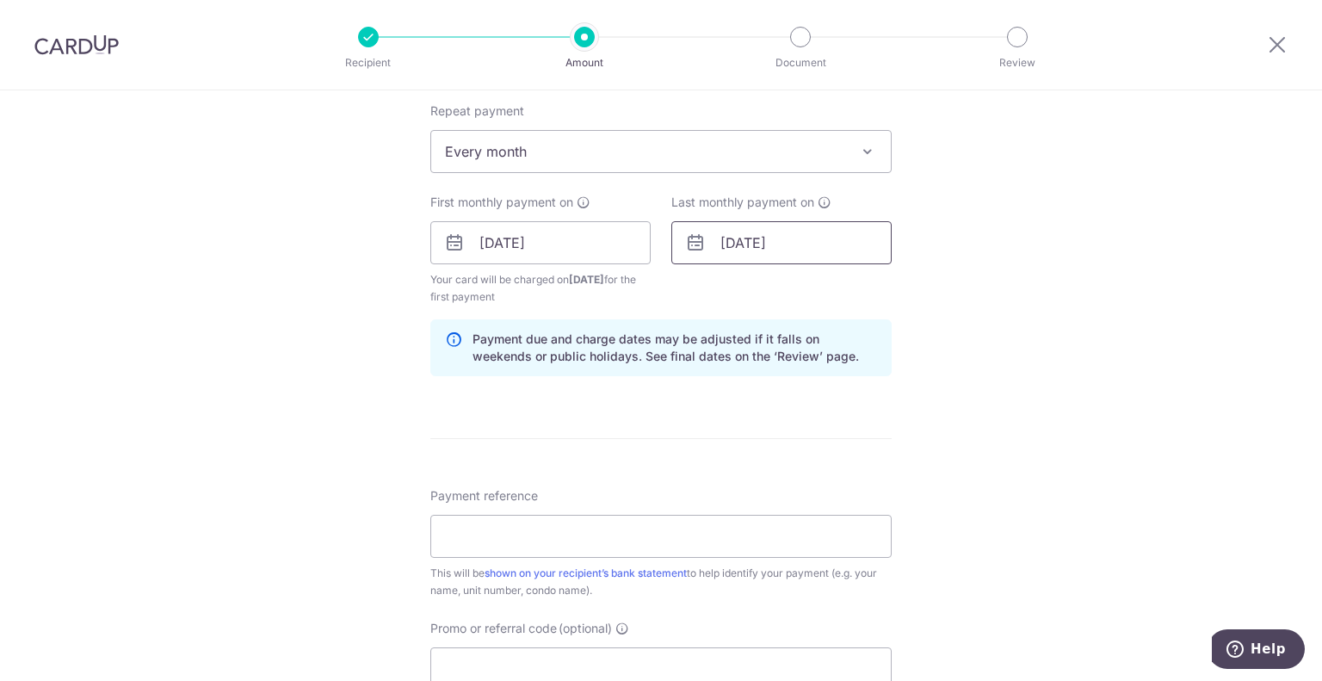
click at [709, 244] on input "31/08/2026" at bounding box center [782, 242] width 220 height 43
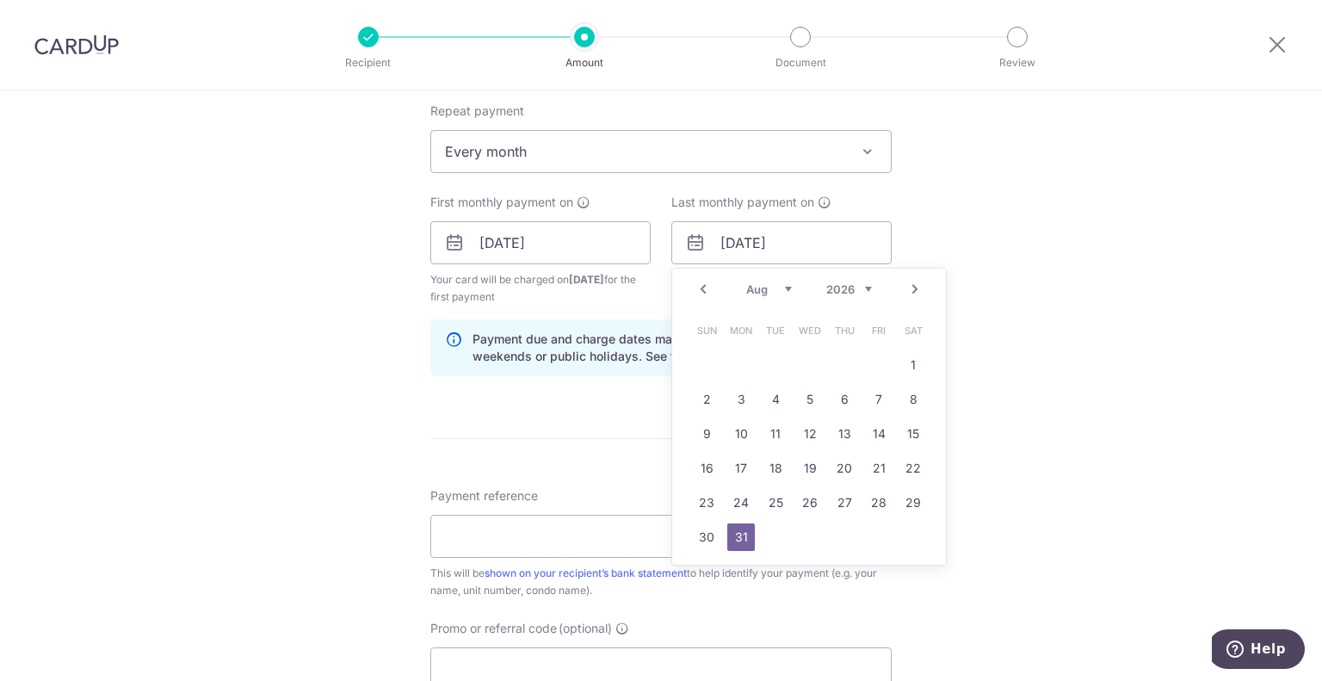
click at [776, 283] on select "Jan Feb Mar Apr May Jun Jul Aug Sep Oct Nov Dec" at bounding box center [769, 289] width 46 height 14
click at [808, 502] on link "29" at bounding box center [810, 503] width 28 height 28
type input "[DATE]"
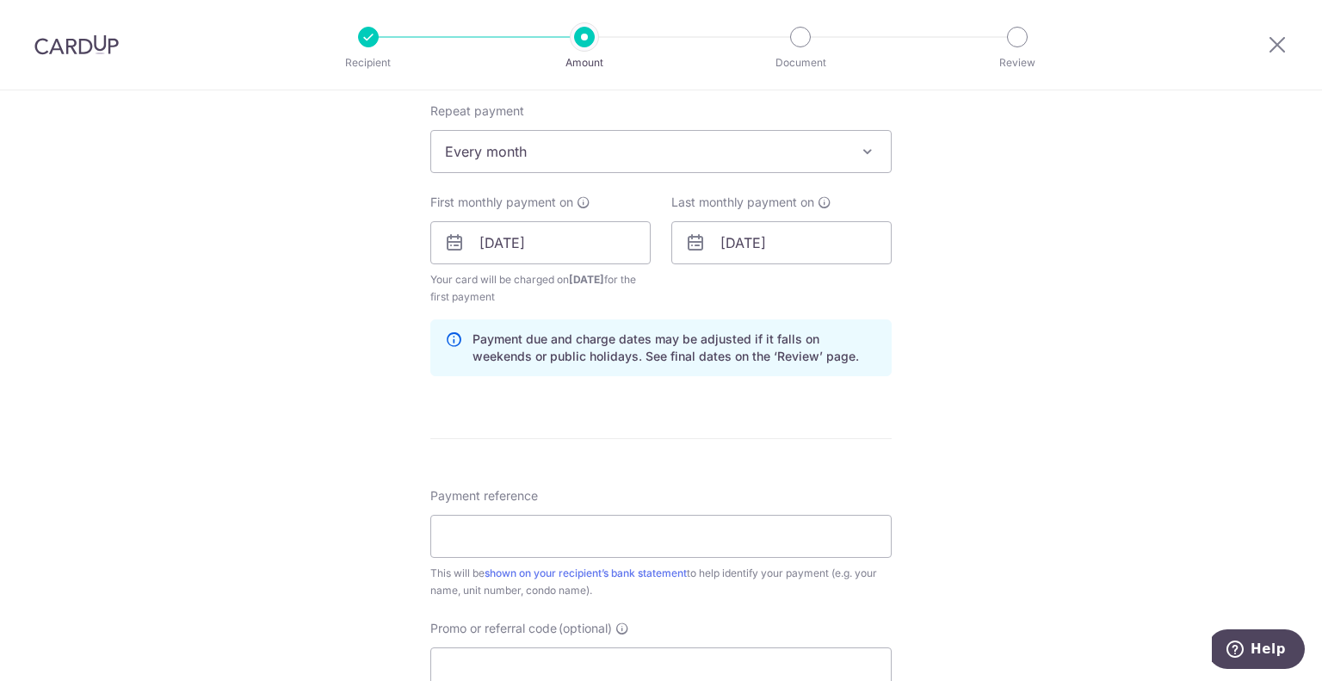
click at [1069, 429] on div "Tell us more about your payment Enter payment amount SGD 1,500.00 1500.00 Card …" at bounding box center [661, 224] width 1322 height 1645
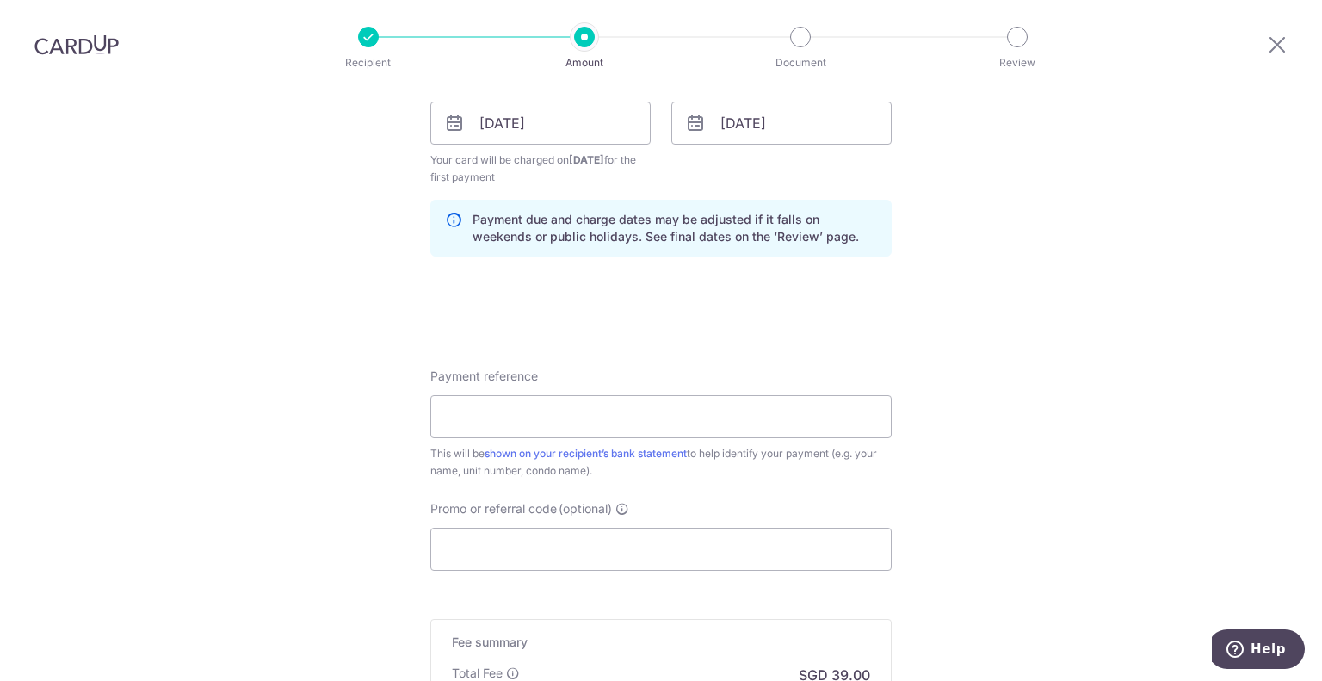
scroll to position [861, 0]
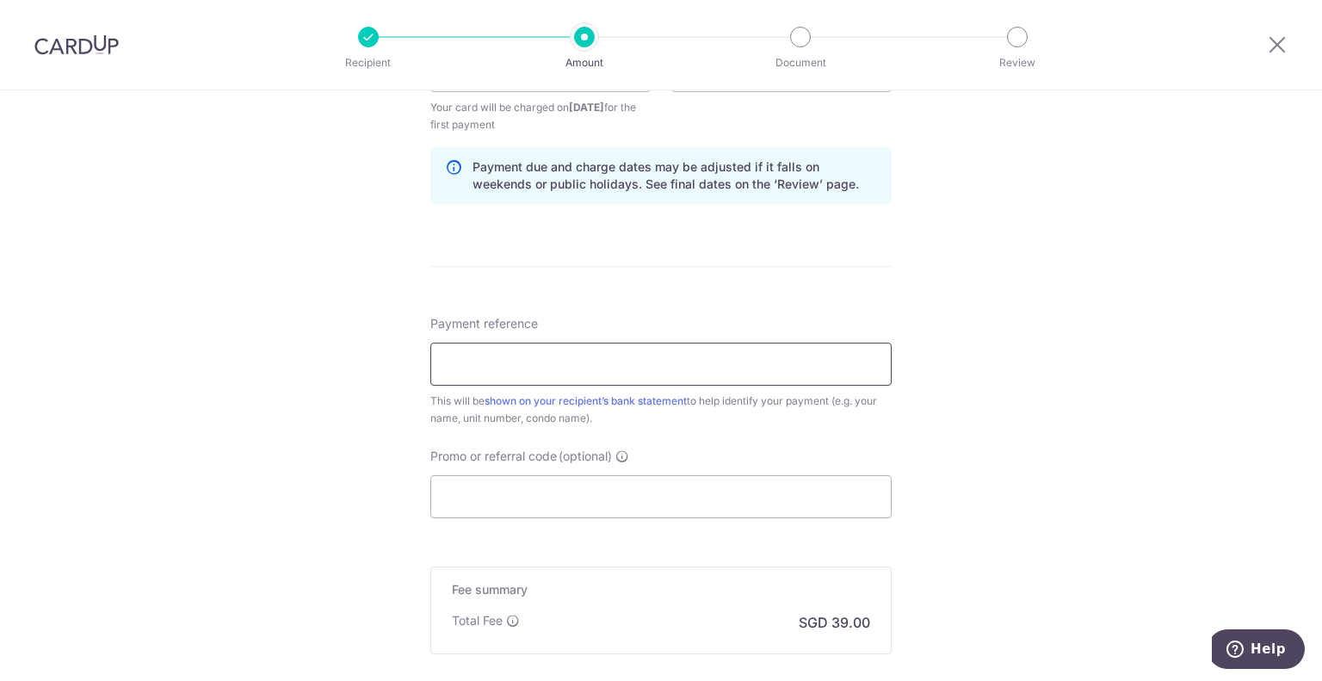
click at [691, 378] on input "Payment reference" at bounding box center [660, 364] width 461 height 43
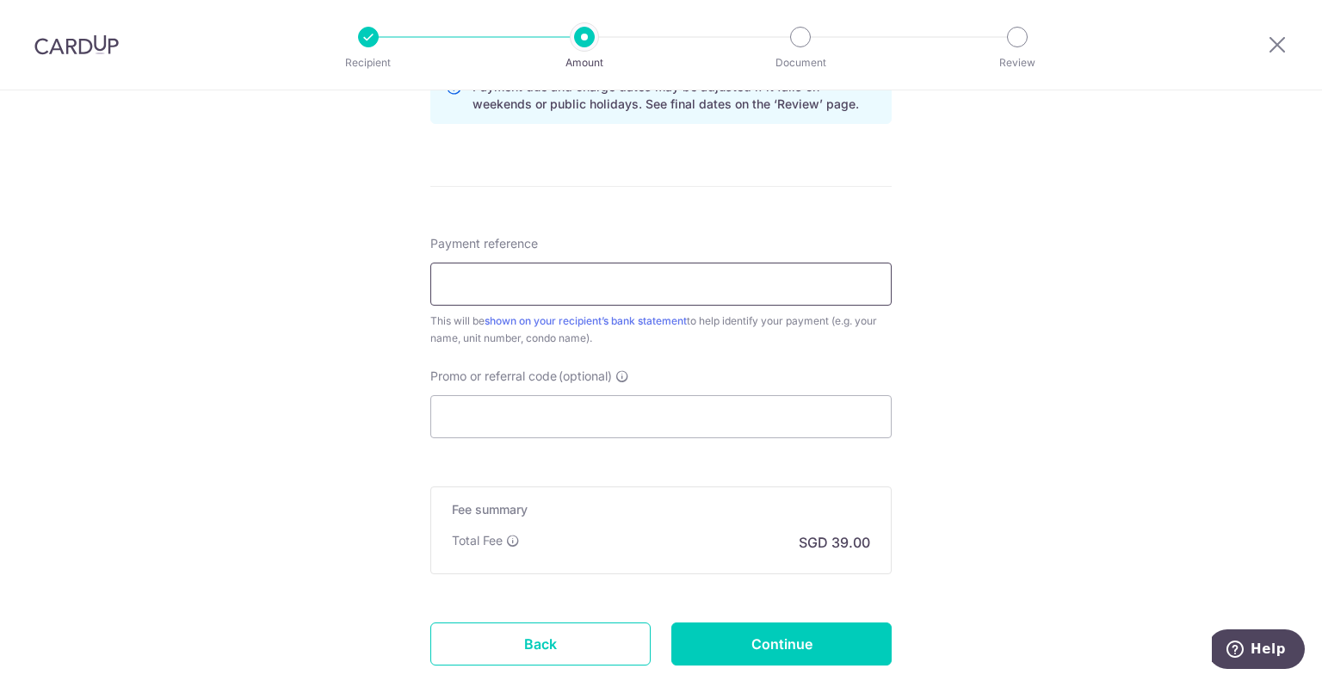
scroll to position [947, 0]
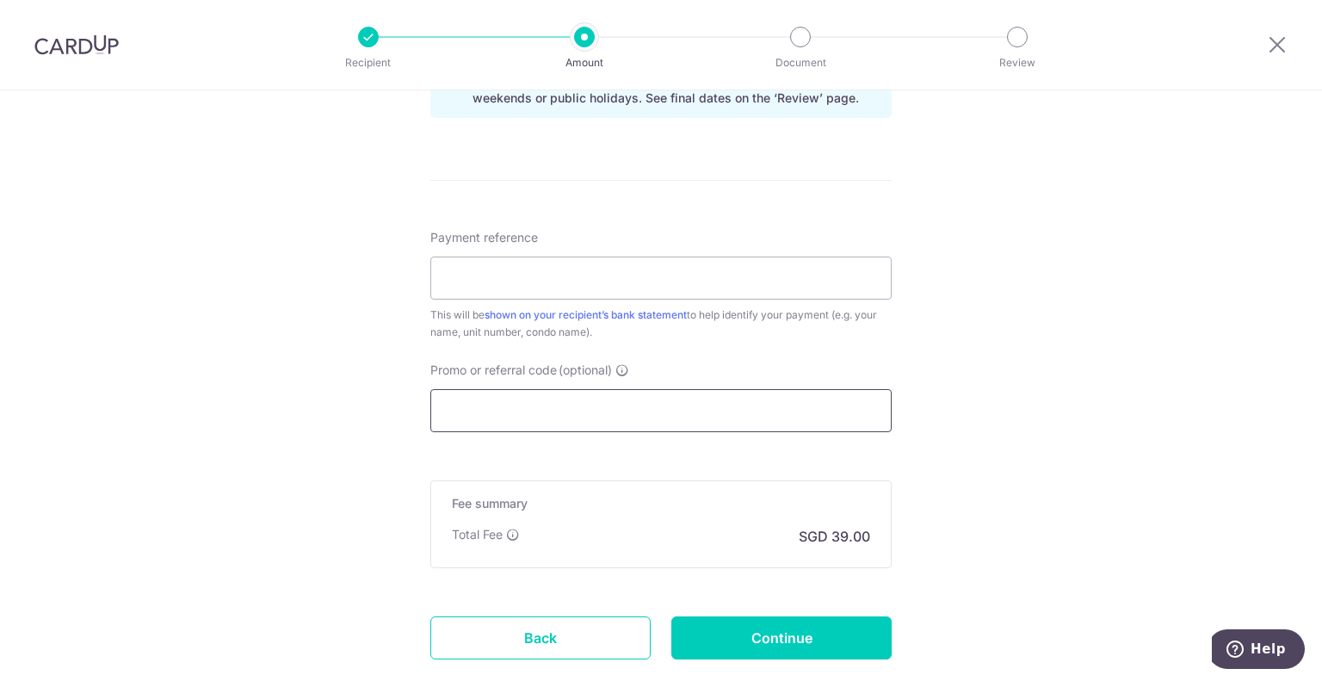
click at [684, 403] on input "Promo or referral code (optional)" at bounding box center [660, 410] width 461 height 43
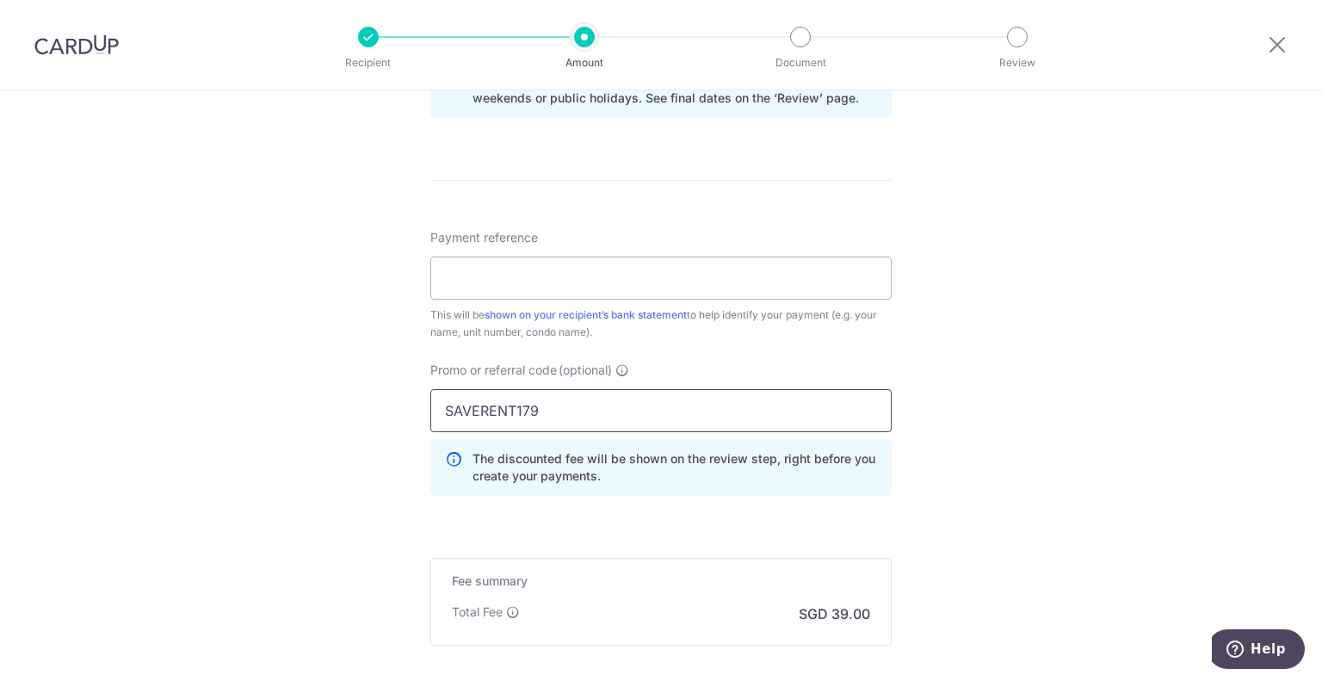
type input "SAVERENT179"
click at [1043, 352] on div "Tell us more about your payment Enter payment amount SGD 1,500.00 1500.00 Card …" at bounding box center [661, 4] width 1322 height 1723
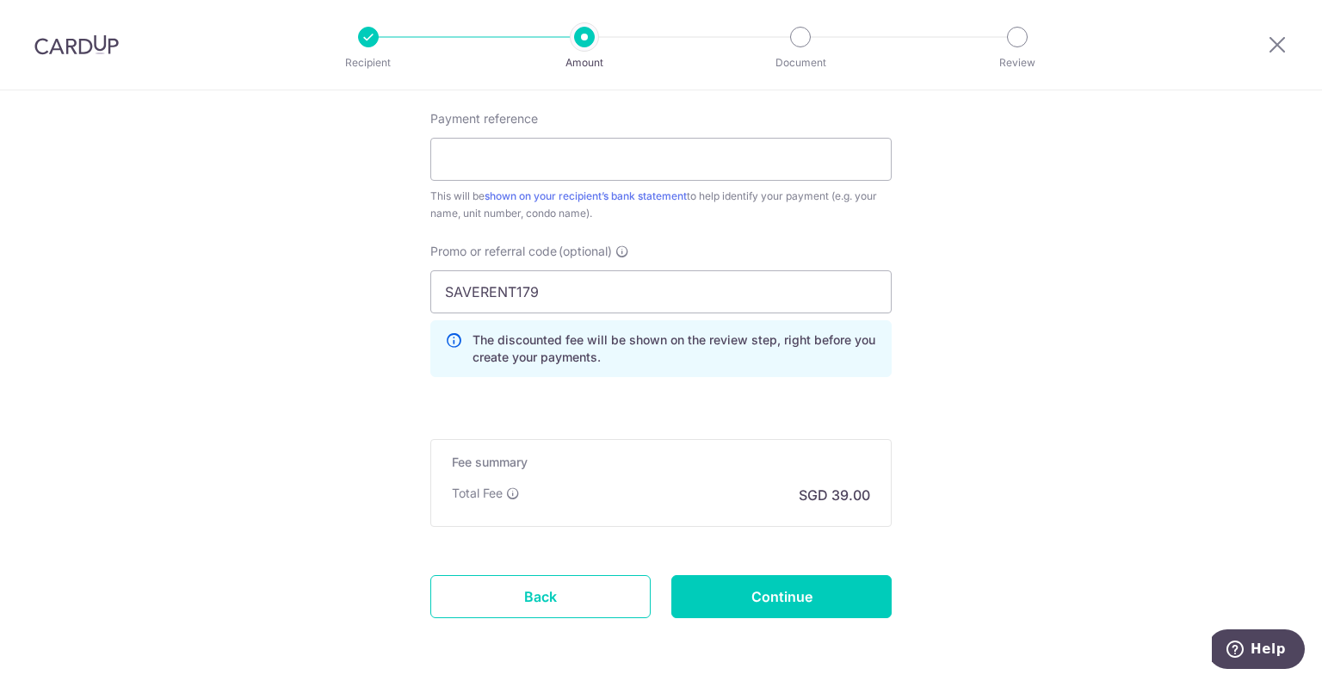
scroll to position [1119, 0]
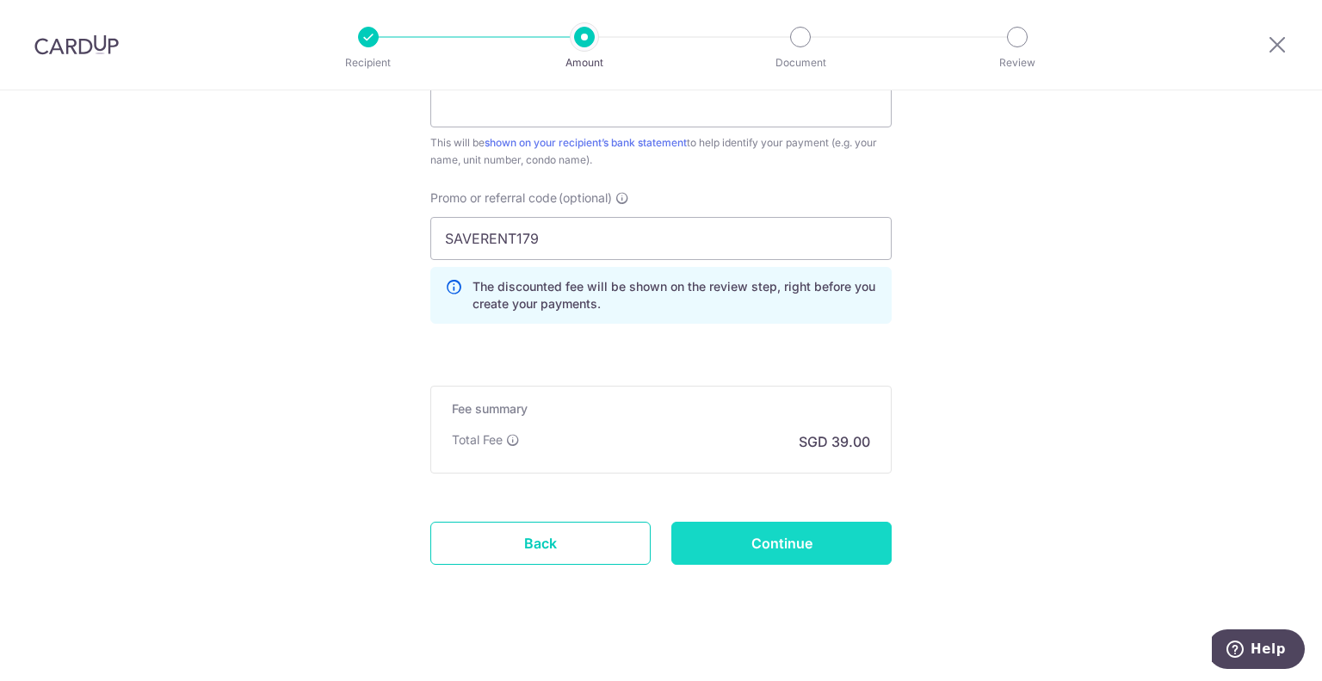
click at [741, 549] on input "Continue" at bounding box center [782, 543] width 220 height 43
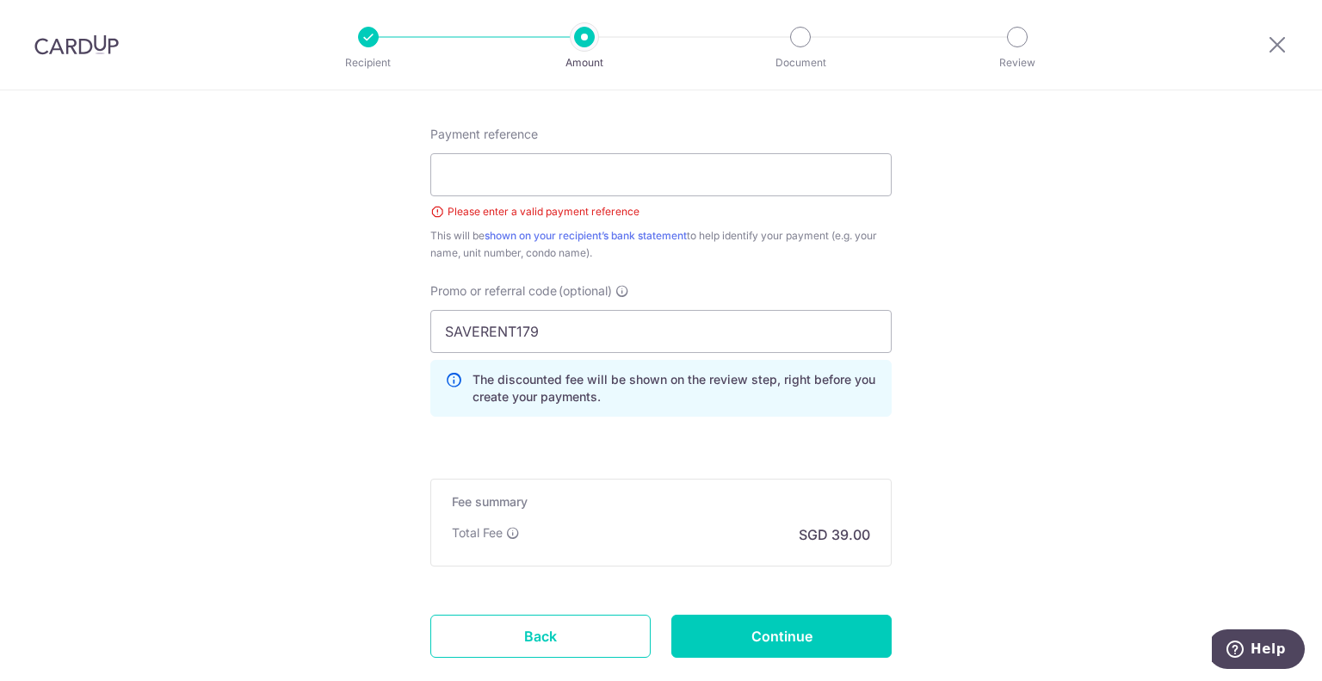
scroll to position [894, 0]
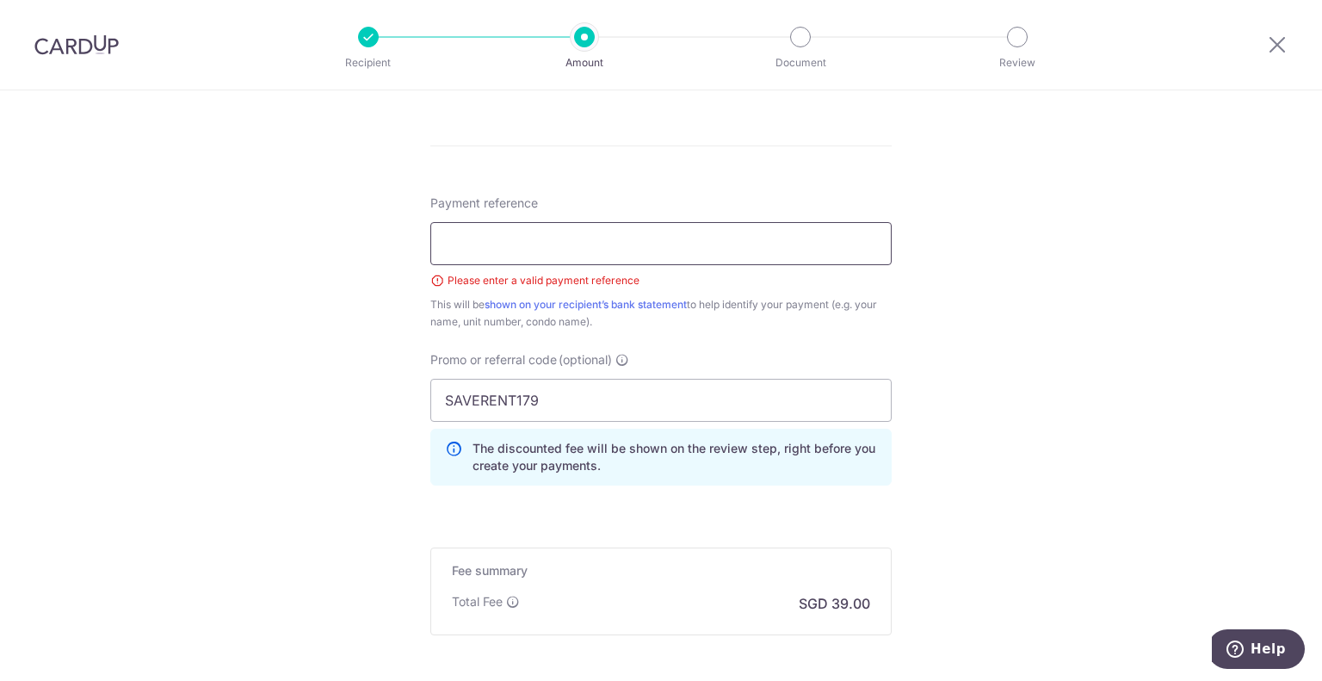
click at [619, 249] on input "Payment reference" at bounding box center [660, 243] width 461 height 43
type input "r"
type input "<"
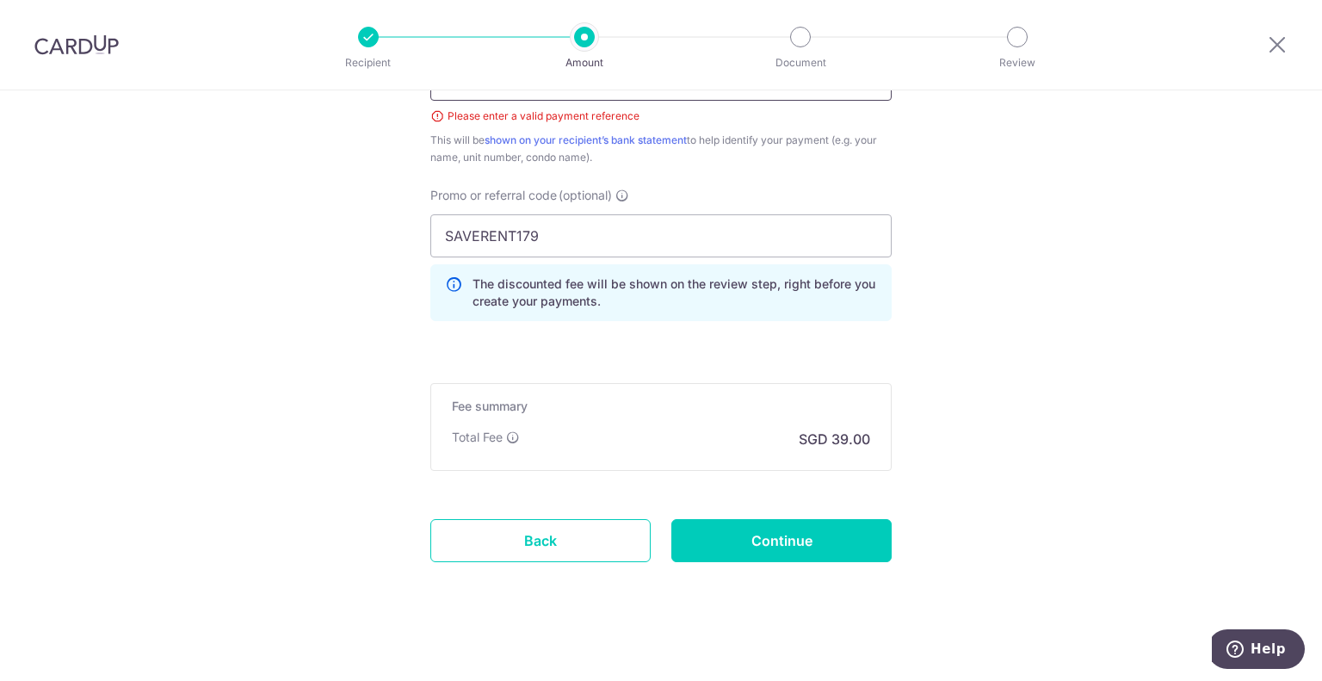
scroll to position [1066, 0]
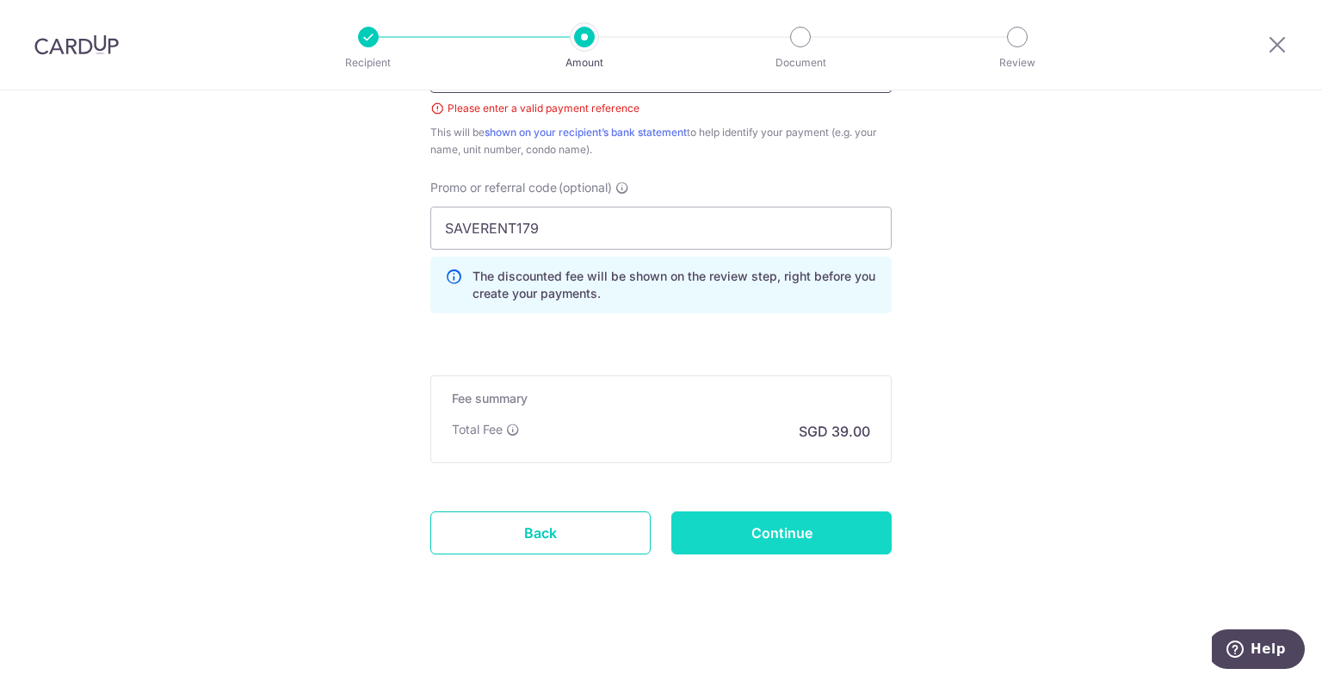
type input "Monthly rental"
click at [765, 523] on input "Continue" at bounding box center [782, 532] width 220 height 43
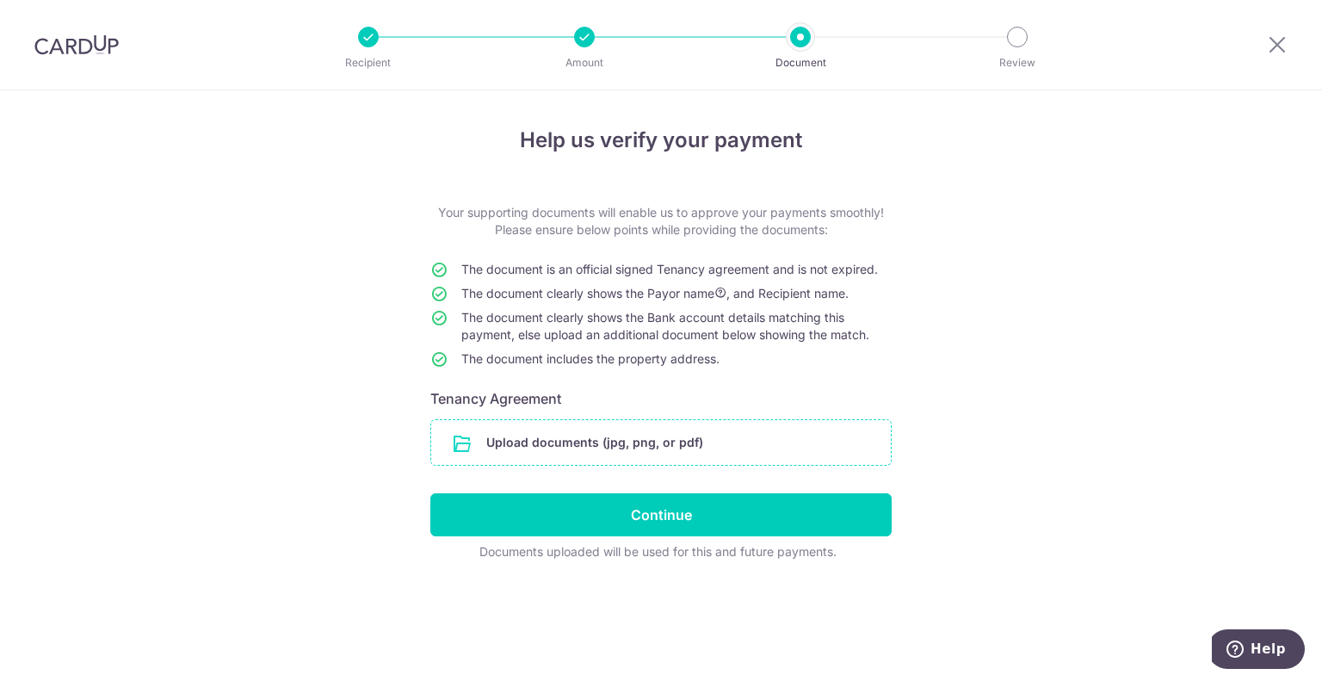
click at [760, 447] on input "file" at bounding box center [661, 442] width 460 height 45
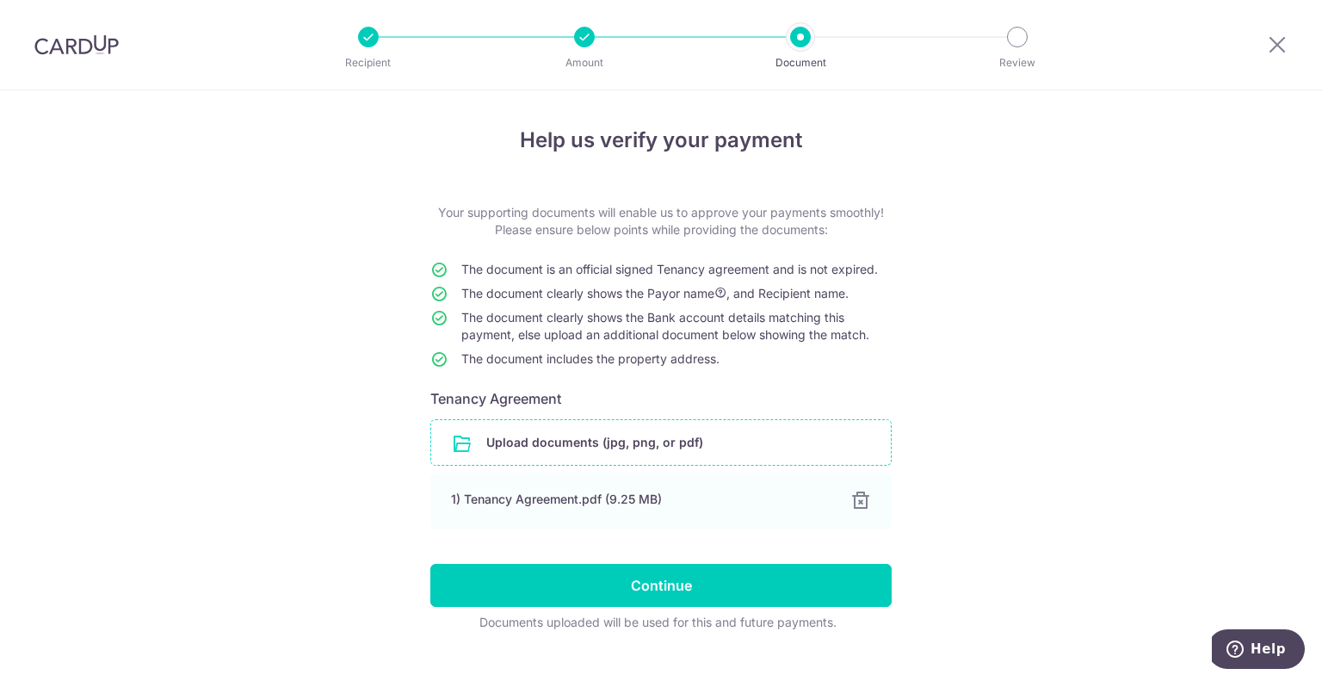
click at [1095, 492] on div "Help us verify your payment Your supporting documents will enable us to approve…" at bounding box center [661, 401] width 1322 height 622
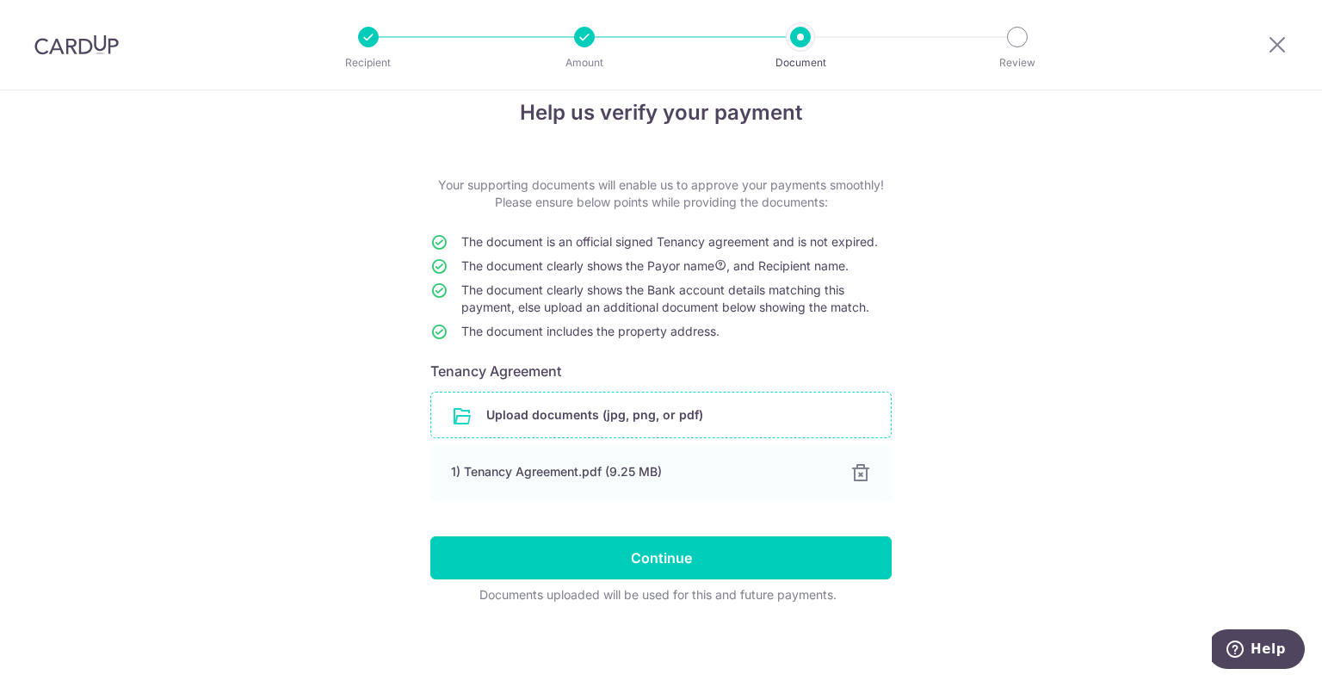
scroll to position [30, 0]
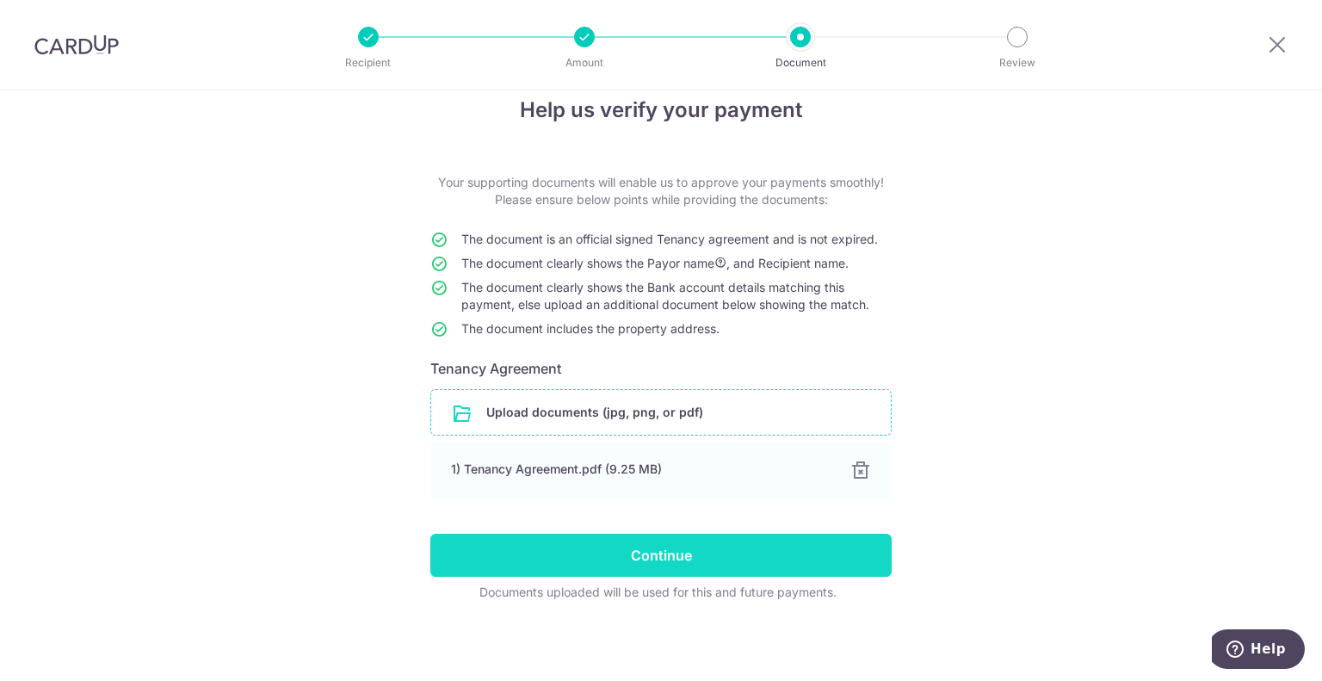
click at [782, 542] on input "Continue" at bounding box center [660, 555] width 461 height 43
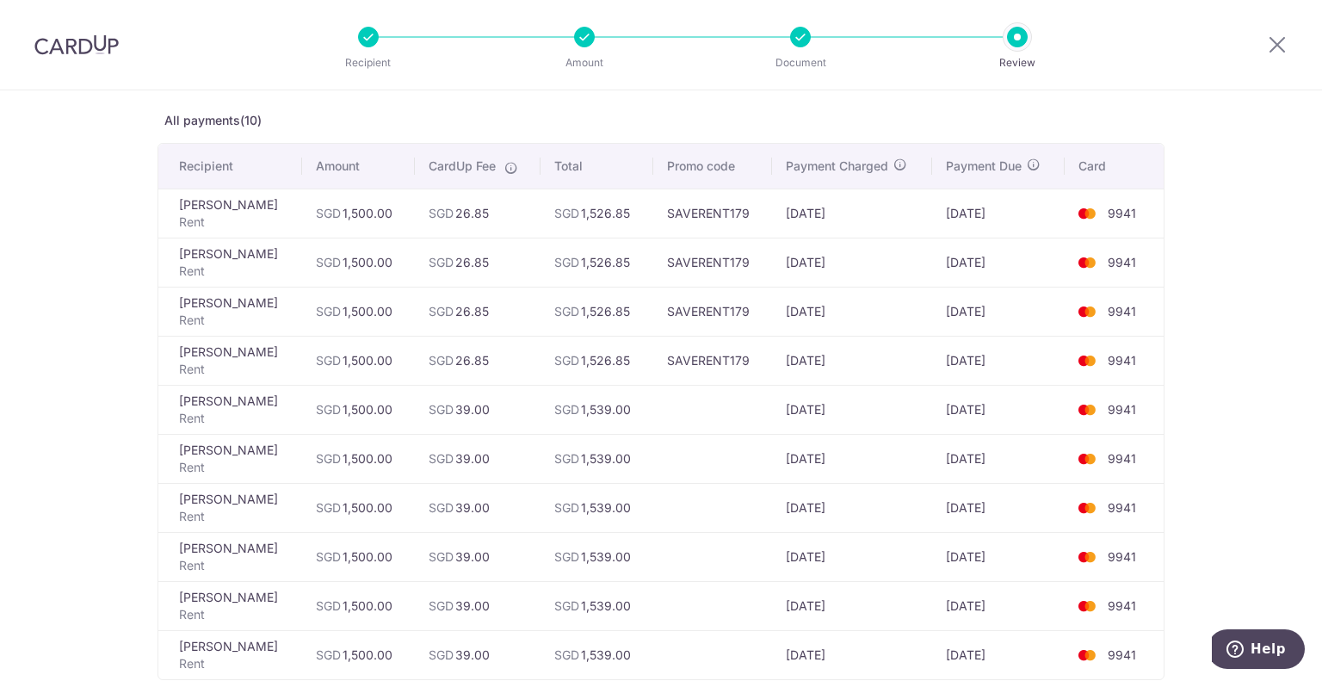
scroll to position [86, 0]
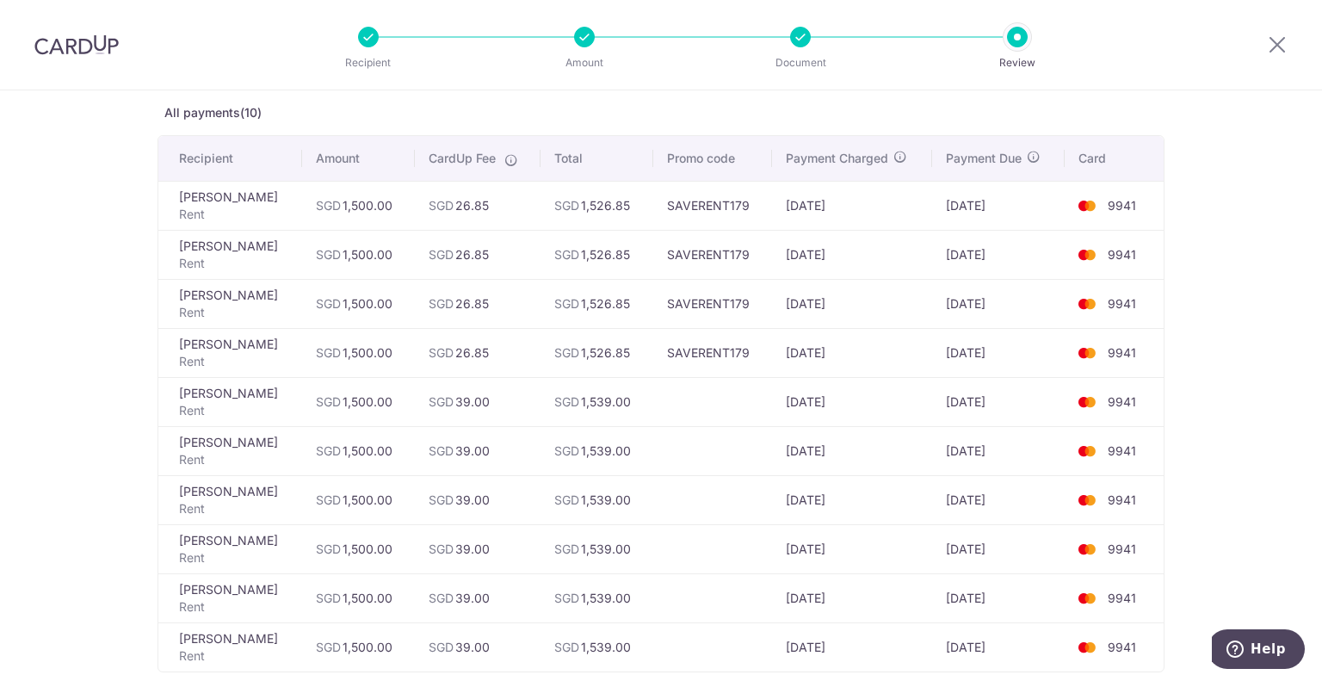
click at [638, 402] on td "SGD 1,539.00" at bounding box center [597, 401] width 112 height 49
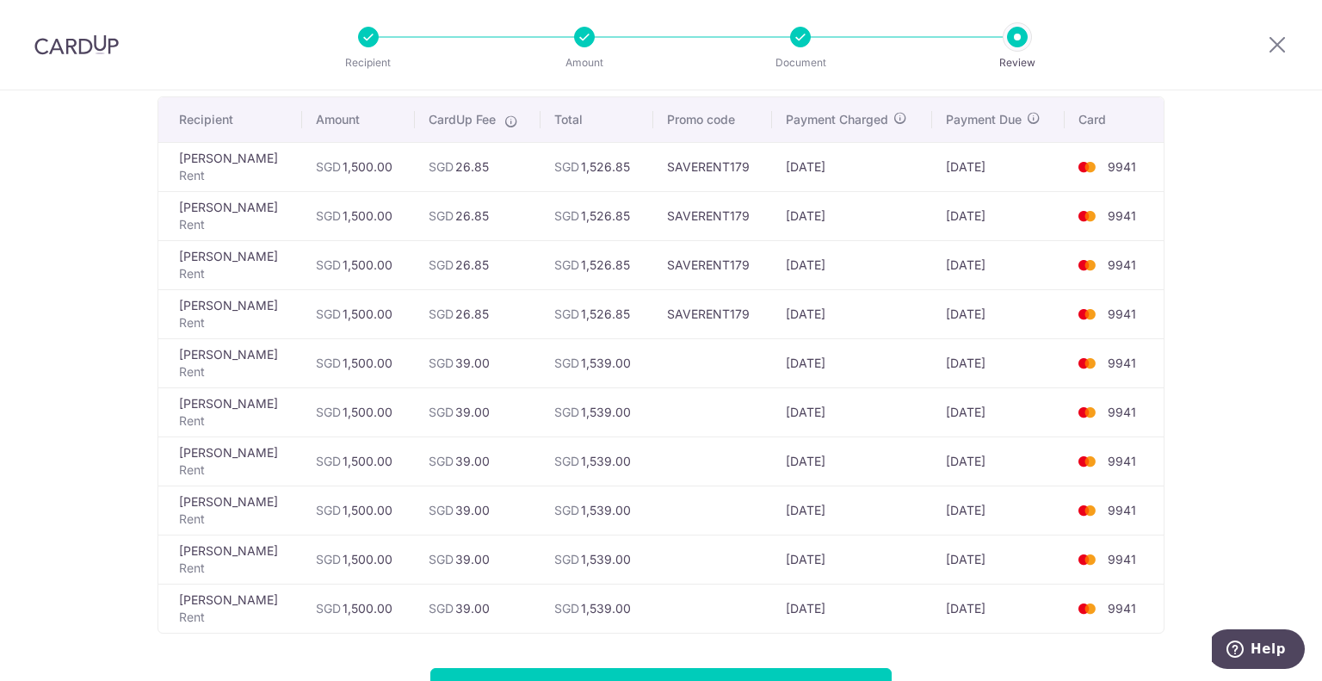
scroll to position [127, 0]
